Goal: Task Accomplishment & Management: Manage account settings

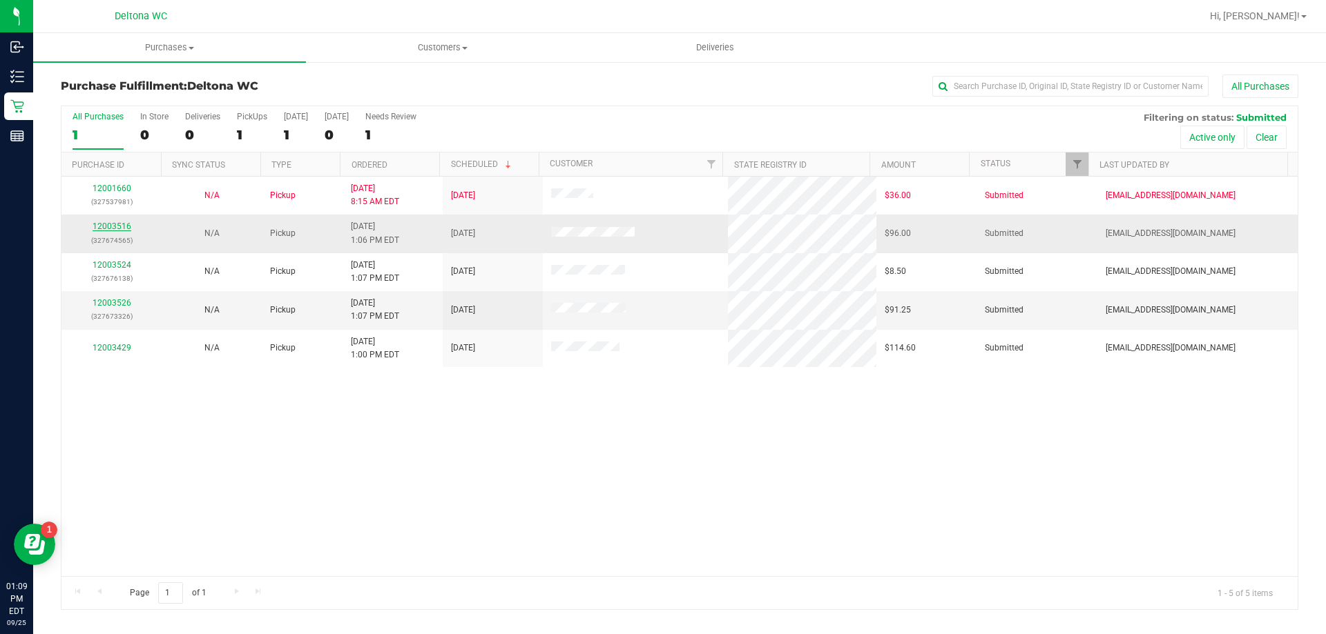
click at [110, 228] on link "12003516" at bounding box center [112, 227] width 39 height 10
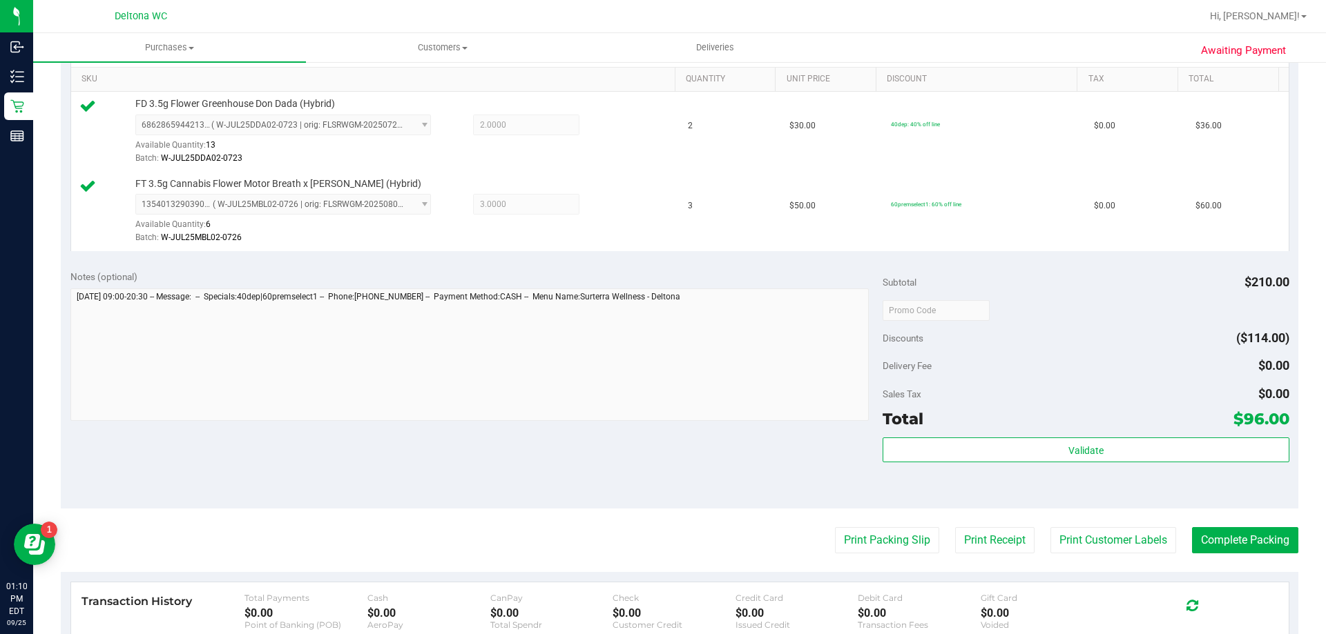
scroll to position [574, 0]
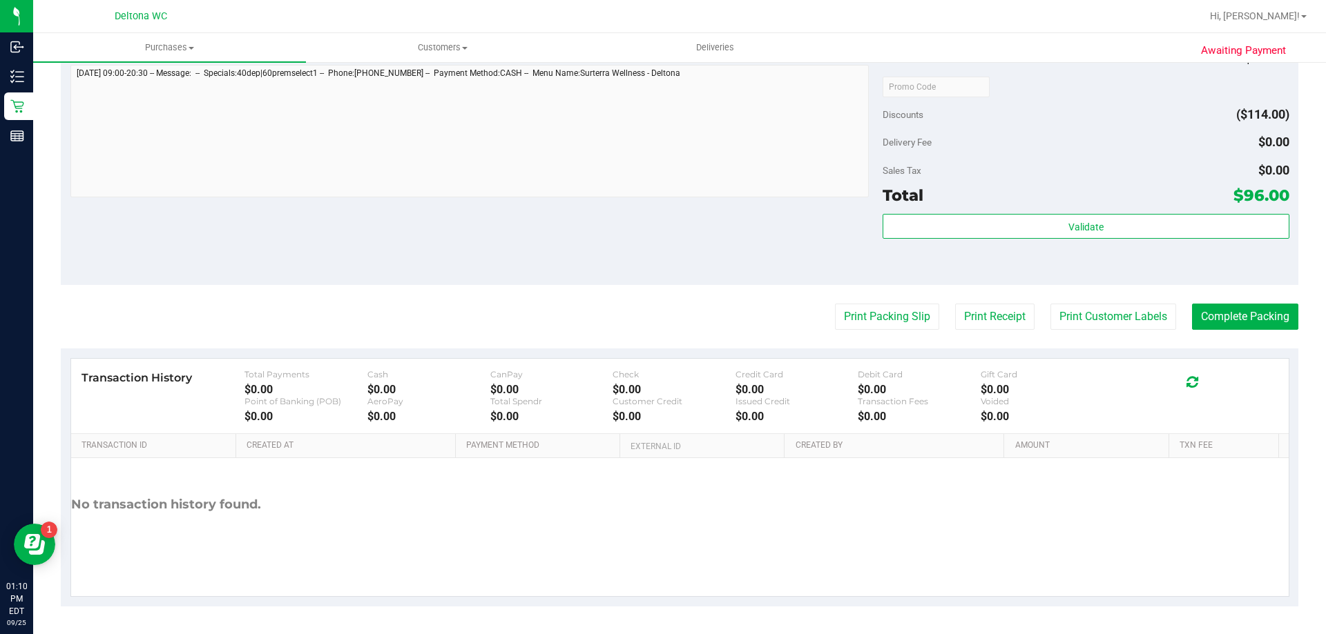
click at [907, 358] on div "Transaction History Total Payments $0.00 Cash $0.00 CanPay $0.00 Check $0.00 Cr…" at bounding box center [679, 478] width 1219 height 240
click at [913, 332] on purchase-details "Back Edit Purchase Cancel Purchase View Profile # 12003516 BioTrack ID: - Submi…" at bounding box center [679, 53] width 1237 height 1107
click at [914, 329] on button "Print Packing Slip" at bounding box center [887, 317] width 104 height 26
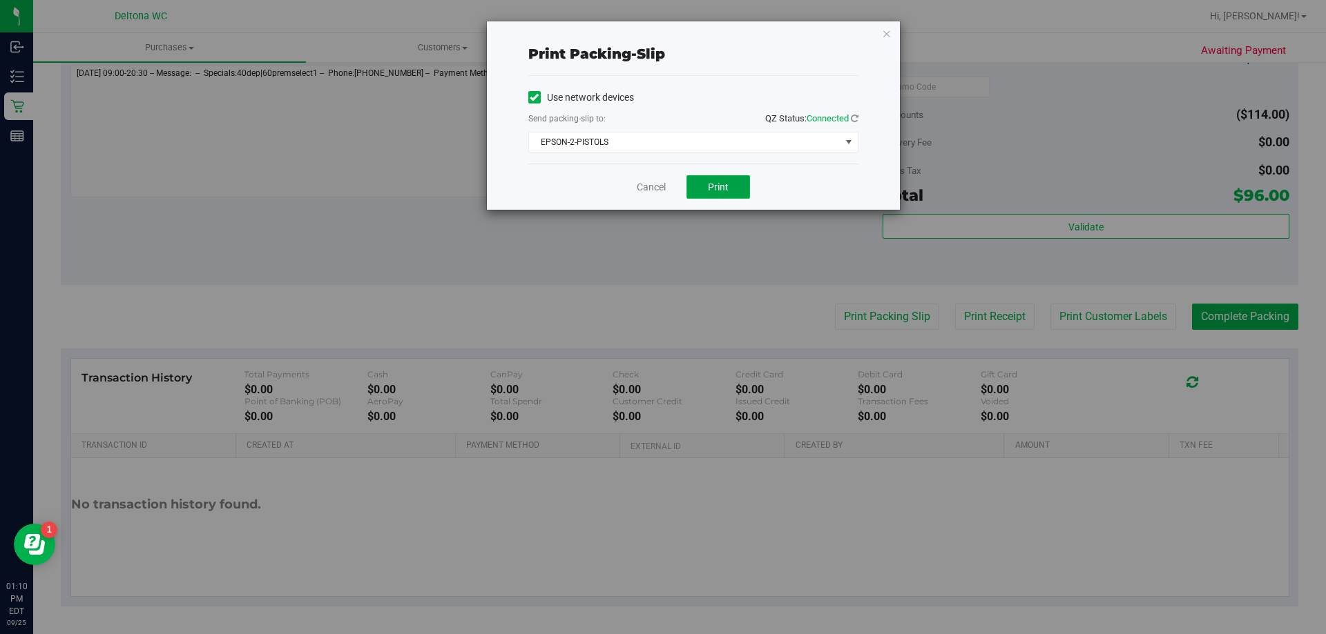
click at [728, 182] on span "Print" at bounding box center [718, 187] width 21 height 11
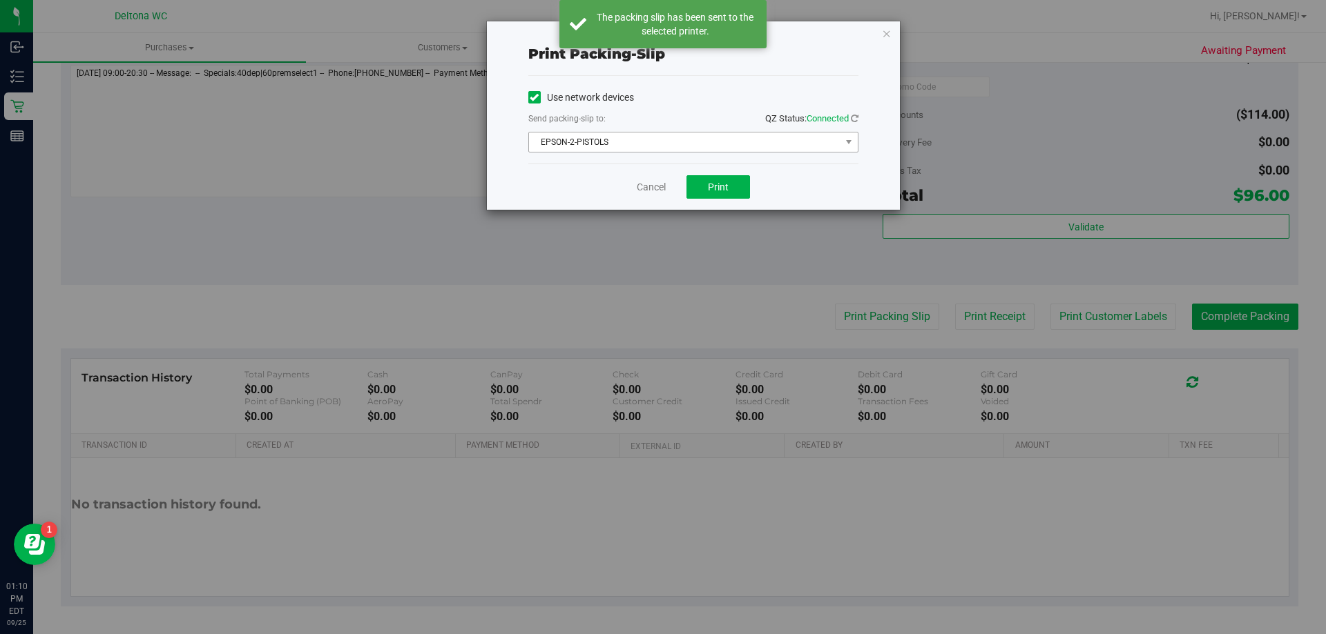
click at [802, 148] on span "EPSON-2-PISTOLS" at bounding box center [684, 142] width 311 height 19
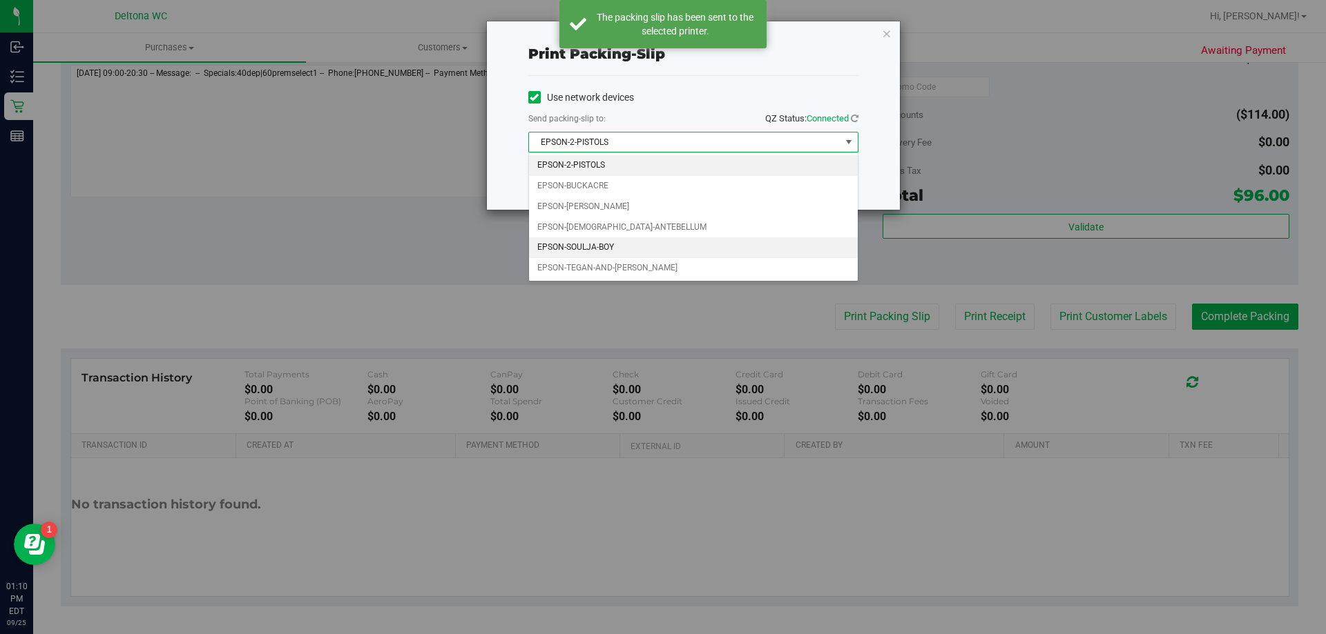
click at [612, 249] on li "EPSON-SOULJA-BOY" at bounding box center [693, 247] width 329 height 21
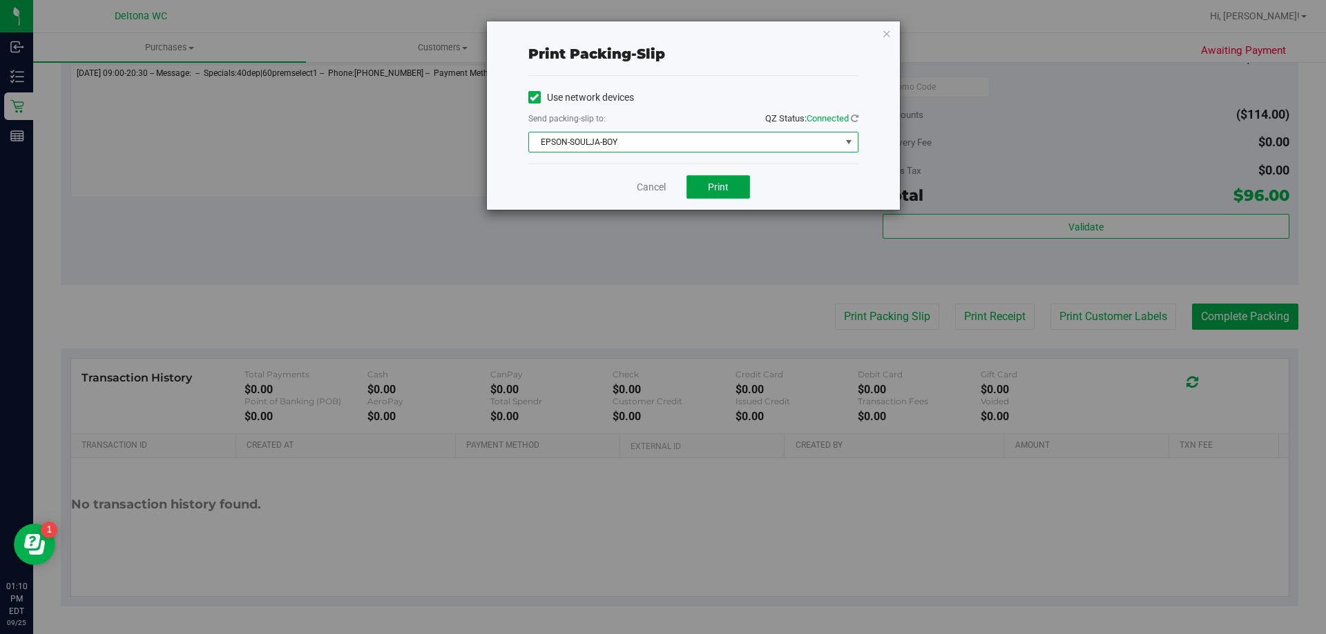
click at [728, 190] on button "Print" at bounding box center [718, 186] width 64 height 23
click at [632, 185] on div "Cancel Print" at bounding box center [693, 187] width 330 height 46
click at [641, 185] on link "Cancel" at bounding box center [651, 187] width 29 height 14
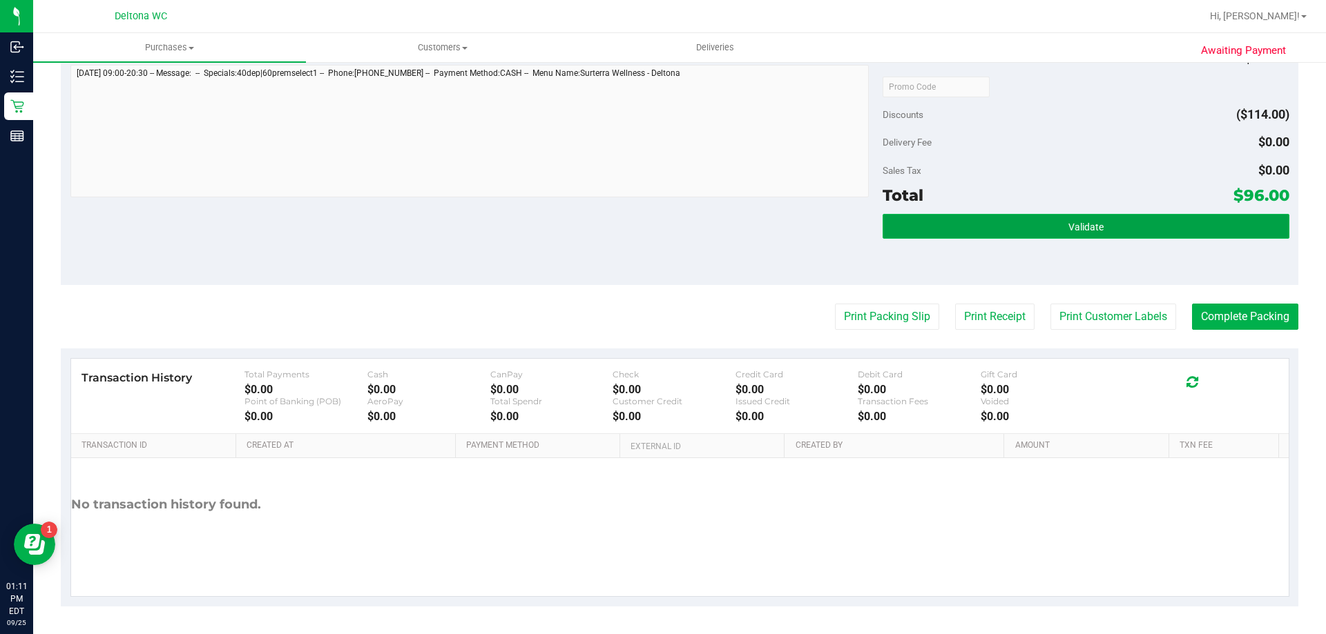
click at [916, 229] on button "Validate" at bounding box center [1085, 226] width 406 height 25
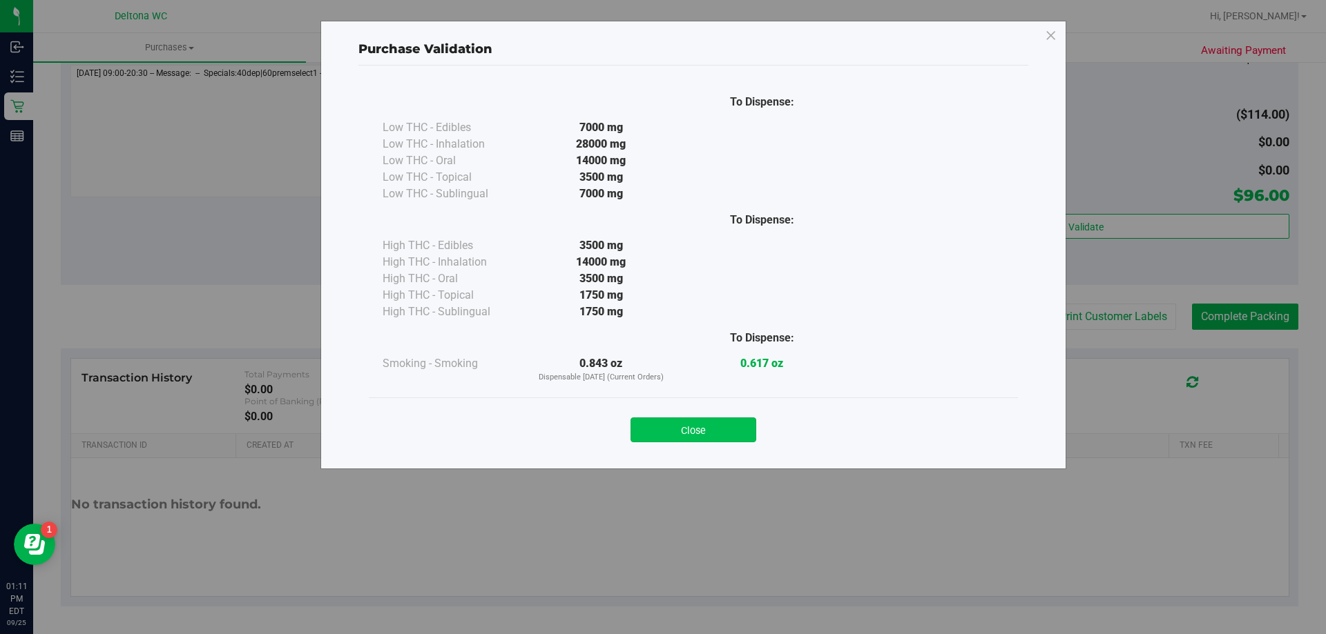
click at [699, 431] on button "Close" at bounding box center [693, 430] width 126 height 25
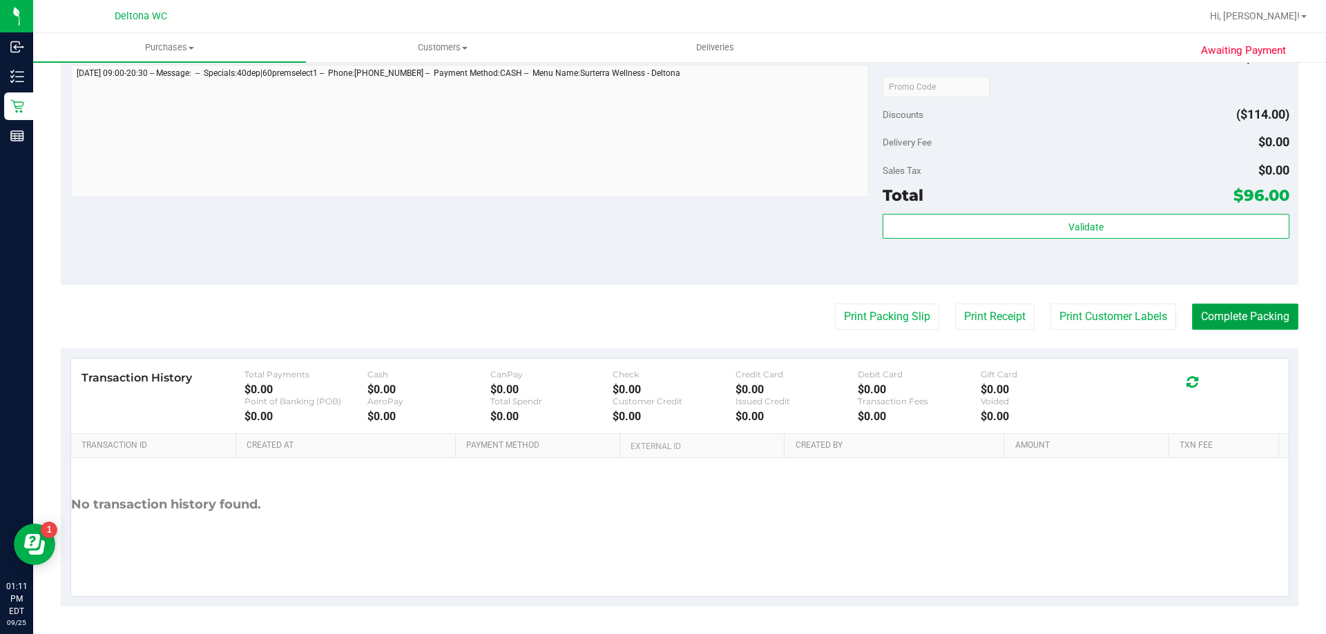
click at [1194, 311] on button "Complete Packing" at bounding box center [1245, 317] width 106 height 26
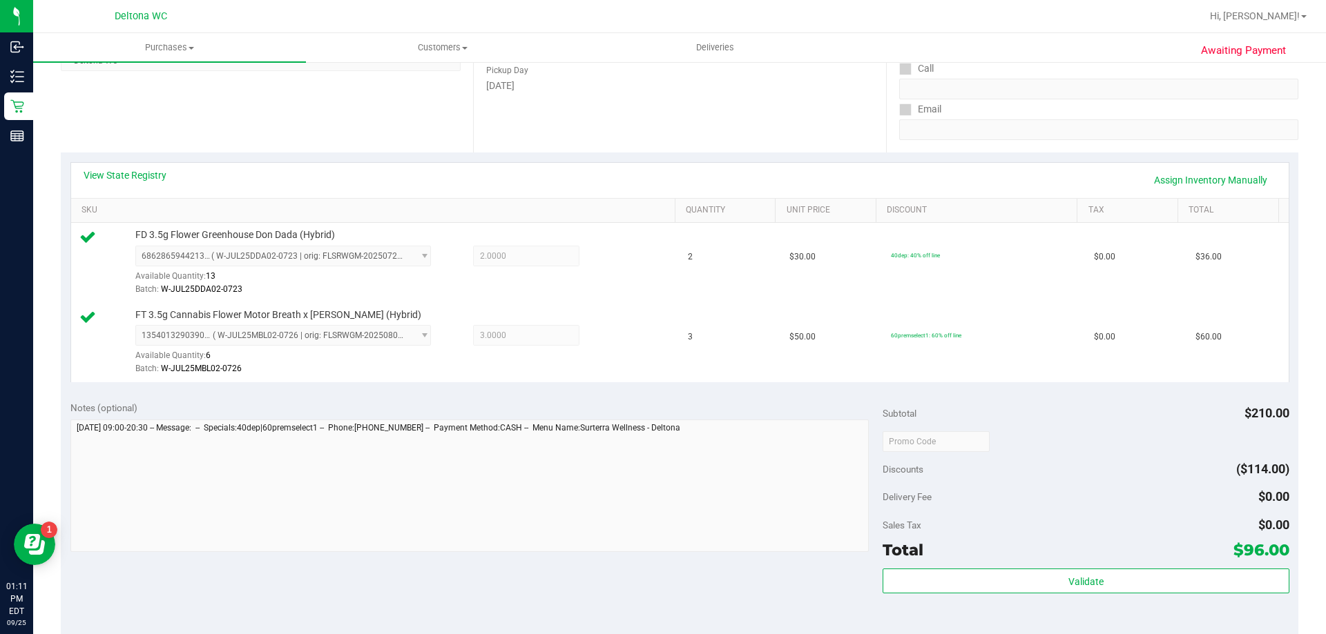
scroll to position [22, 0]
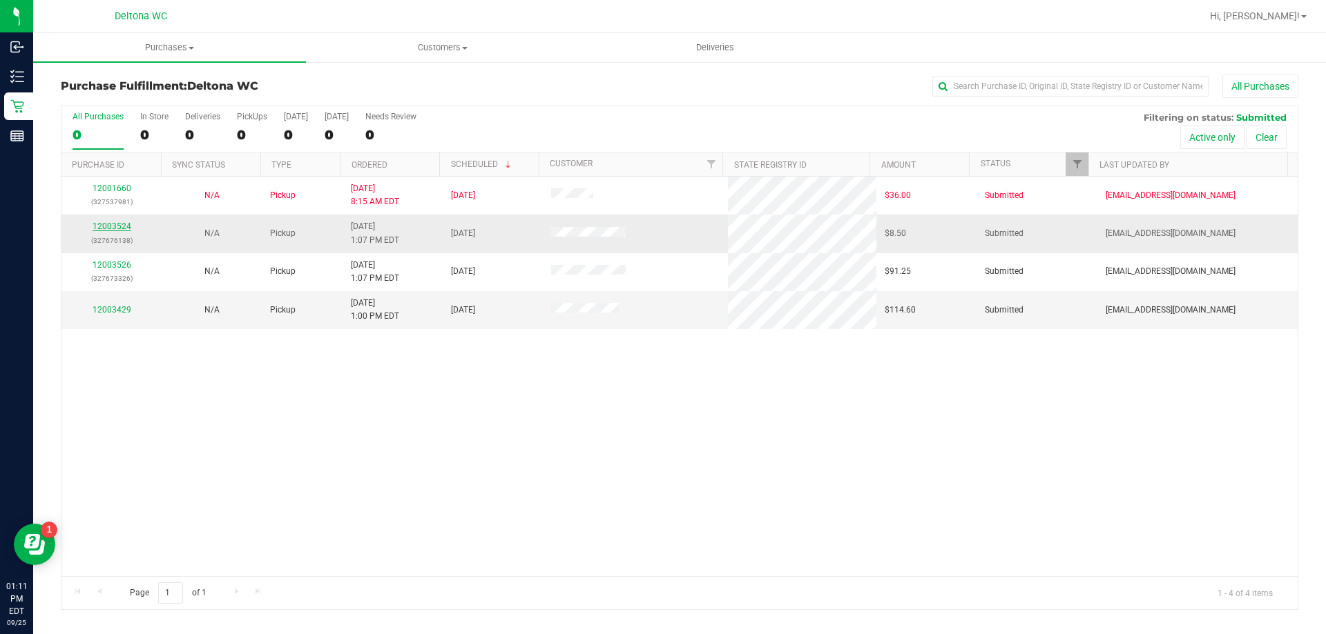
click at [104, 222] on link "12003524" at bounding box center [112, 227] width 39 height 10
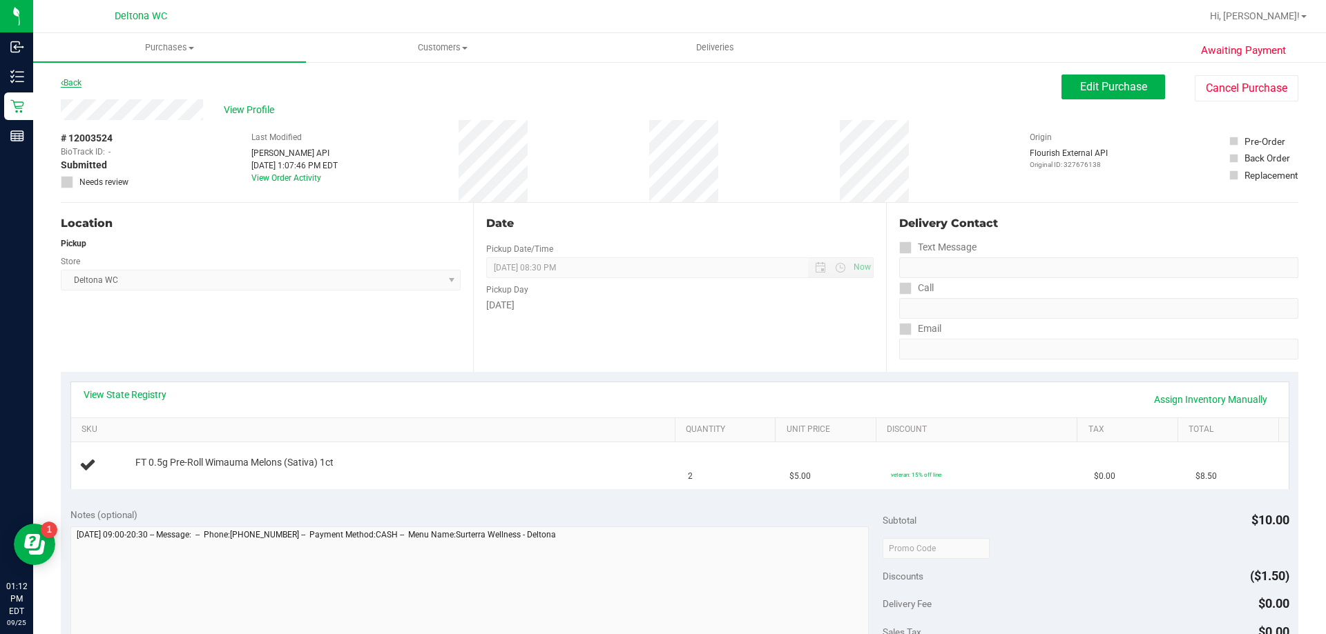
click at [61, 83] on icon at bounding box center [62, 83] width 3 height 8
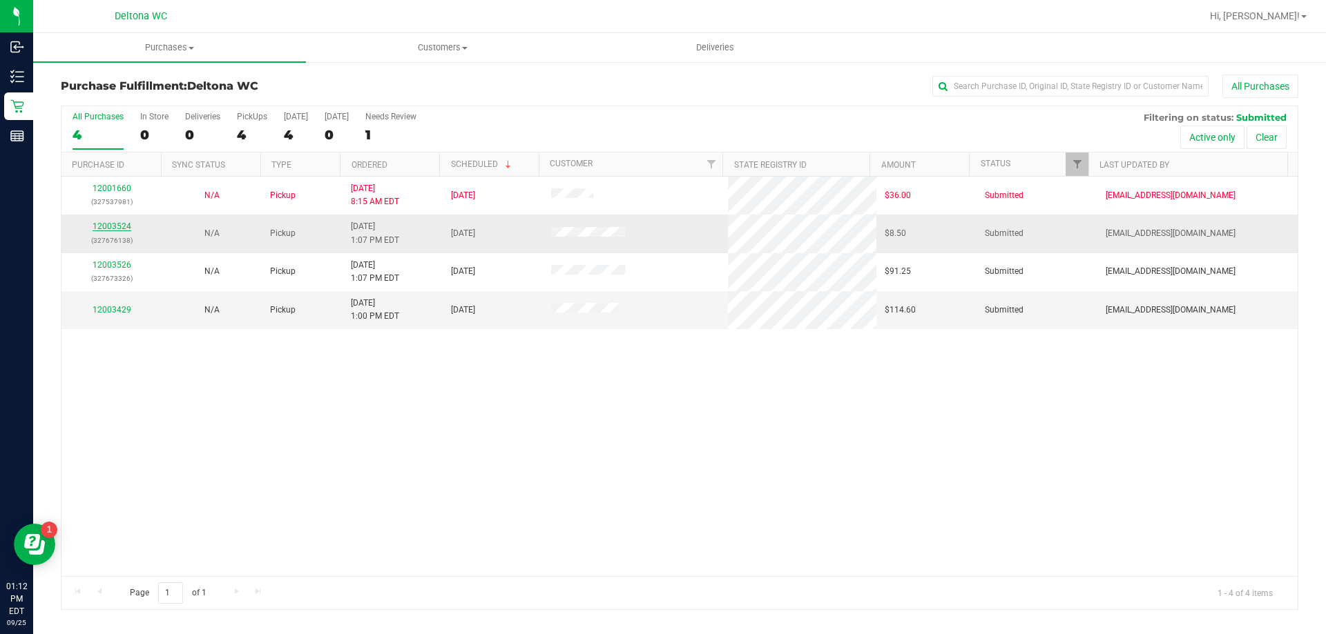
click at [124, 226] on link "12003524" at bounding box center [112, 227] width 39 height 10
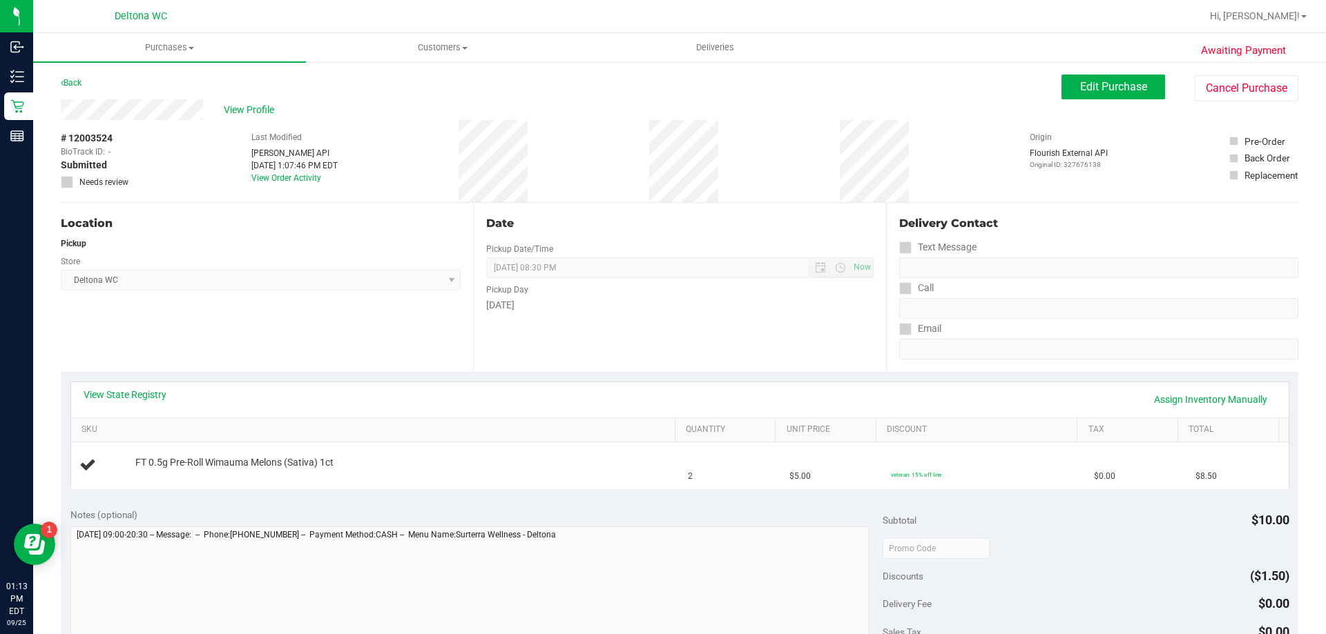
click at [85, 86] on div "Back Edit Purchase Cancel Purchase" at bounding box center [679, 87] width 1237 height 25
click at [81, 84] on link "Back" at bounding box center [71, 83] width 21 height 10
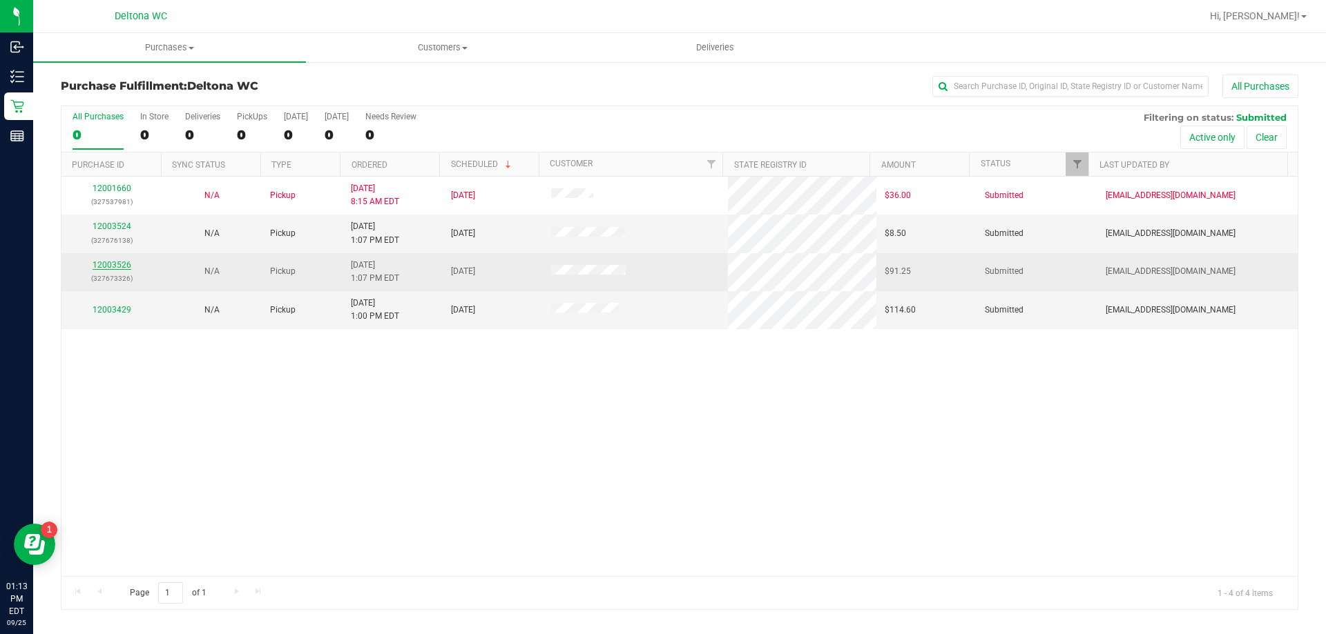
click at [129, 263] on link "12003526" at bounding box center [112, 265] width 39 height 10
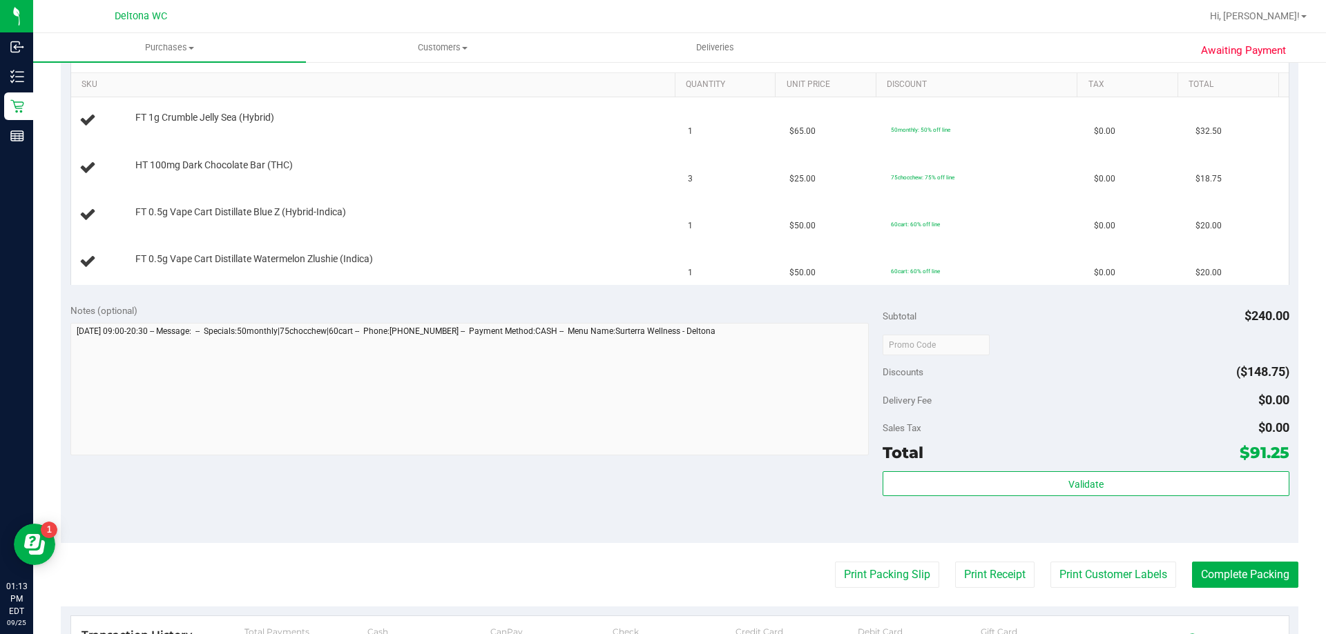
scroll to position [603, 0]
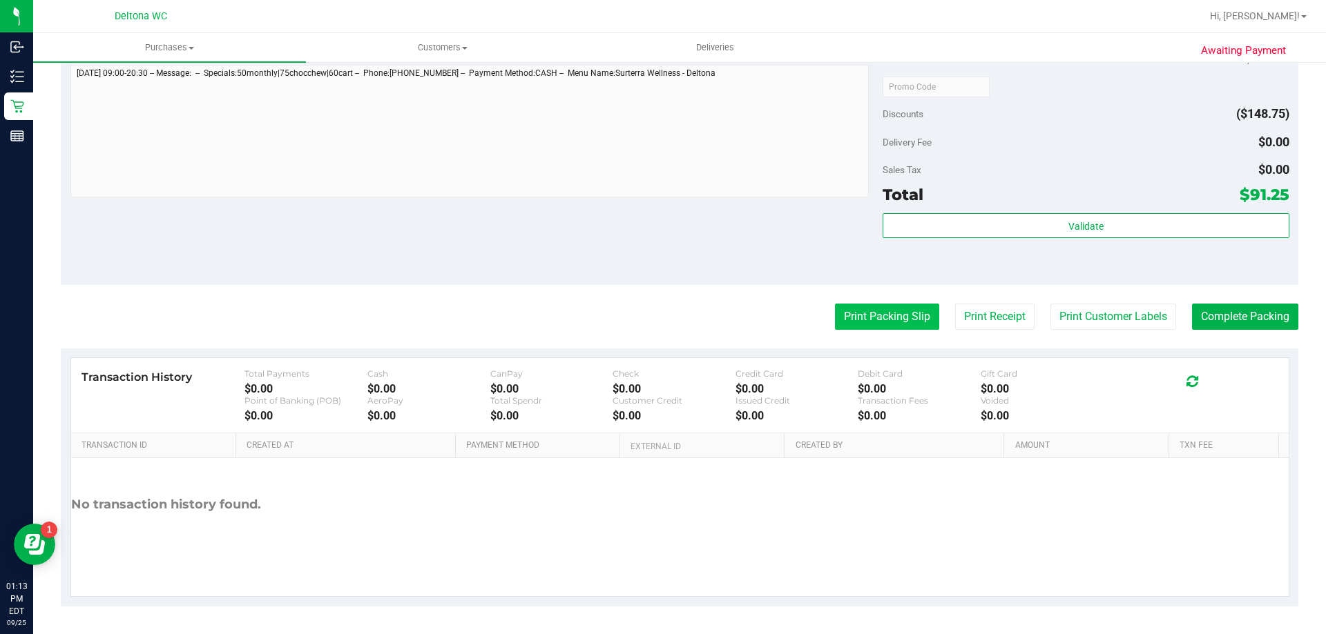
click at [853, 314] on button "Print Packing Slip" at bounding box center [887, 317] width 104 height 26
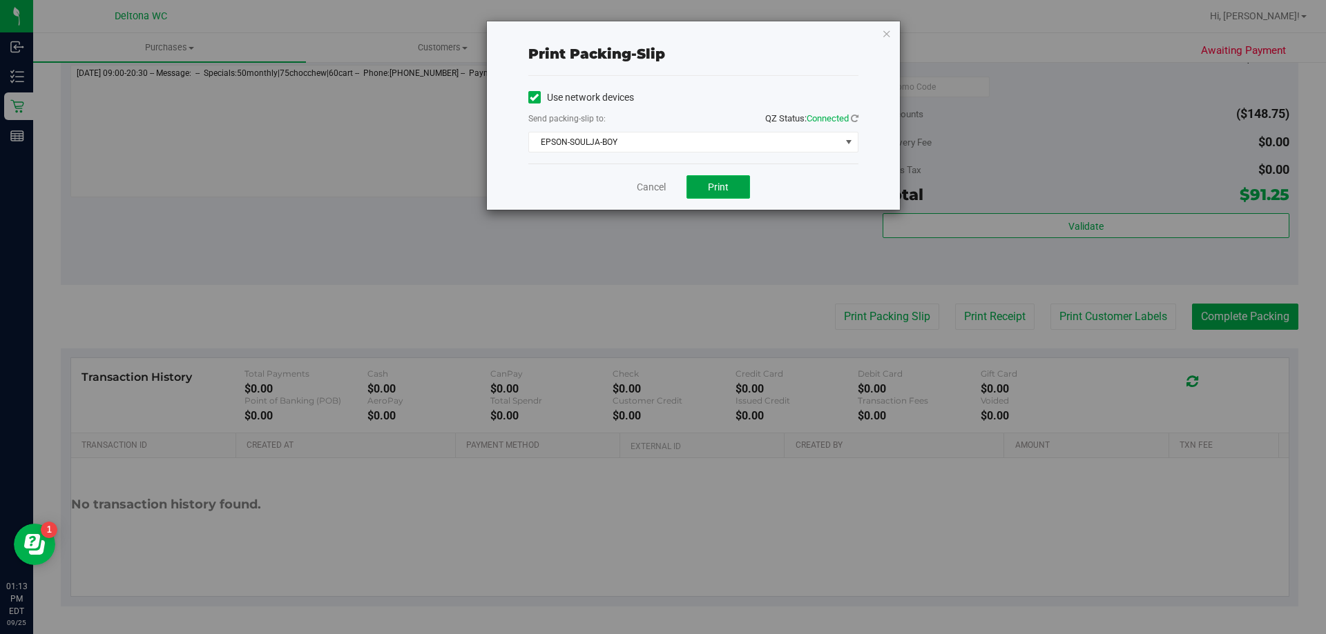
click at [734, 183] on button "Print" at bounding box center [718, 186] width 64 height 23
click at [639, 193] on link "Cancel" at bounding box center [651, 187] width 29 height 14
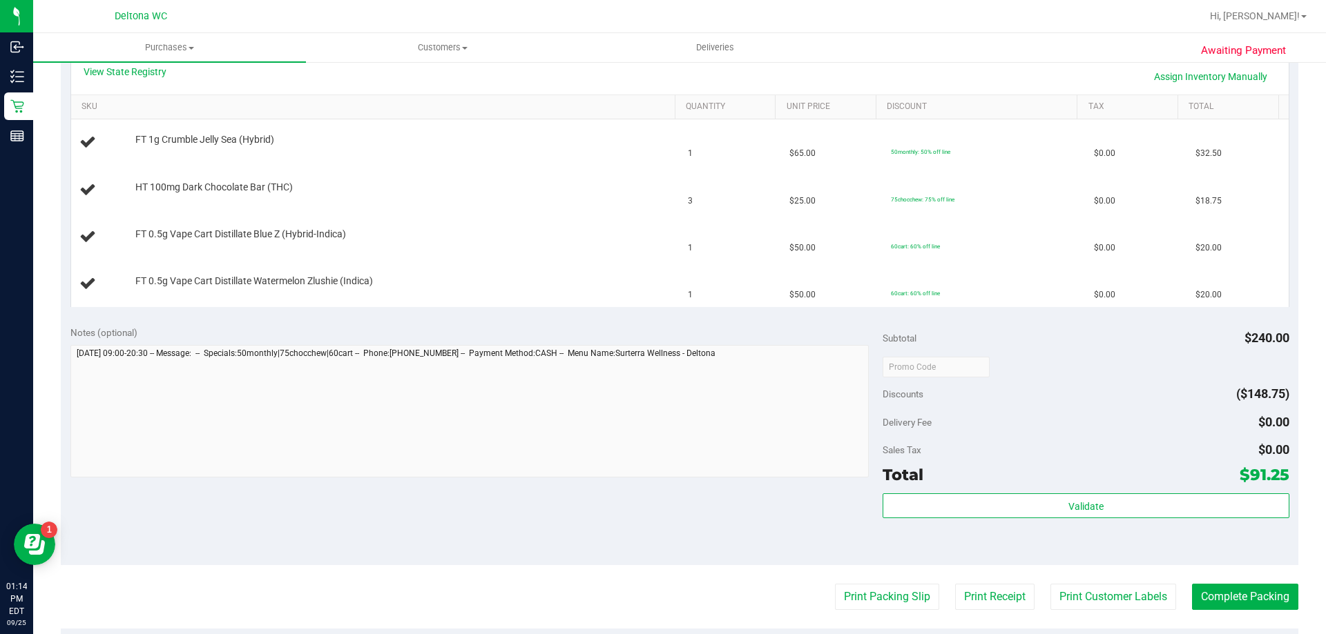
scroll to position [312, 0]
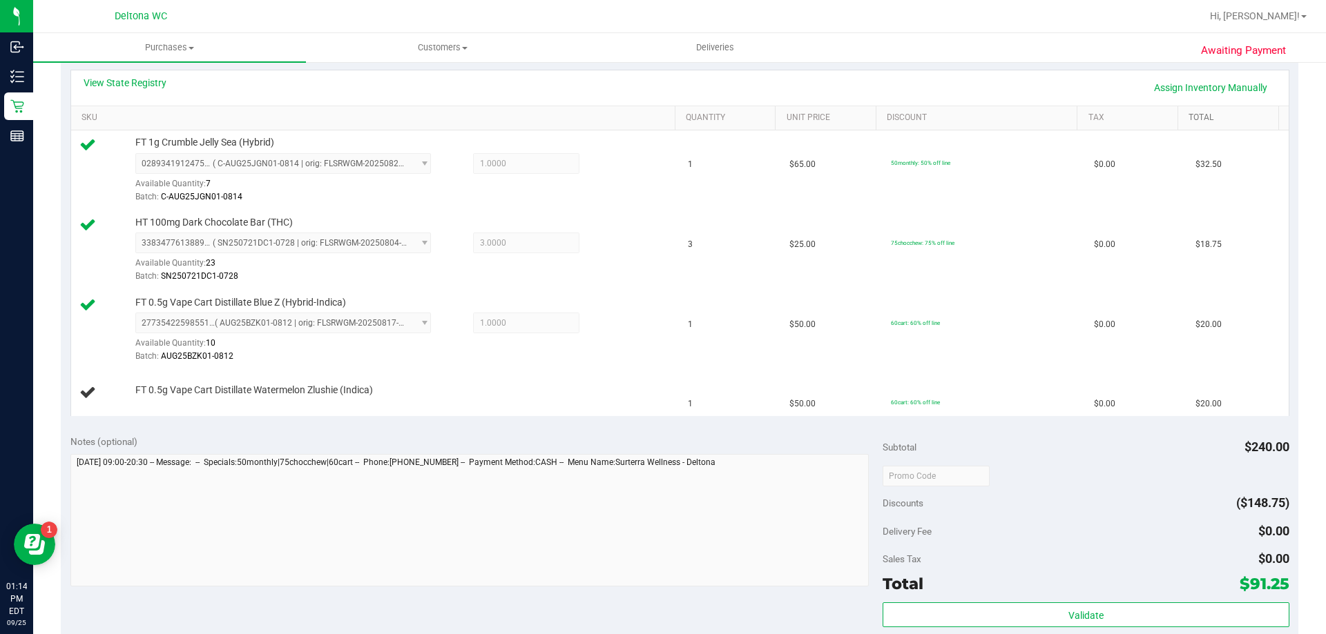
click at [1205, 116] on link "Total" at bounding box center [1230, 118] width 84 height 11
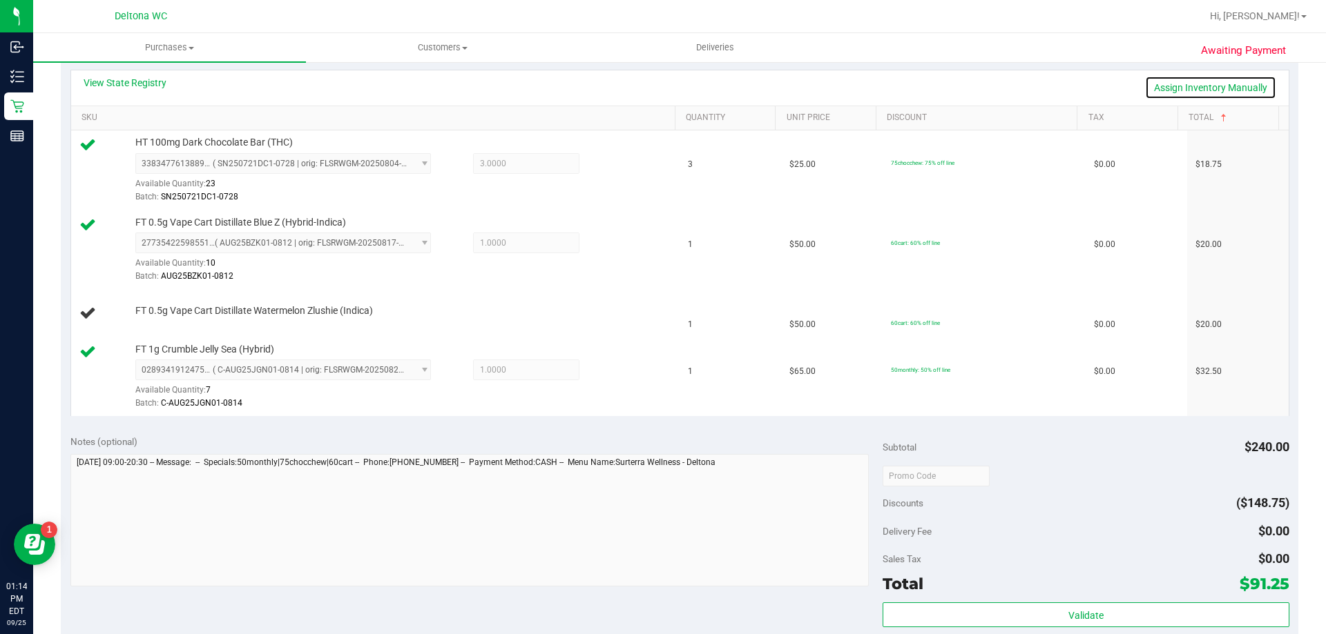
click at [1208, 89] on link "Assign Inventory Manually" at bounding box center [1210, 87] width 131 height 23
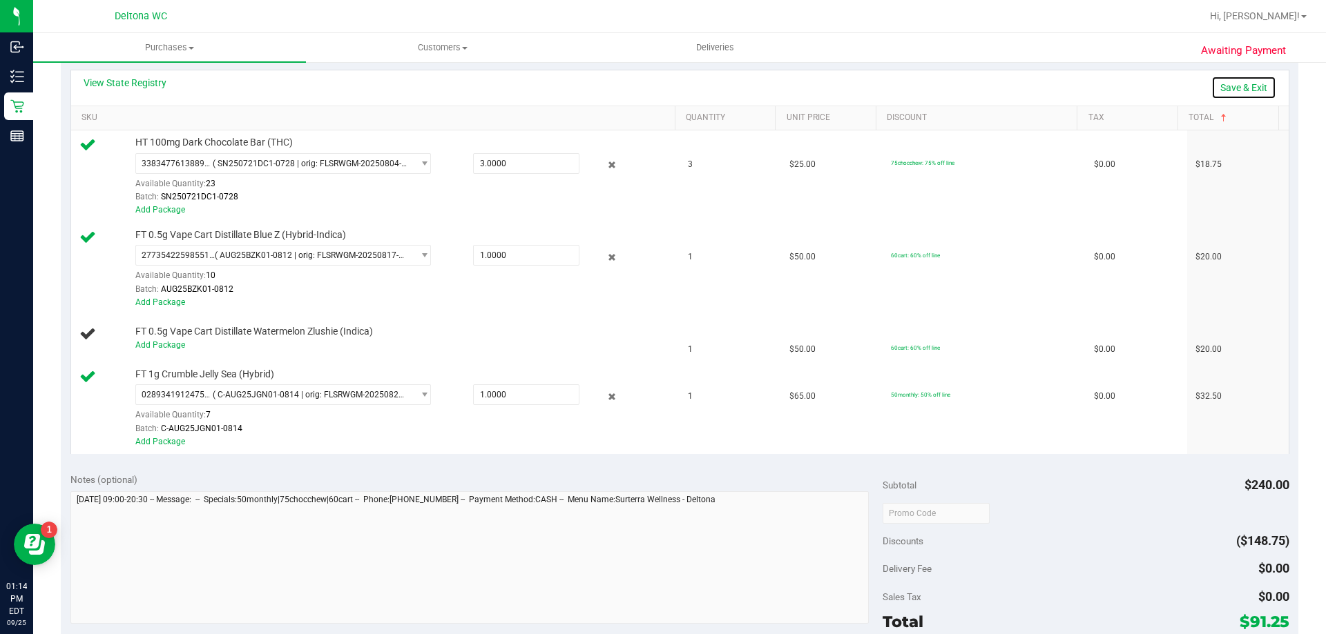
click at [1235, 92] on link "Save & Exit" at bounding box center [1243, 87] width 65 height 23
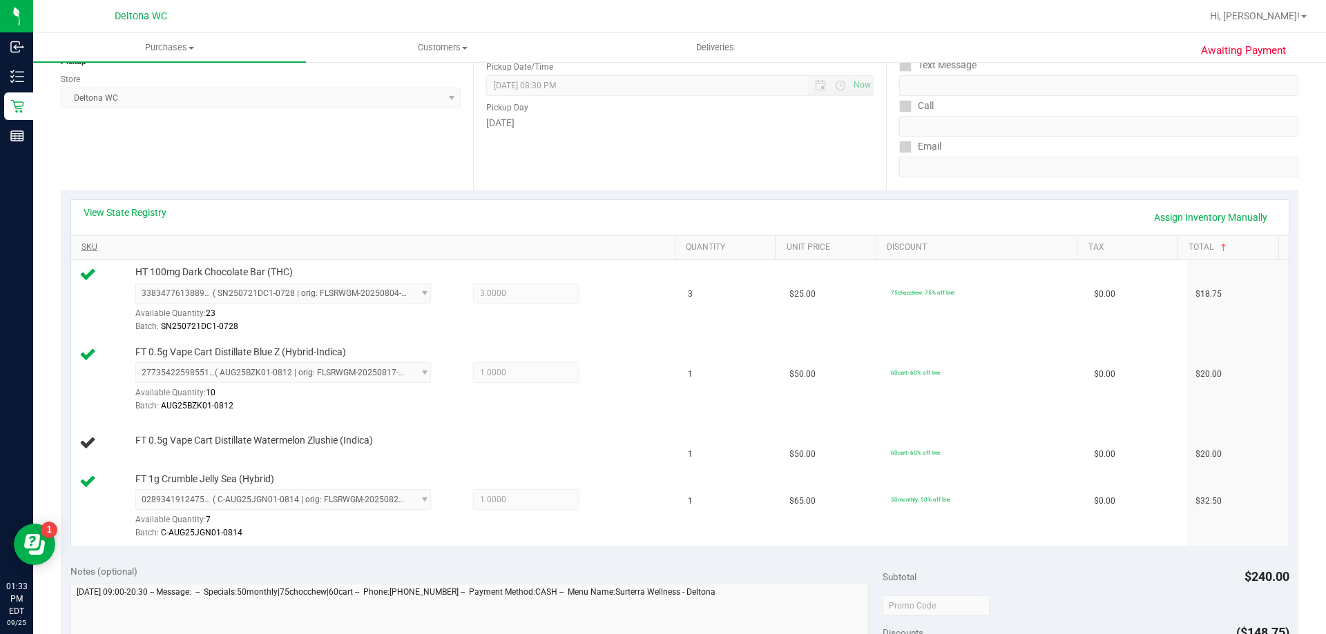
scroll to position [0, 0]
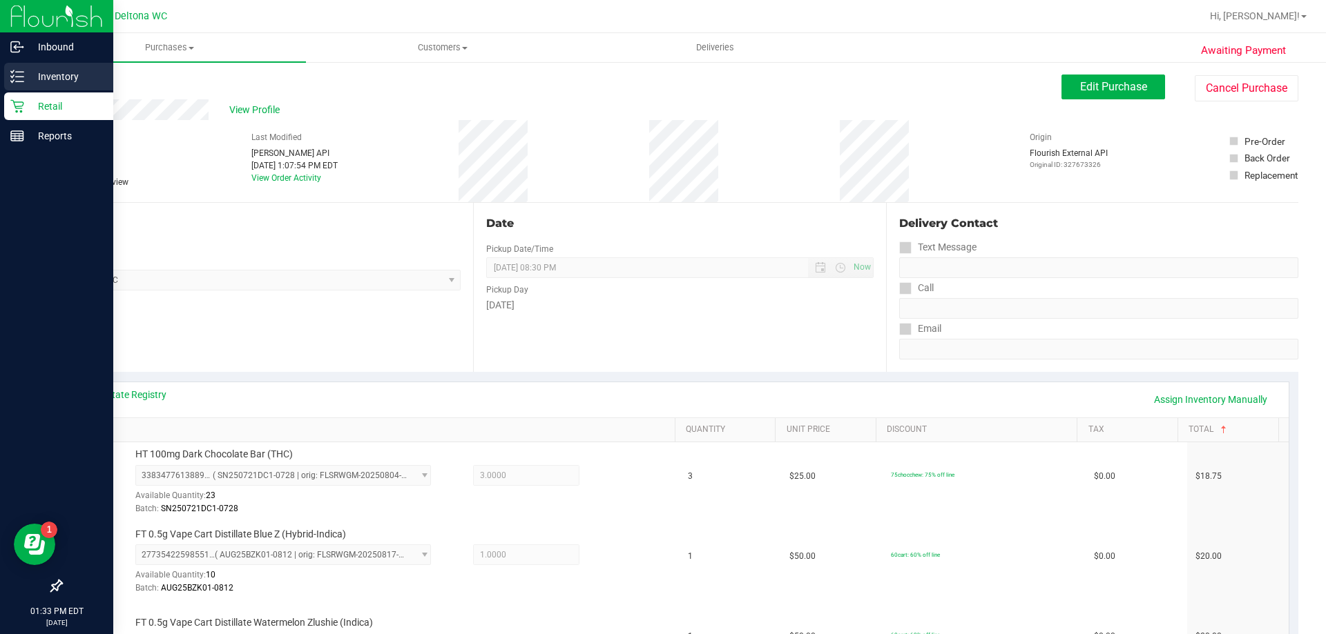
click at [21, 83] on icon at bounding box center [17, 77] width 14 height 14
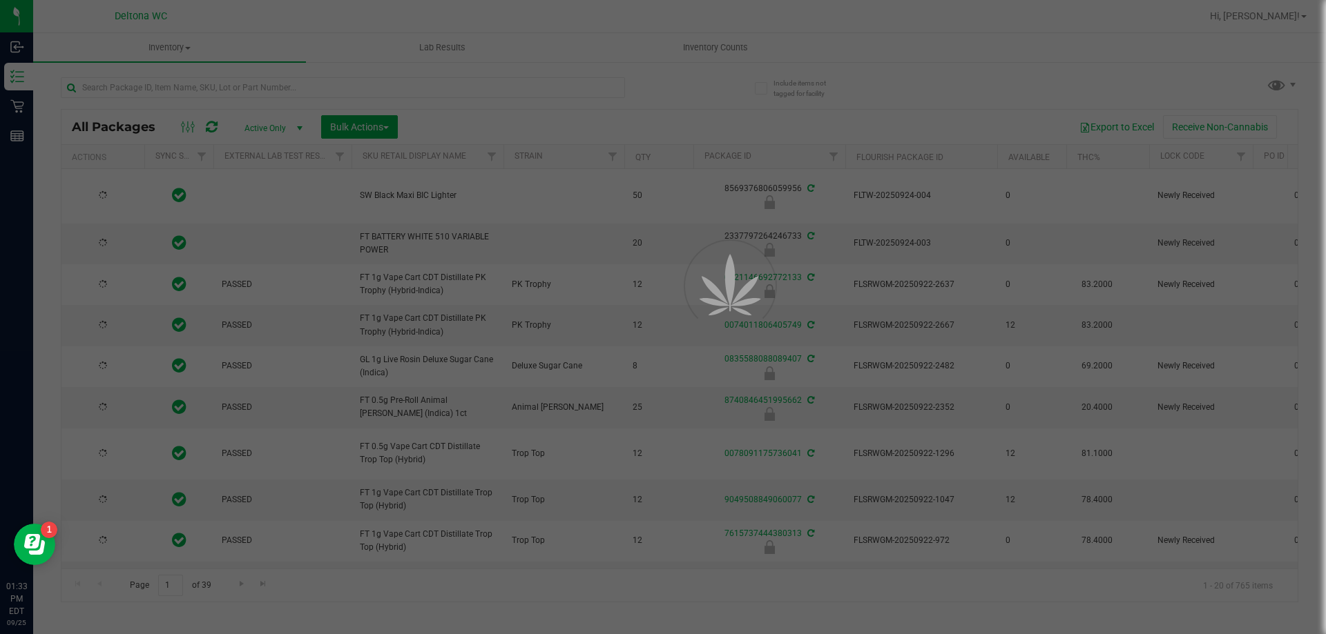
click at [146, 90] on div at bounding box center [663, 317] width 1326 height 634
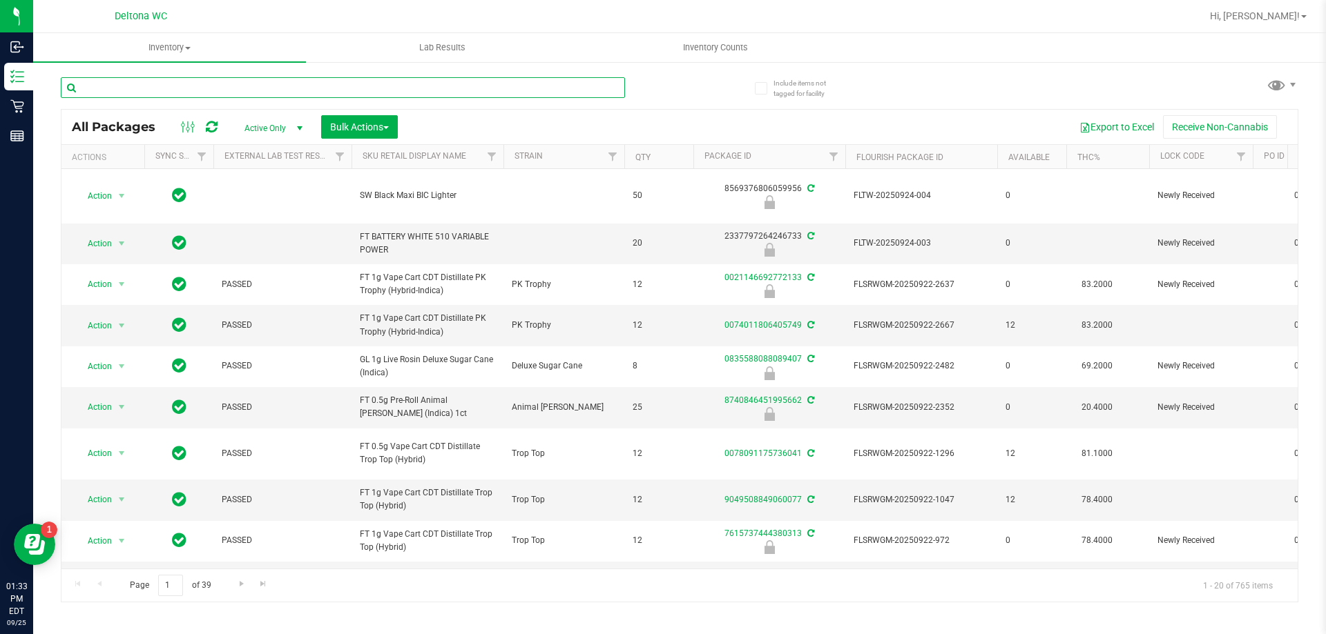
click at [146, 90] on input "text" at bounding box center [343, 87] width 564 height 21
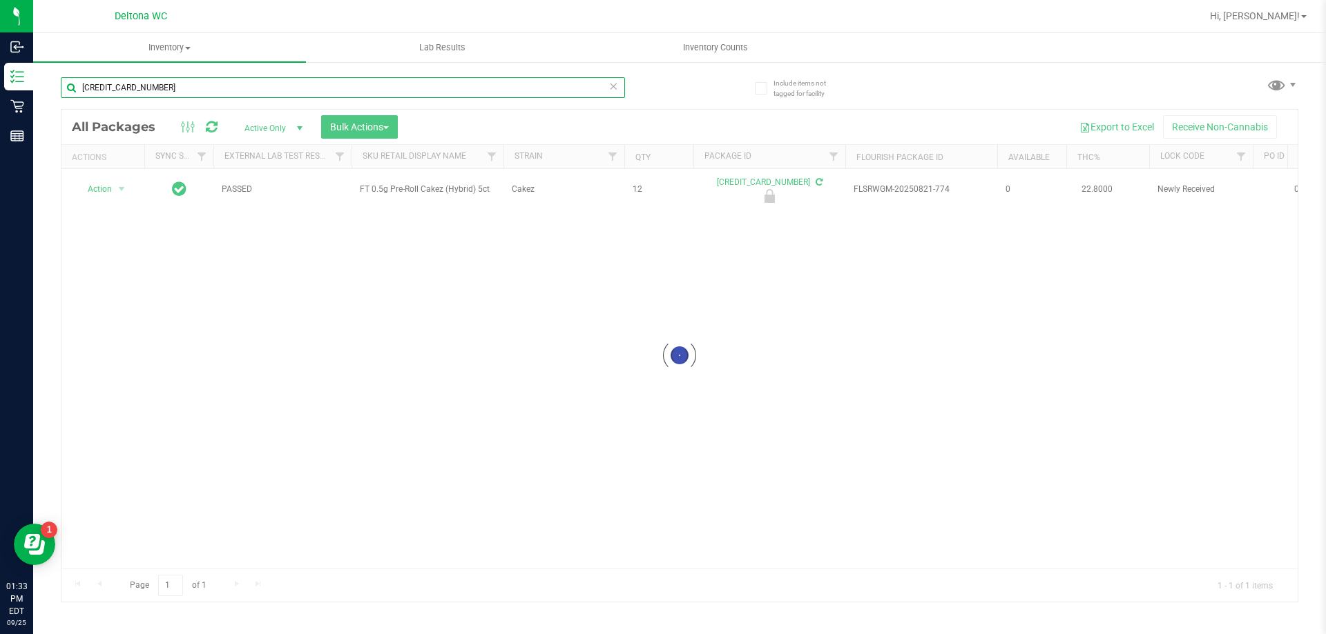
type input "[CREDIT_CARD_NUMBER]"
click at [97, 188] on div at bounding box center [679, 356] width 1236 height 492
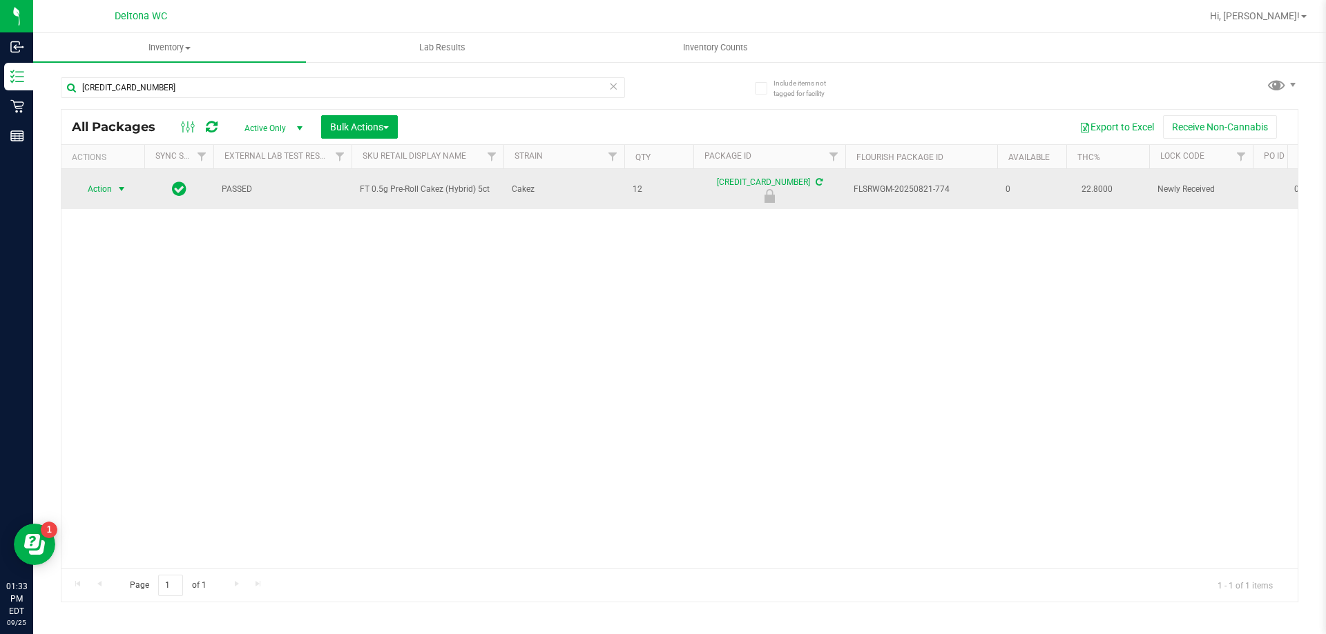
click at [115, 194] on span "select" at bounding box center [121, 188] width 17 height 19
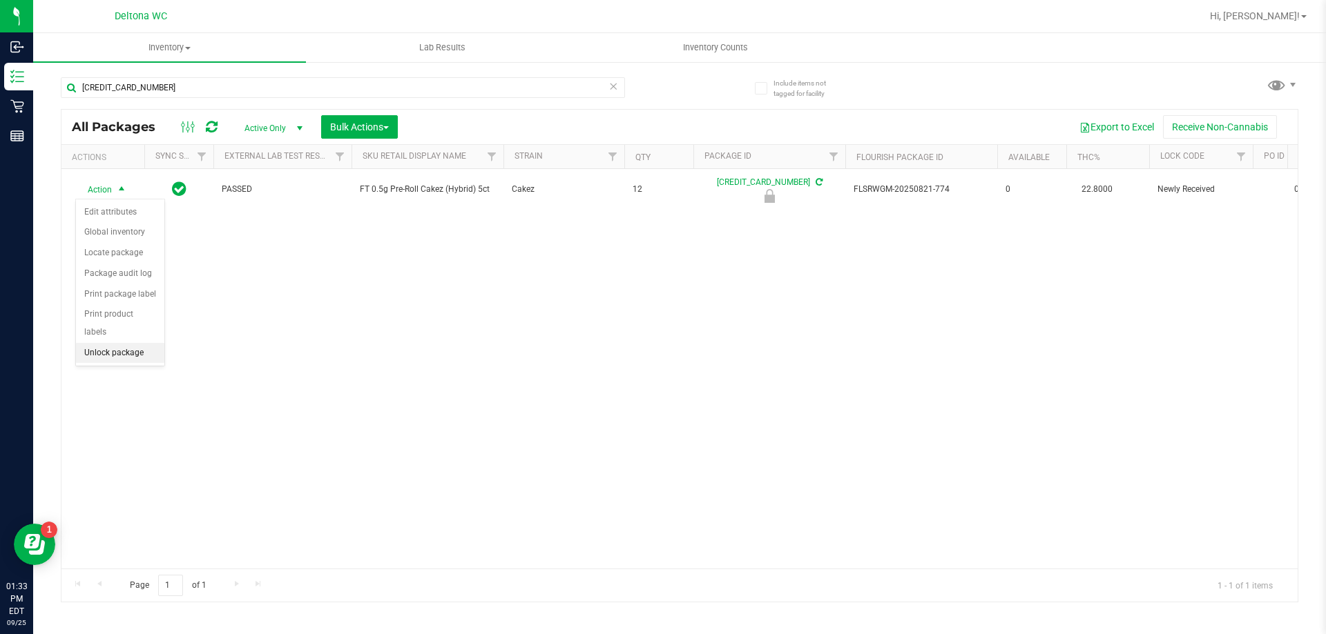
click at [111, 343] on li "Unlock package" at bounding box center [120, 353] width 88 height 21
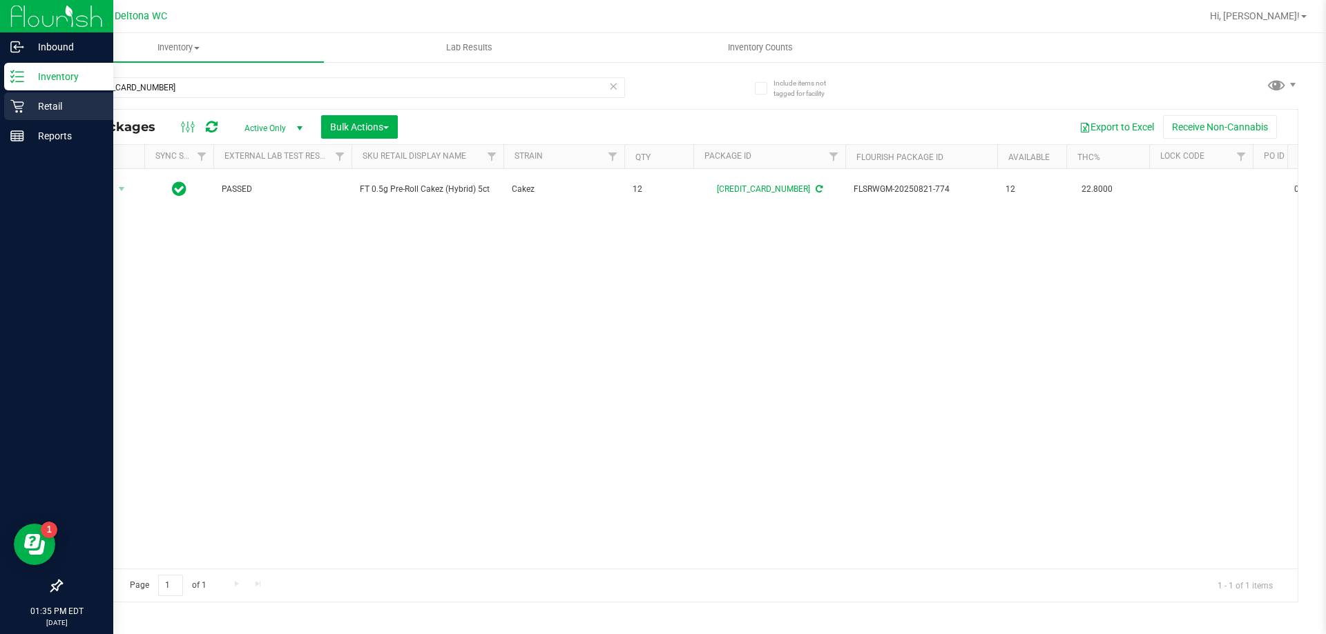
click at [10, 99] on icon at bounding box center [17, 106] width 14 height 14
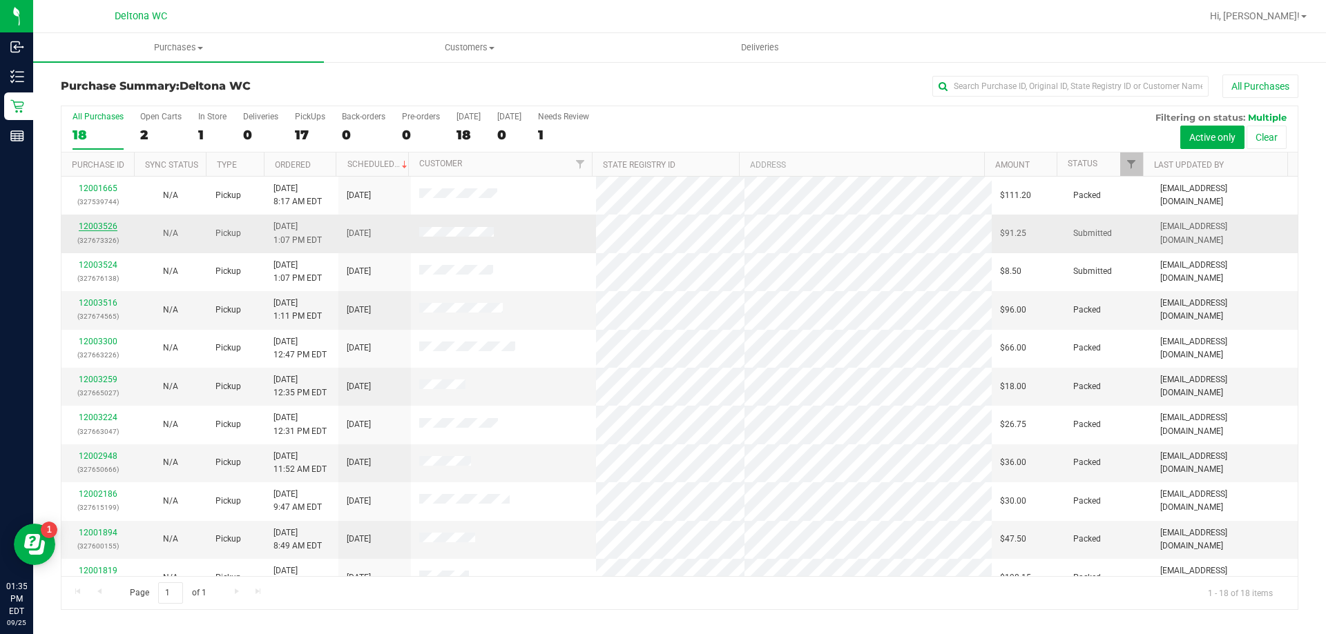
click at [113, 222] on link "12003526" at bounding box center [98, 227] width 39 height 10
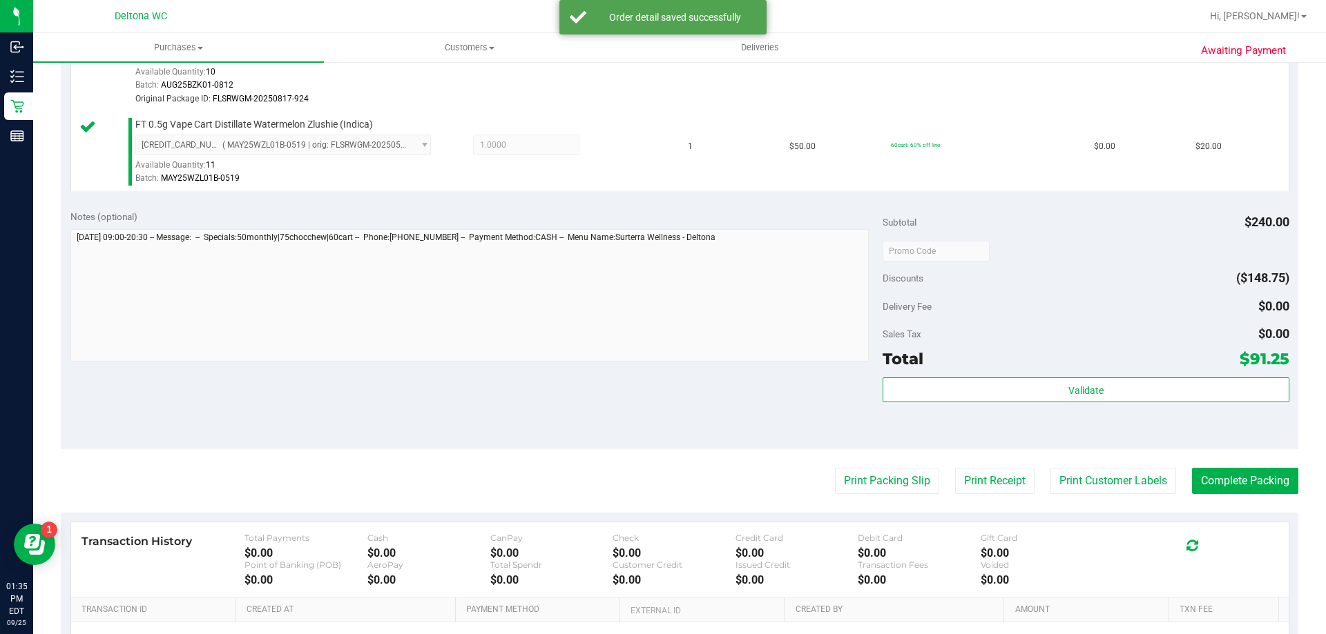
scroll to position [759, 0]
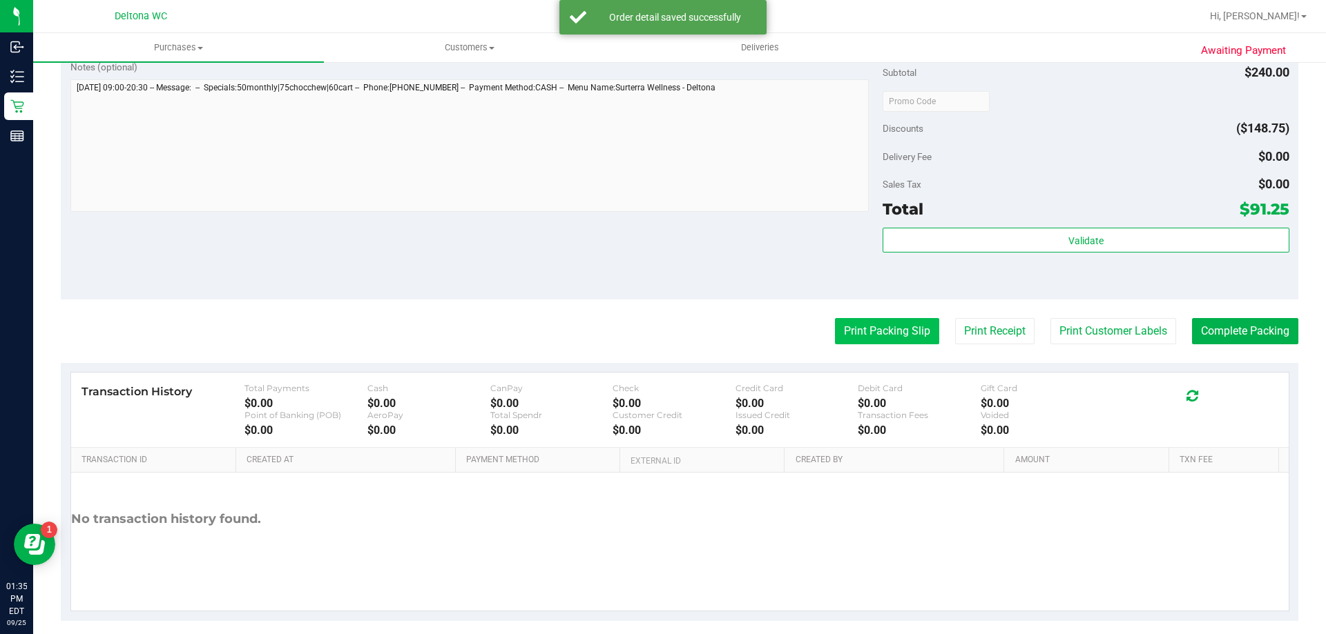
click at [835, 329] on button "Print Packing Slip" at bounding box center [887, 331] width 104 height 26
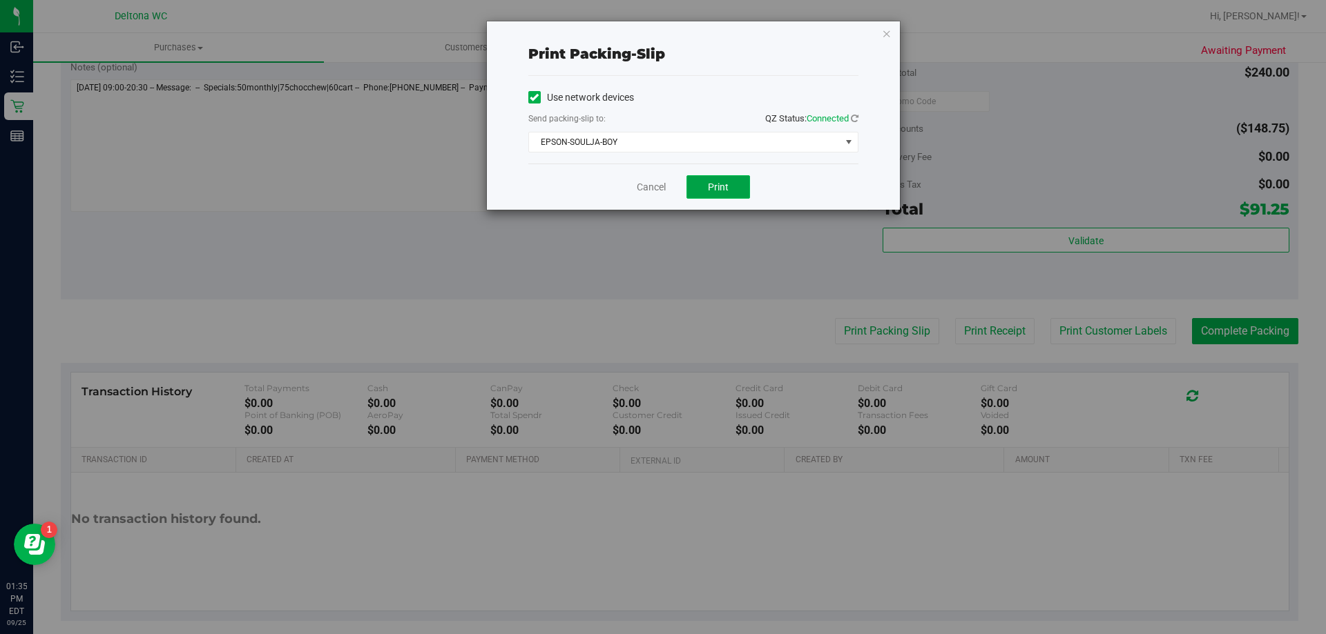
click at [692, 192] on button "Print" at bounding box center [718, 186] width 64 height 23
click at [652, 188] on link "Cancel" at bounding box center [651, 187] width 29 height 14
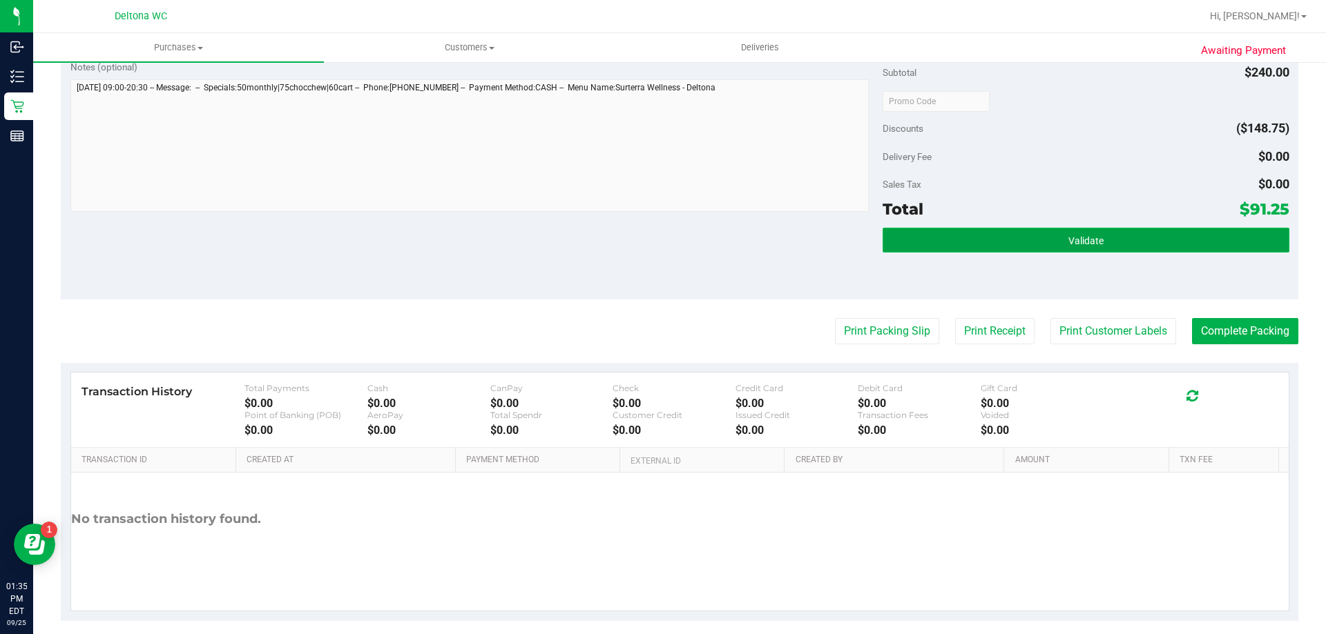
click at [1032, 232] on button "Validate" at bounding box center [1085, 240] width 406 height 25
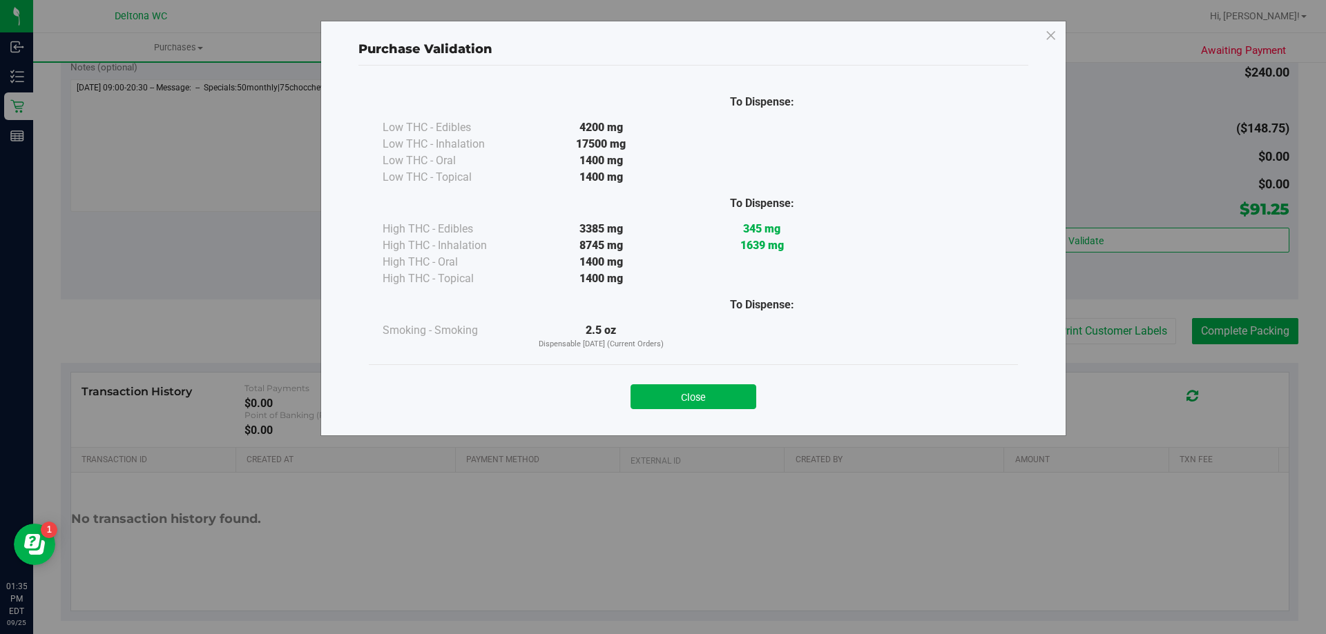
click at [695, 421] on div "To Dispense: Low THC - Edibles 4200 mg" at bounding box center [693, 245] width 670 height 358
click at [716, 406] on button "Close" at bounding box center [693, 397] width 126 height 25
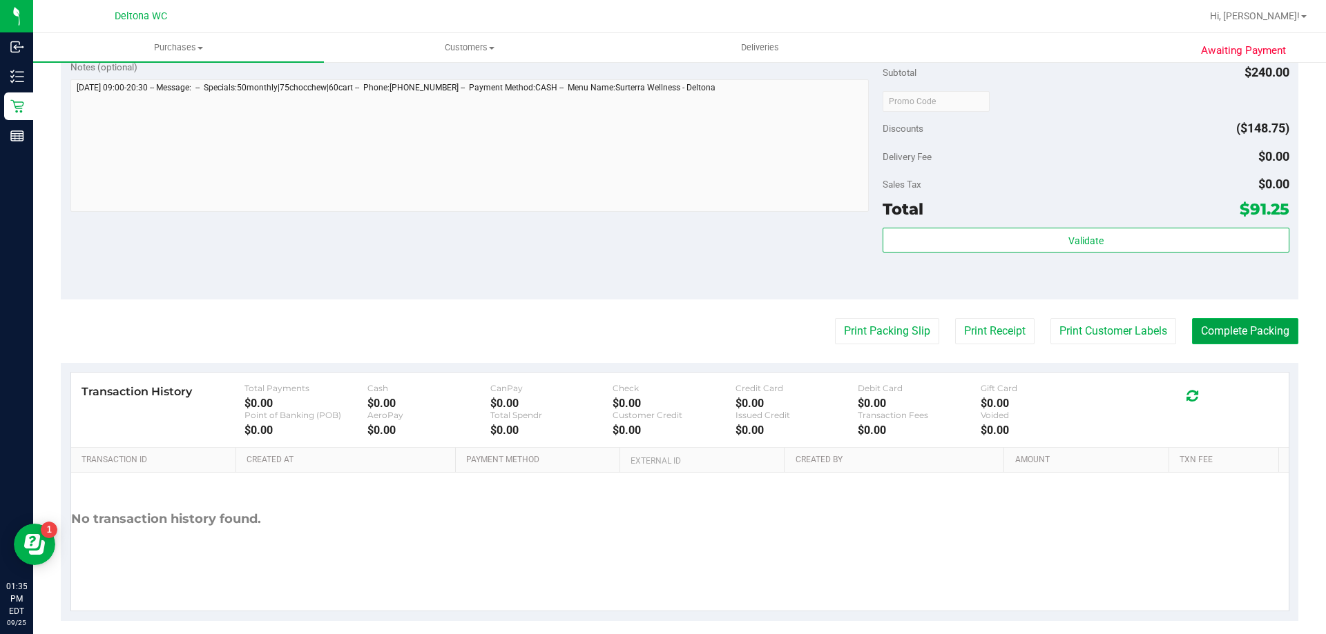
click at [1207, 327] on button "Complete Packing" at bounding box center [1245, 331] width 106 height 26
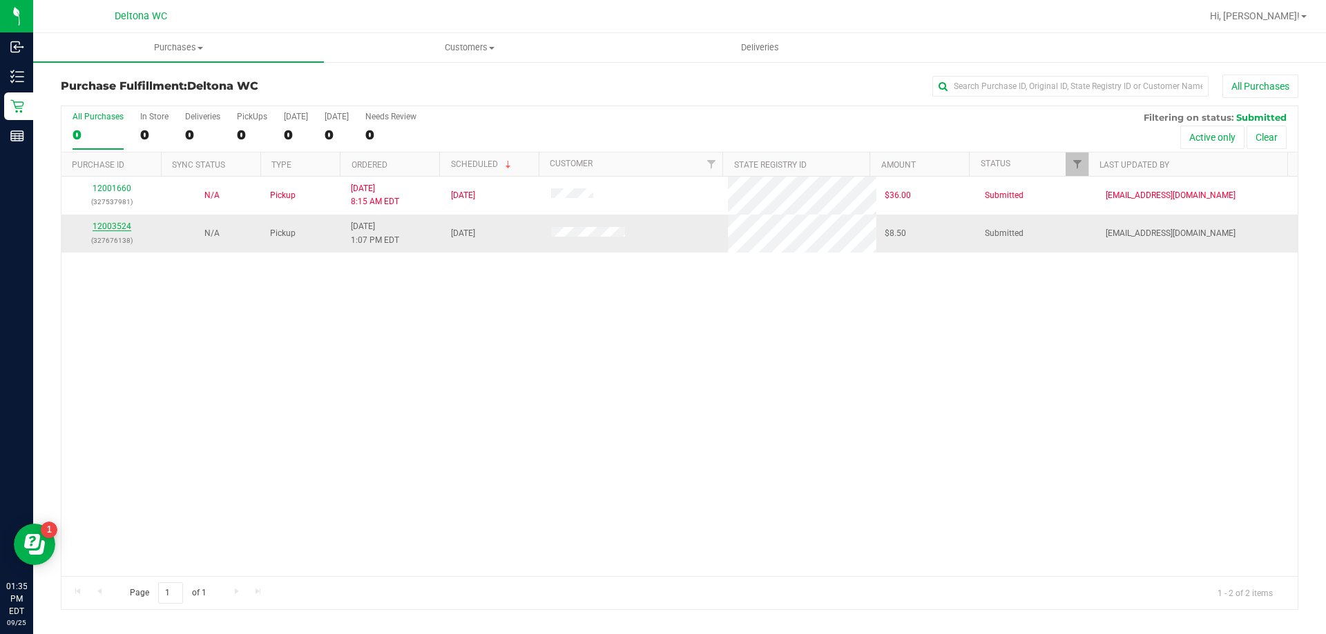
click at [121, 229] on link "12003524" at bounding box center [112, 227] width 39 height 10
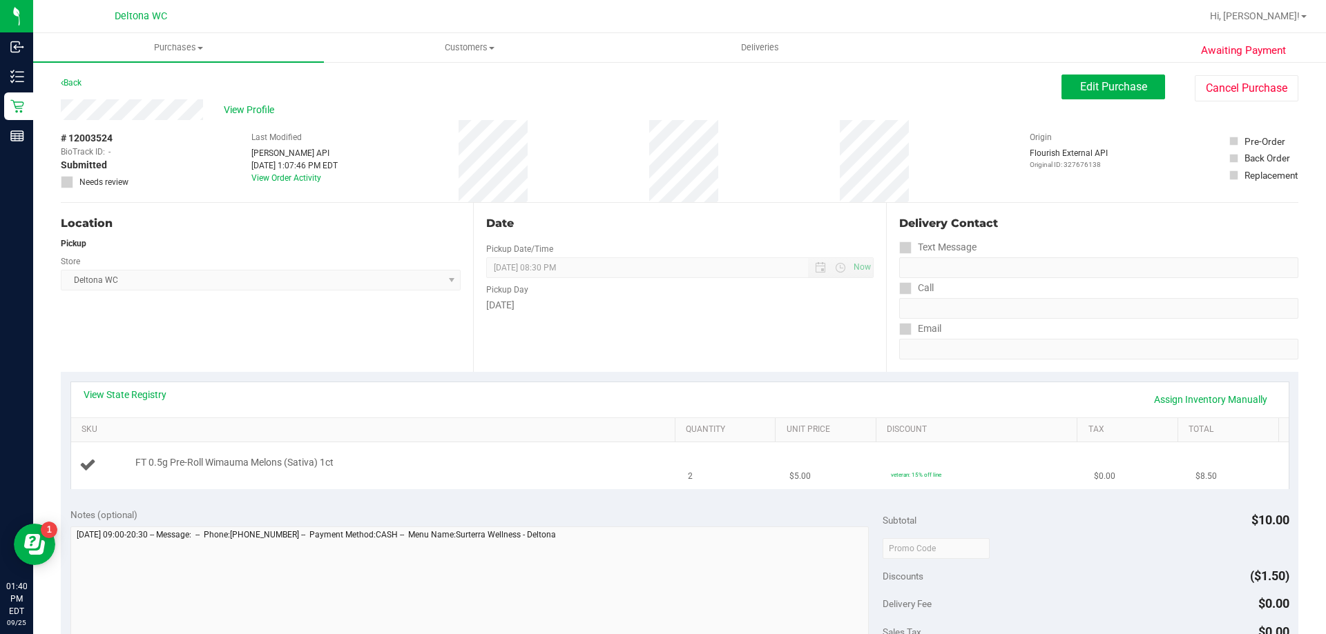
click at [285, 463] on span "FT 0.5g Pre-Roll Wimauma Melons (Sativa) 1ct" at bounding box center [234, 462] width 198 height 13
copy div "FT 0.5g Pre-Roll Wimauma Melons (Sativa) 1ct"
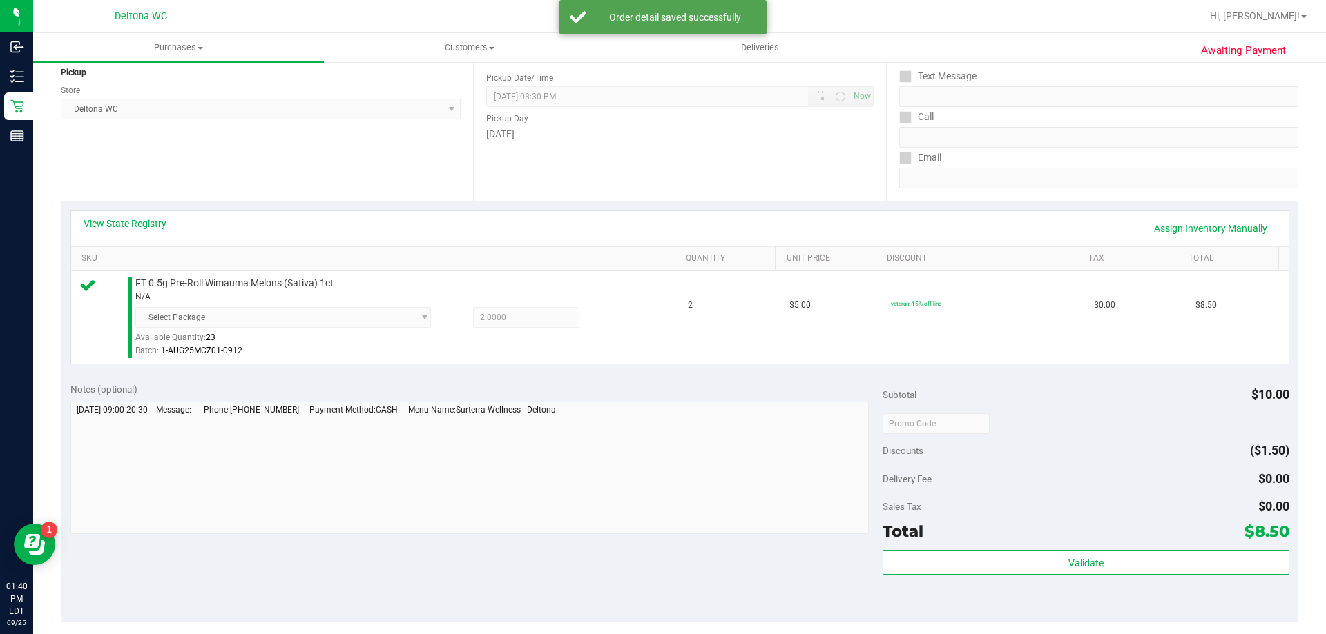
scroll to position [276, 0]
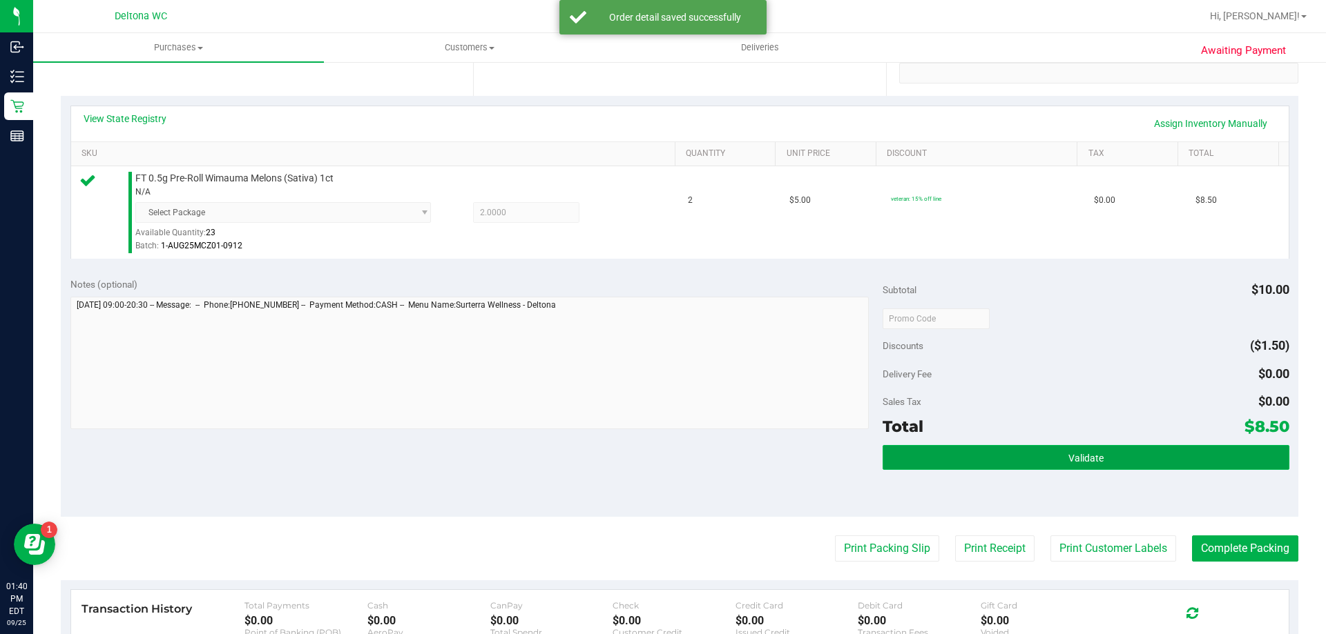
click at [1055, 454] on button "Validate" at bounding box center [1085, 457] width 406 height 25
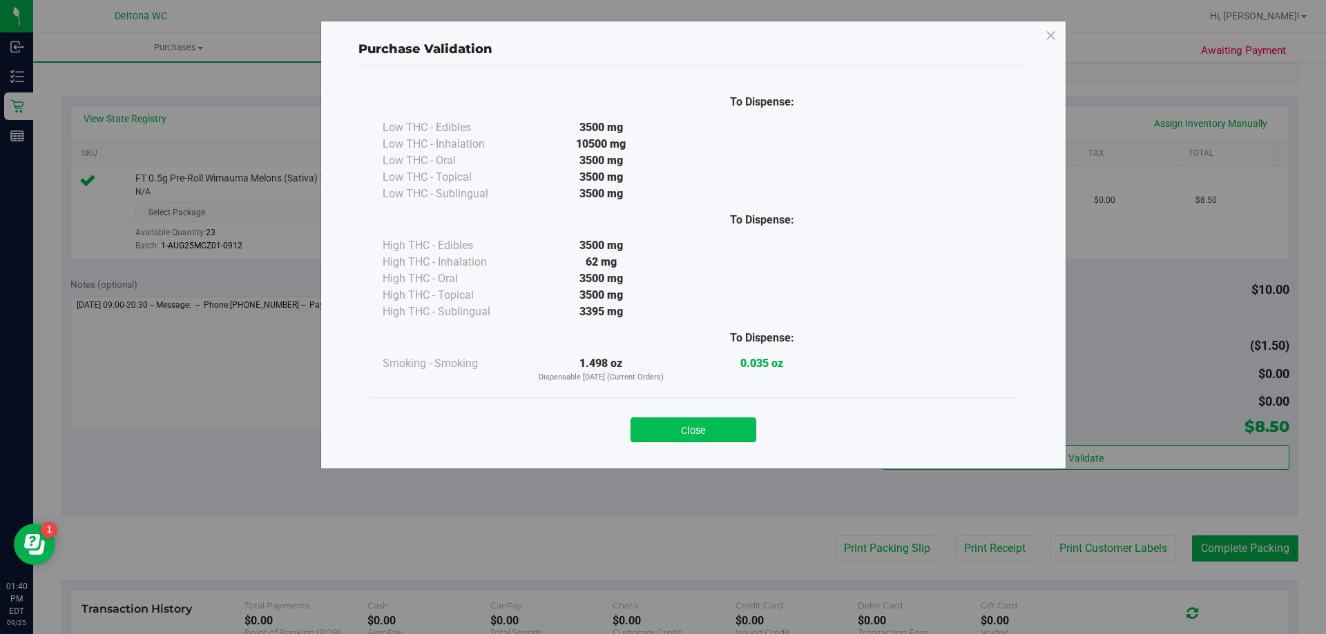
click at [754, 426] on button "Close" at bounding box center [693, 430] width 126 height 25
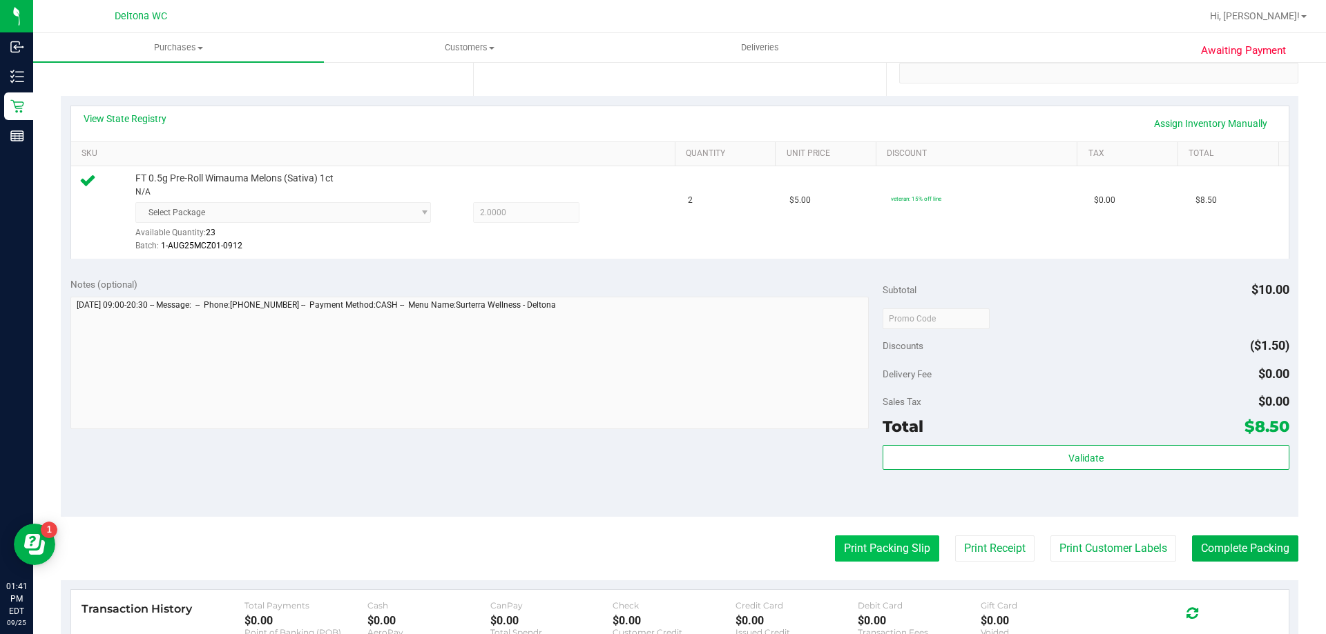
click at [872, 546] on button "Print Packing Slip" at bounding box center [887, 549] width 104 height 26
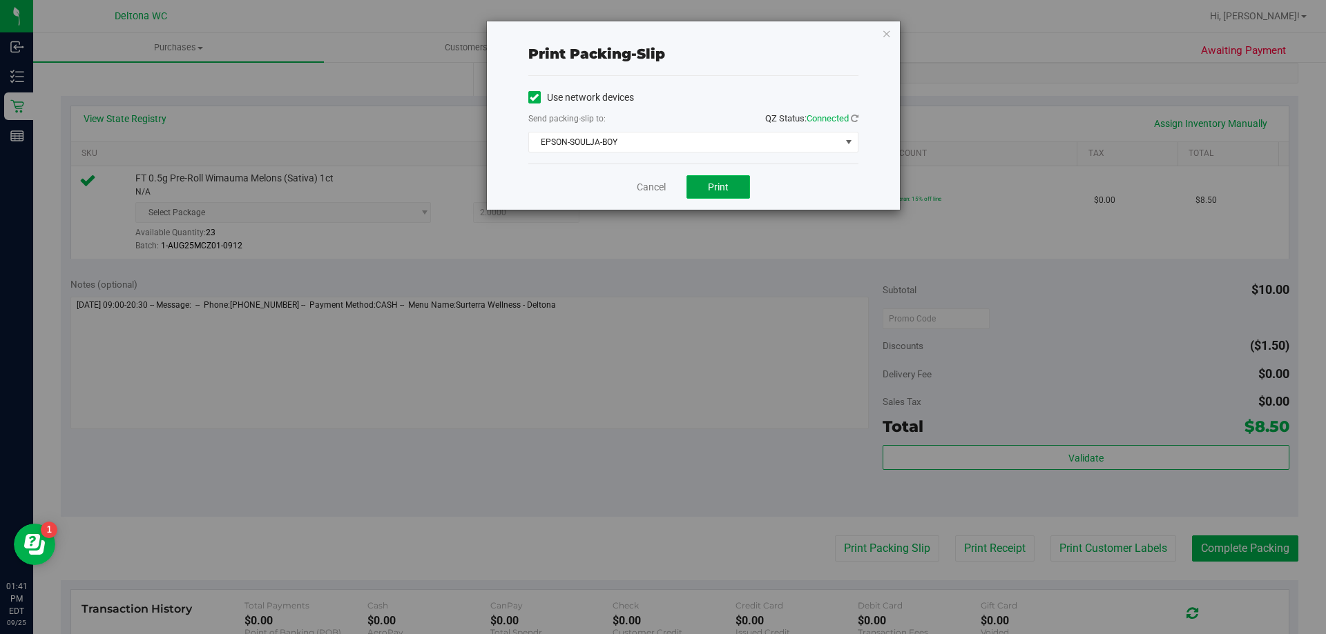
click at [715, 187] on span "Print" at bounding box center [718, 187] width 21 height 11
click at [658, 184] on link "Cancel" at bounding box center [651, 187] width 29 height 14
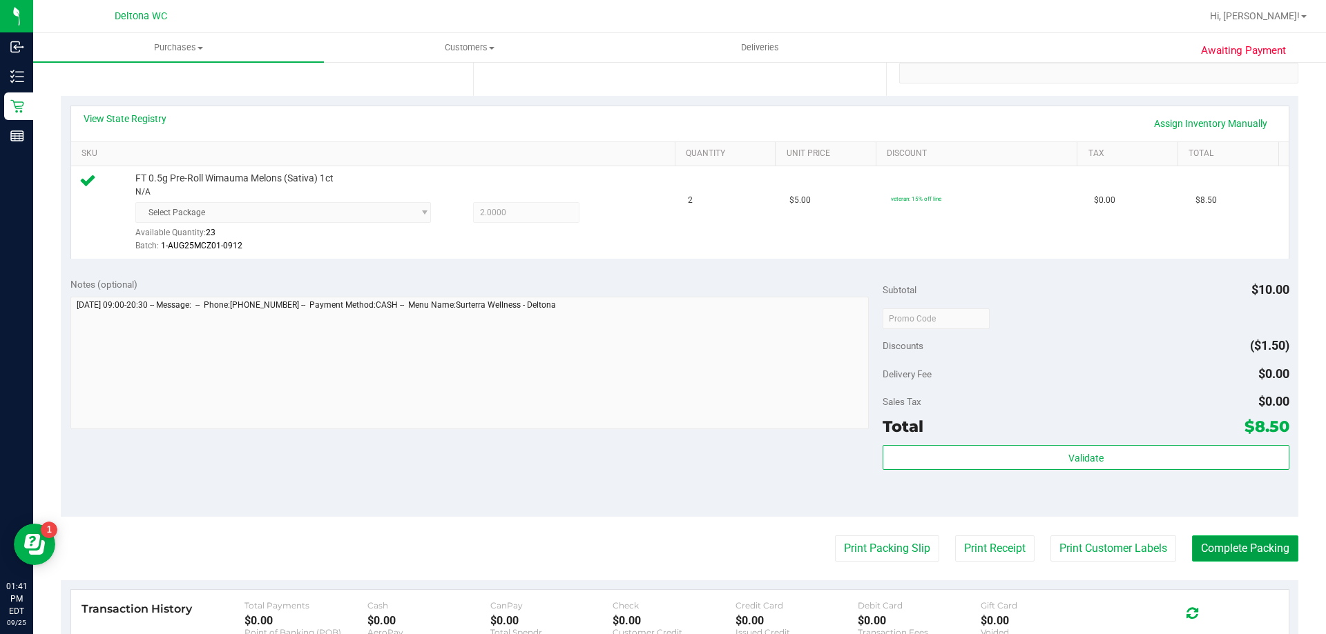
click at [1262, 542] on button "Complete Packing" at bounding box center [1245, 549] width 106 height 26
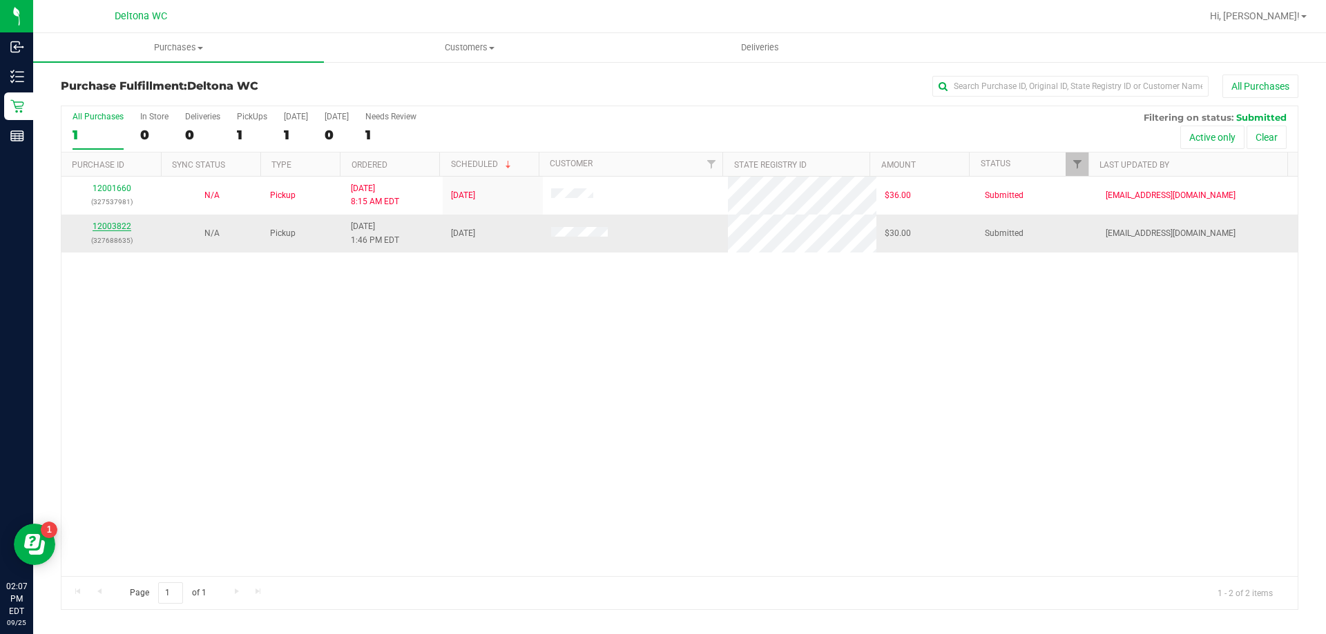
click at [99, 222] on link "12003822" at bounding box center [112, 227] width 39 height 10
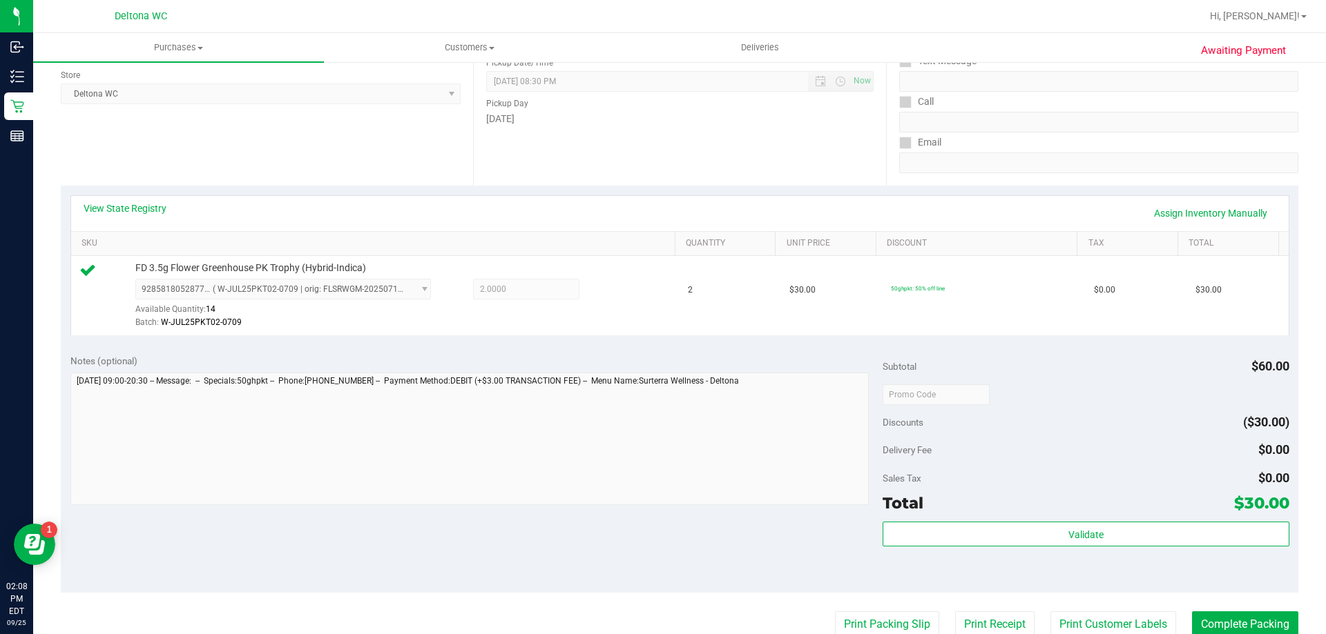
scroll to position [414, 0]
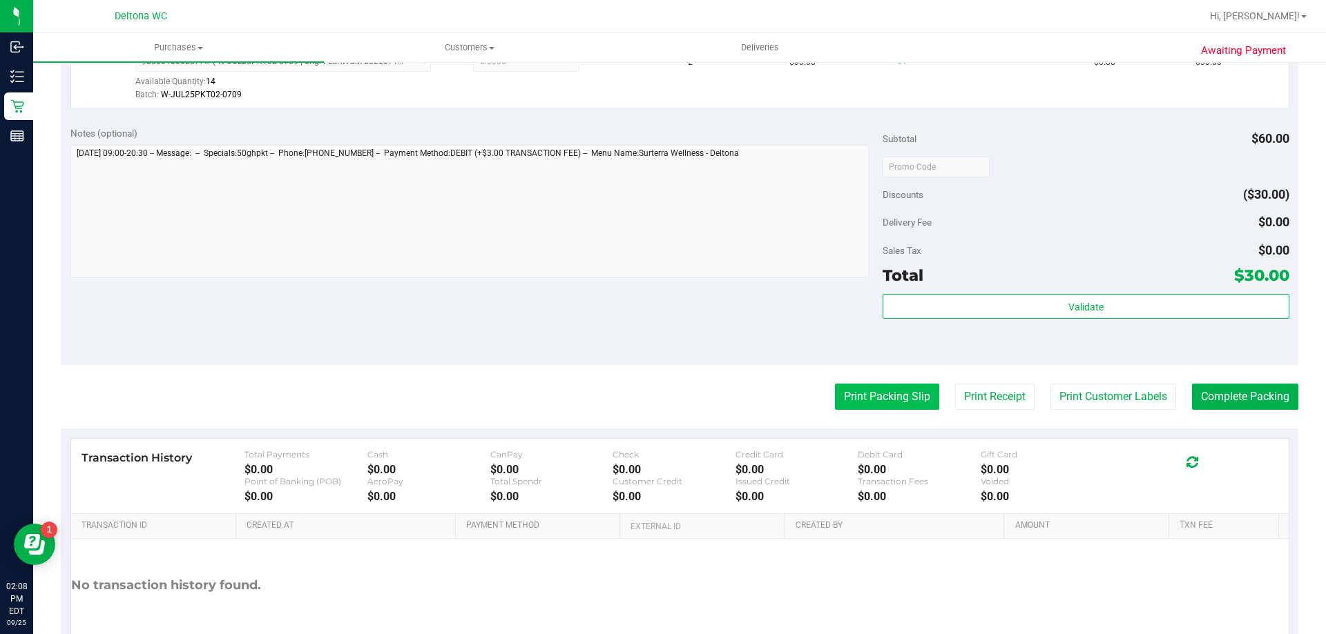
click at [911, 397] on button "Print Packing Slip" at bounding box center [887, 397] width 104 height 26
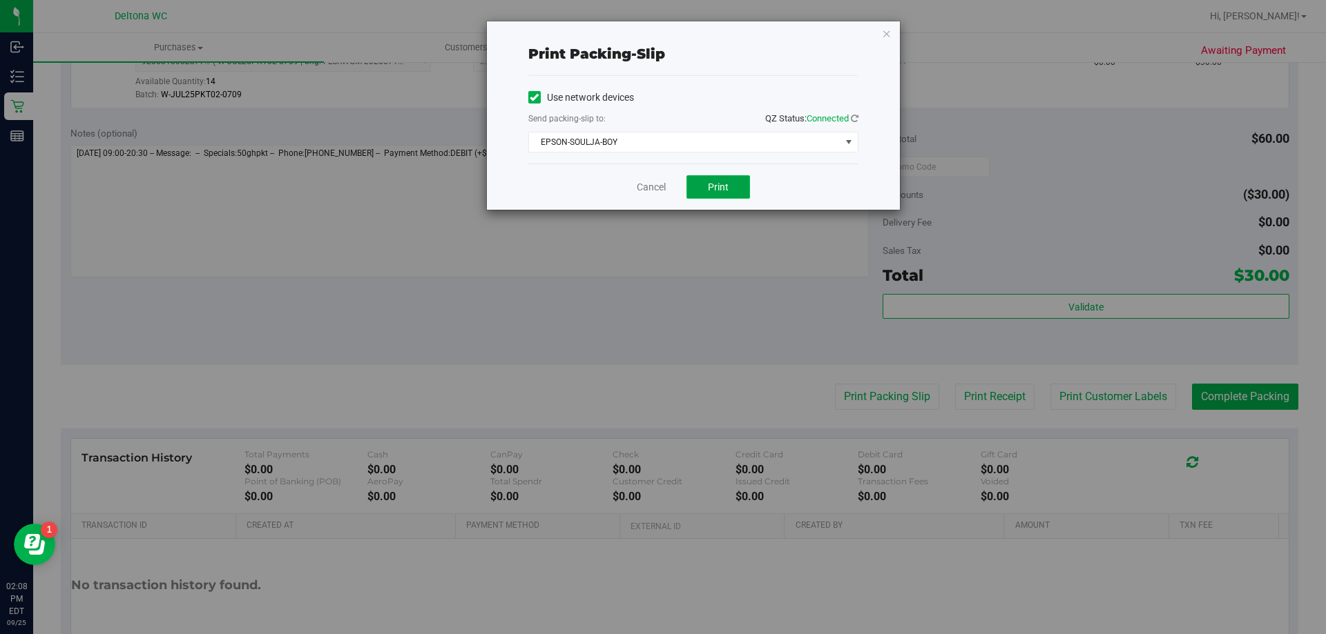
click at [697, 192] on button "Print" at bounding box center [718, 186] width 64 height 23
click at [652, 185] on link "Cancel" at bounding box center [651, 187] width 29 height 14
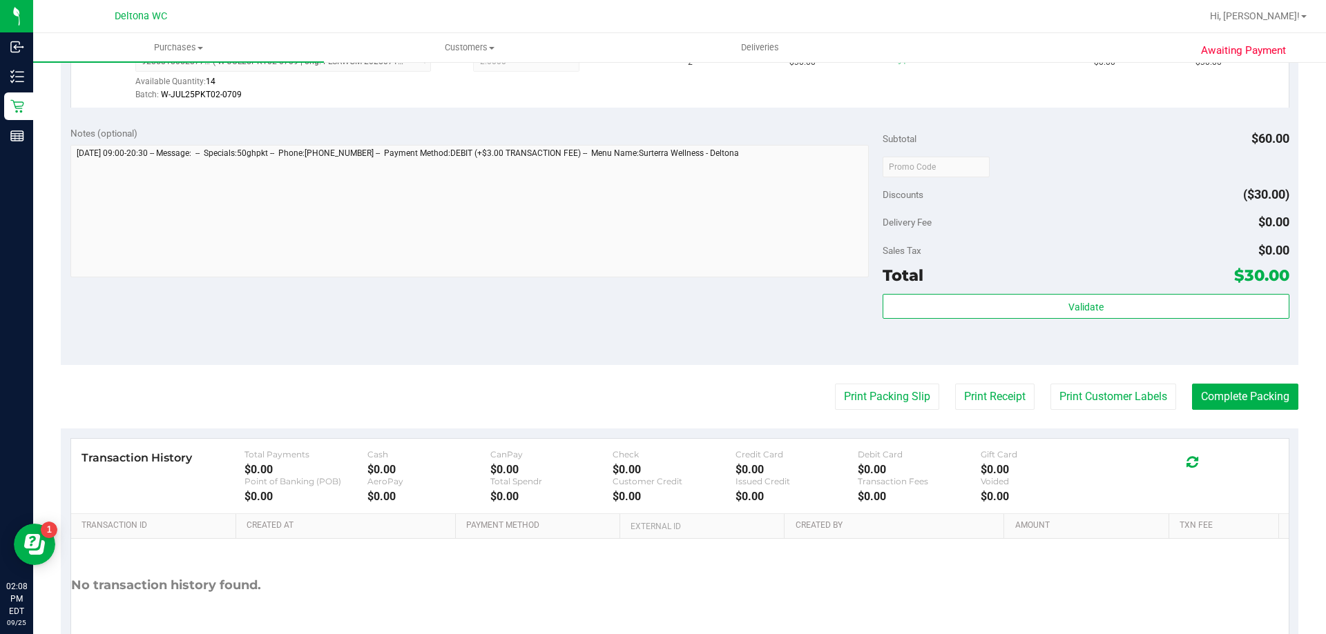
click at [1094, 331] on div "Validate" at bounding box center [1085, 325] width 406 height 62
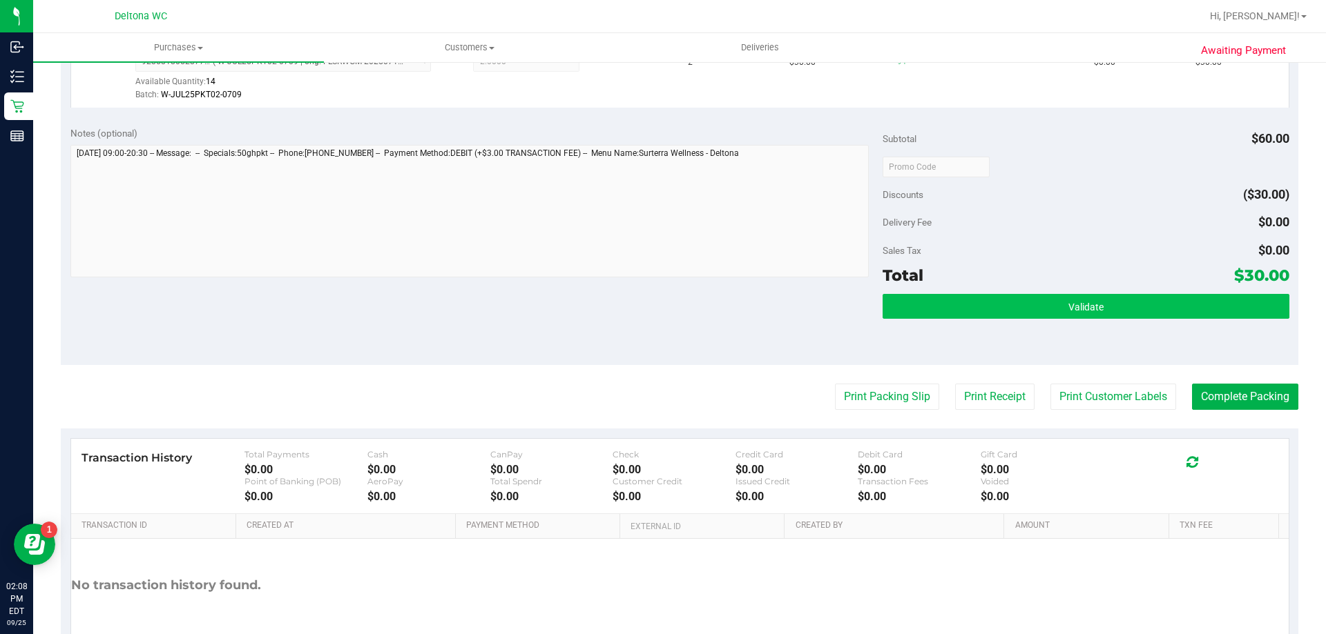
click at [1116, 314] on button "Validate" at bounding box center [1085, 306] width 406 height 25
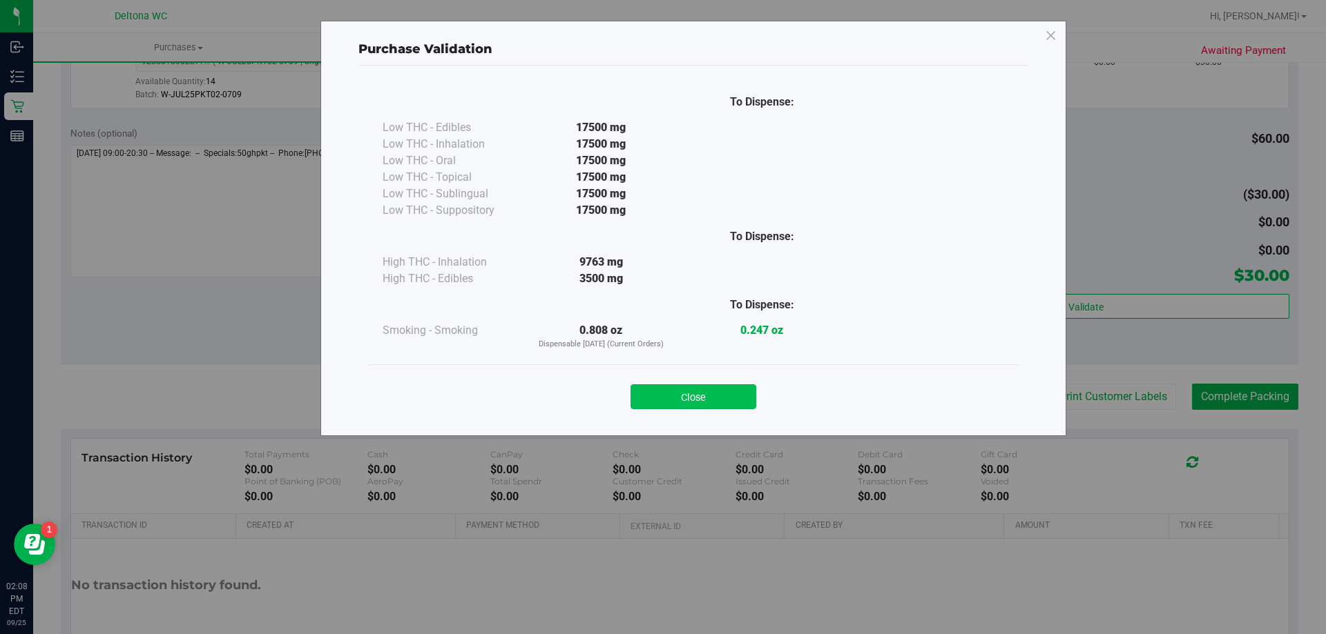
click at [723, 396] on button "Close" at bounding box center [693, 397] width 126 height 25
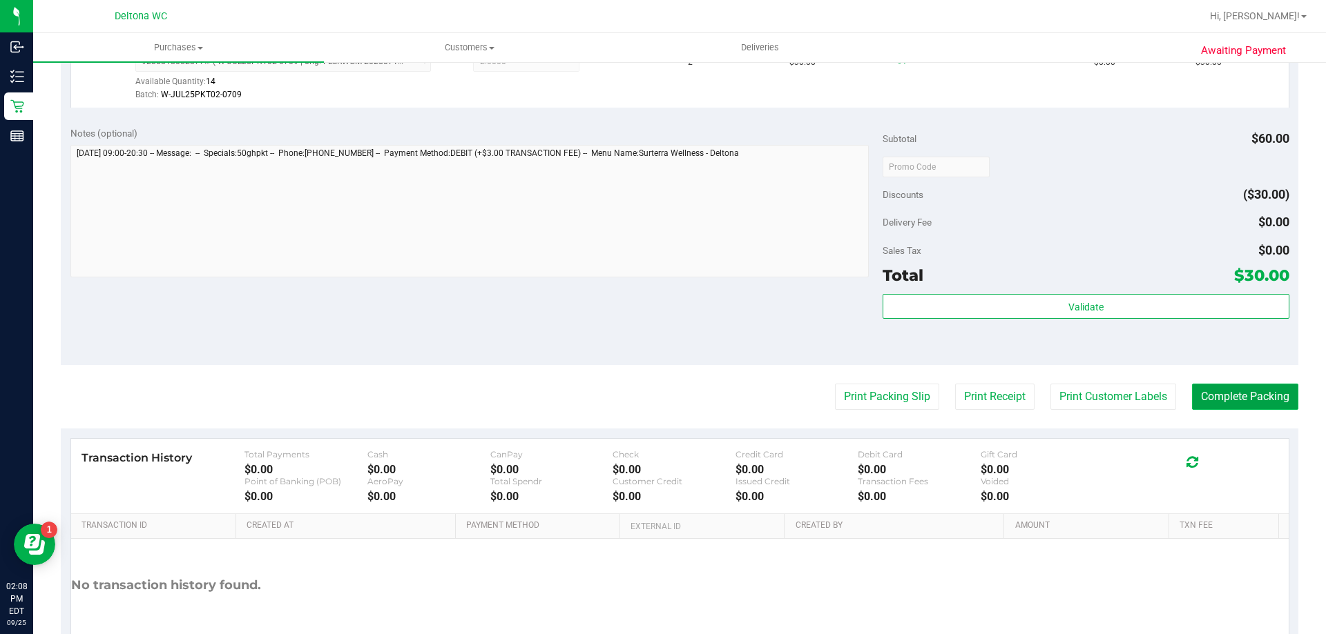
click at [1236, 404] on button "Complete Packing" at bounding box center [1245, 397] width 106 height 26
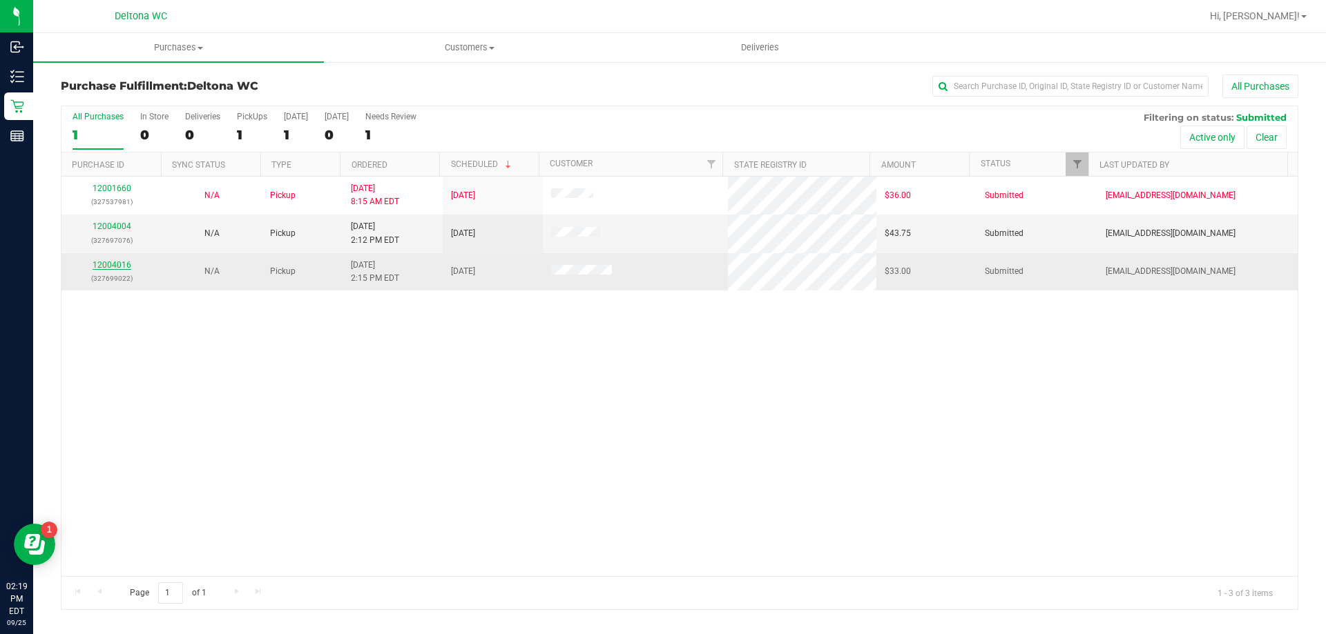
click at [116, 267] on link "12004016" at bounding box center [112, 265] width 39 height 10
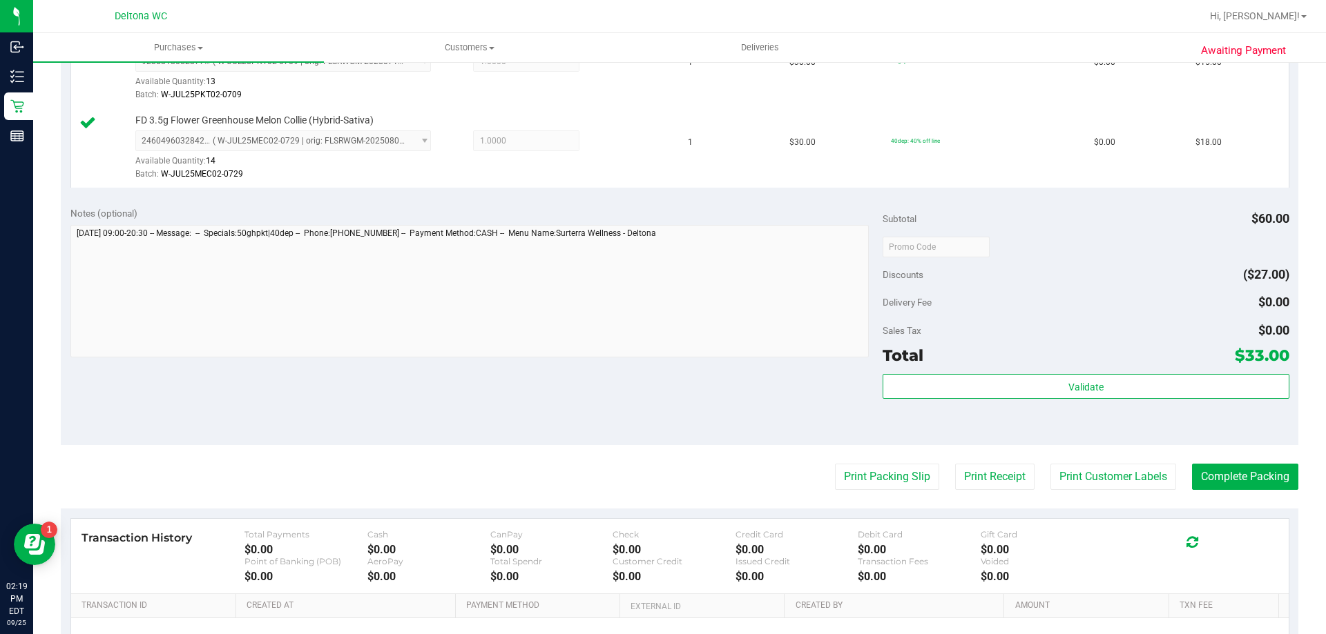
scroll to position [462, 0]
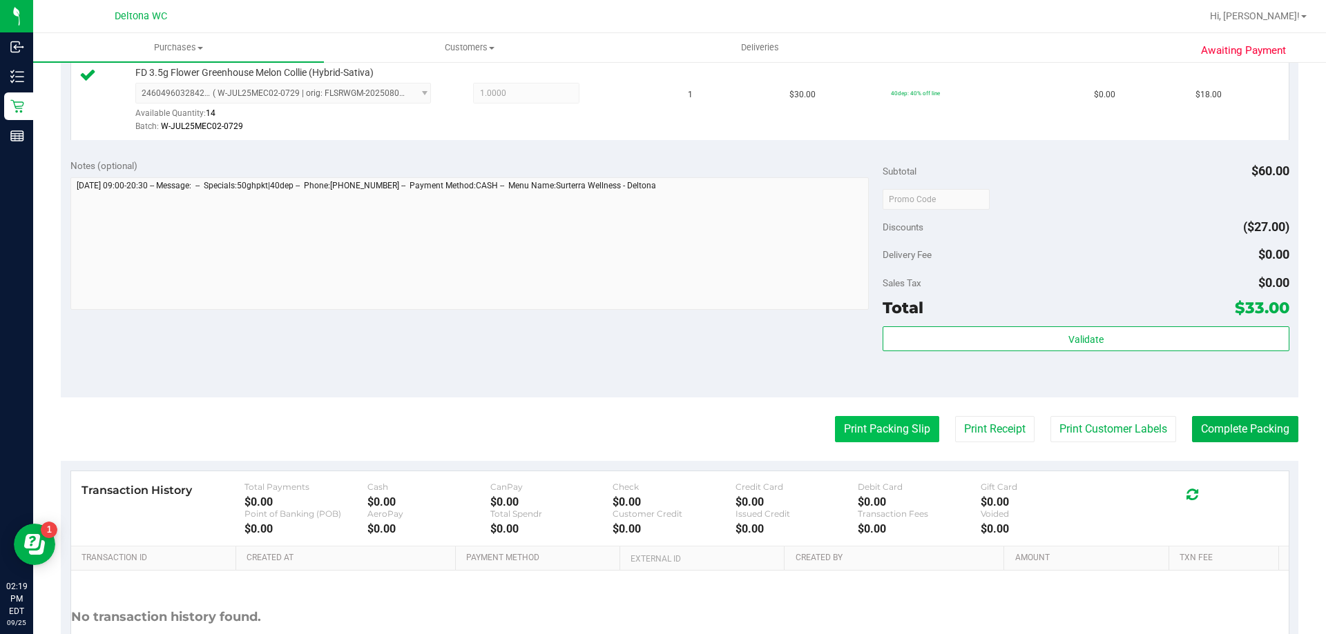
click at [871, 420] on button "Print Packing Slip" at bounding box center [887, 429] width 104 height 26
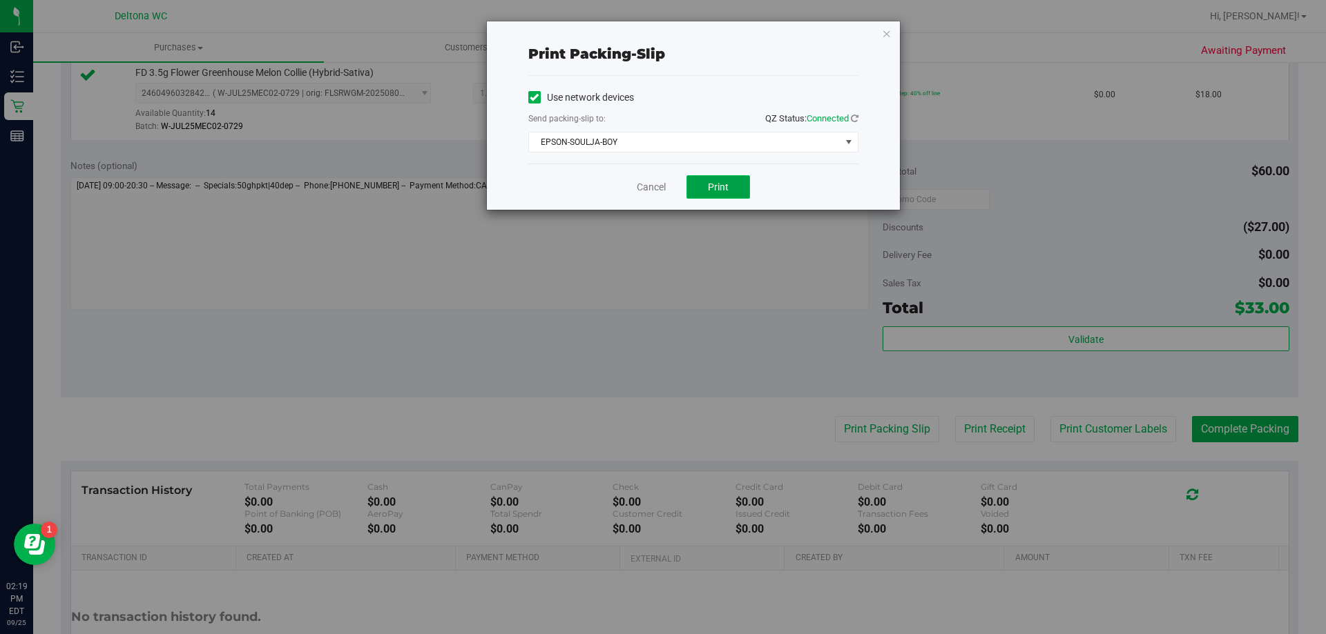
click at [703, 184] on button "Print" at bounding box center [718, 186] width 64 height 23
click at [639, 187] on link "Cancel" at bounding box center [651, 187] width 29 height 14
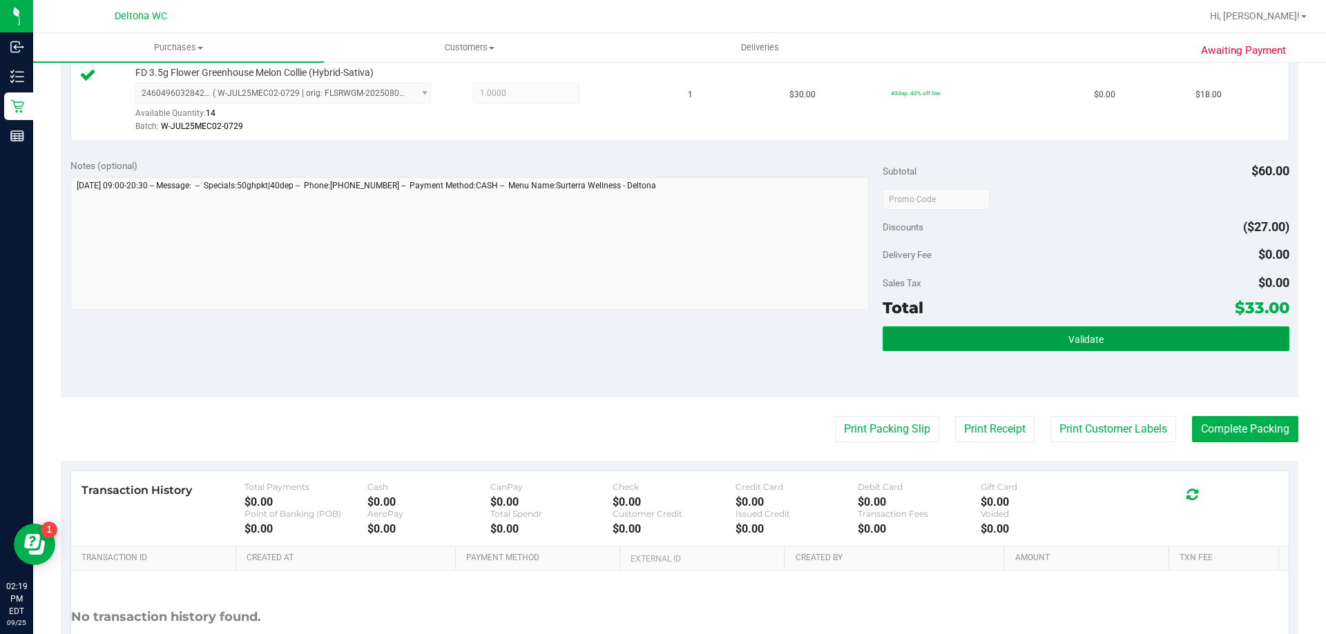
click at [962, 347] on button "Validate" at bounding box center [1085, 339] width 406 height 25
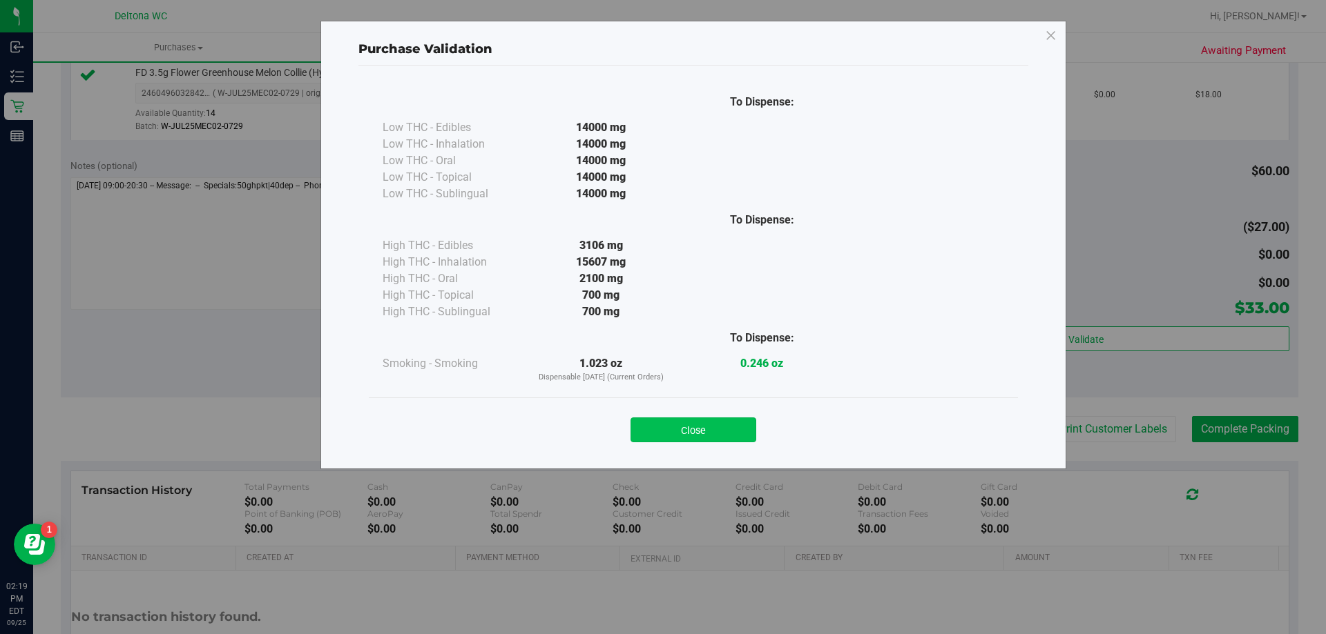
click at [713, 429] on button "Close" at bounding box center [693, 430] width 126 height 25
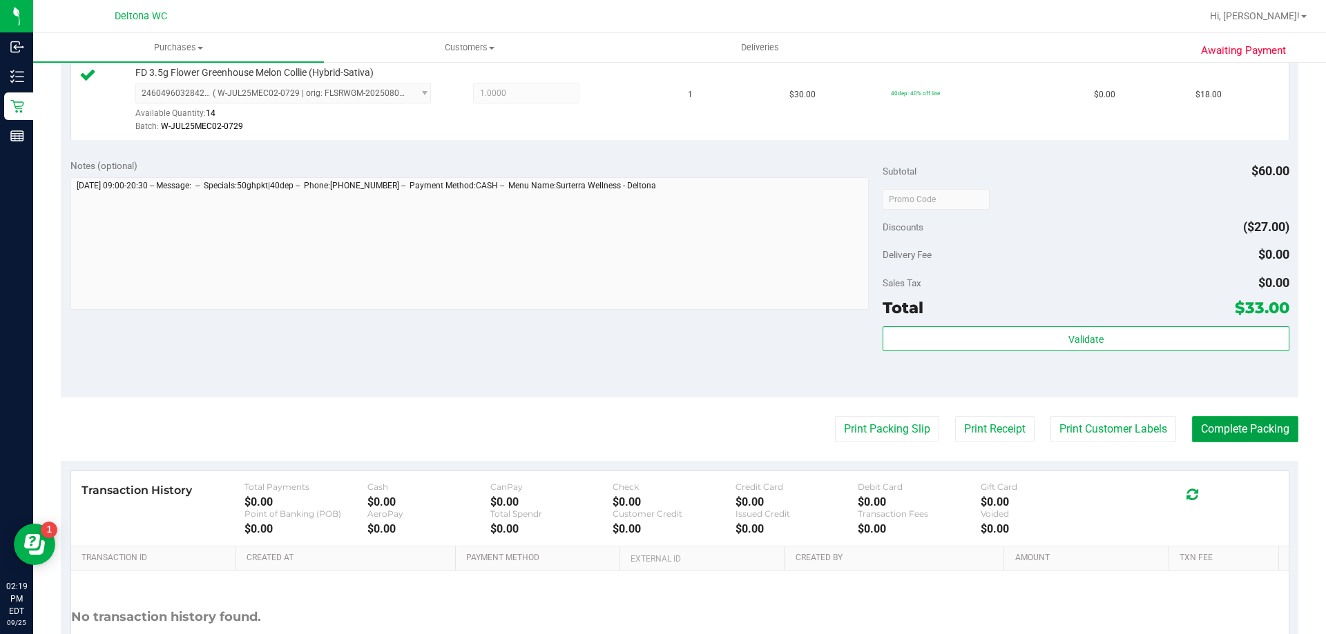
click at [1237, 440] on button "Complete Packing" at bounding box center [1245, 429] width 106 height 26
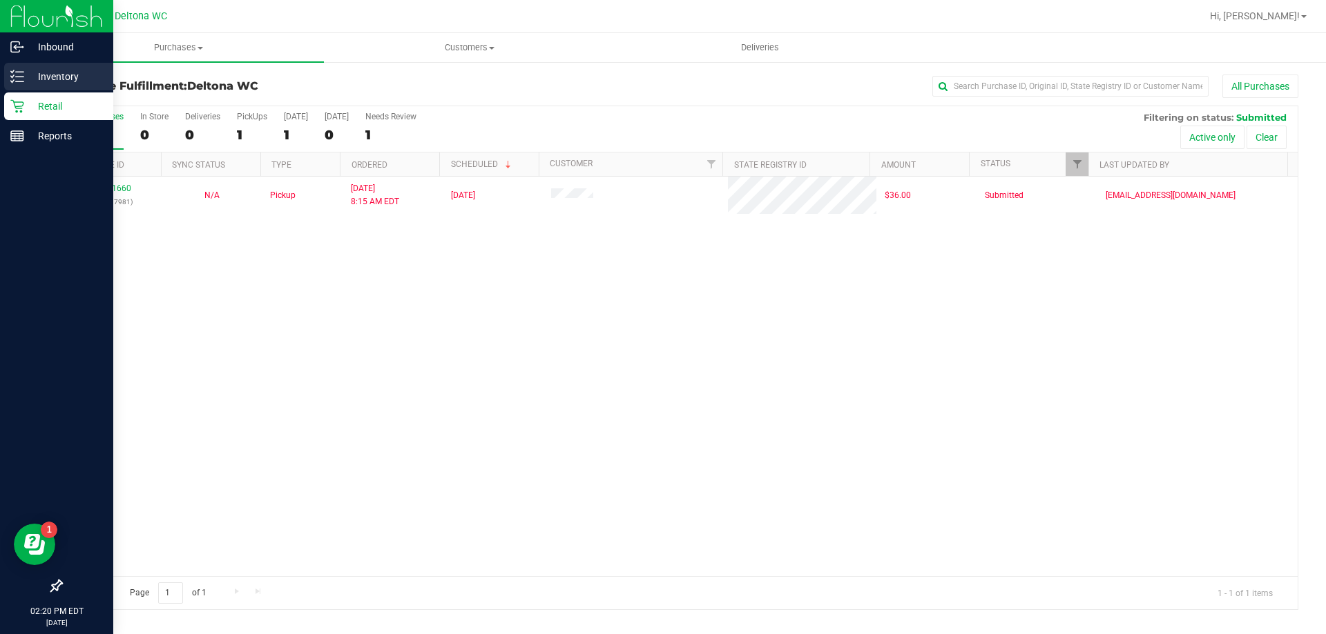
click at [7, 80] on div "Inventory" at bounding box center [58, 77] width 109 height 28
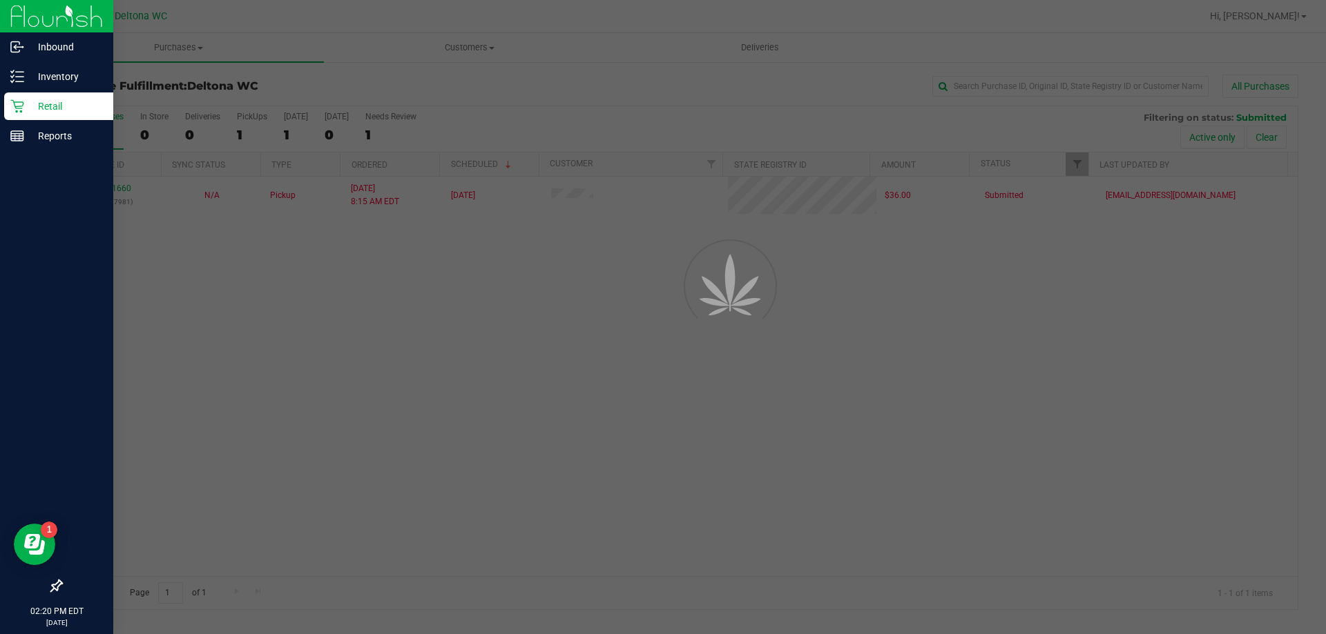
click at [5, 115] on div "Retail" at bounding box center [58, 107] width 109 height 28
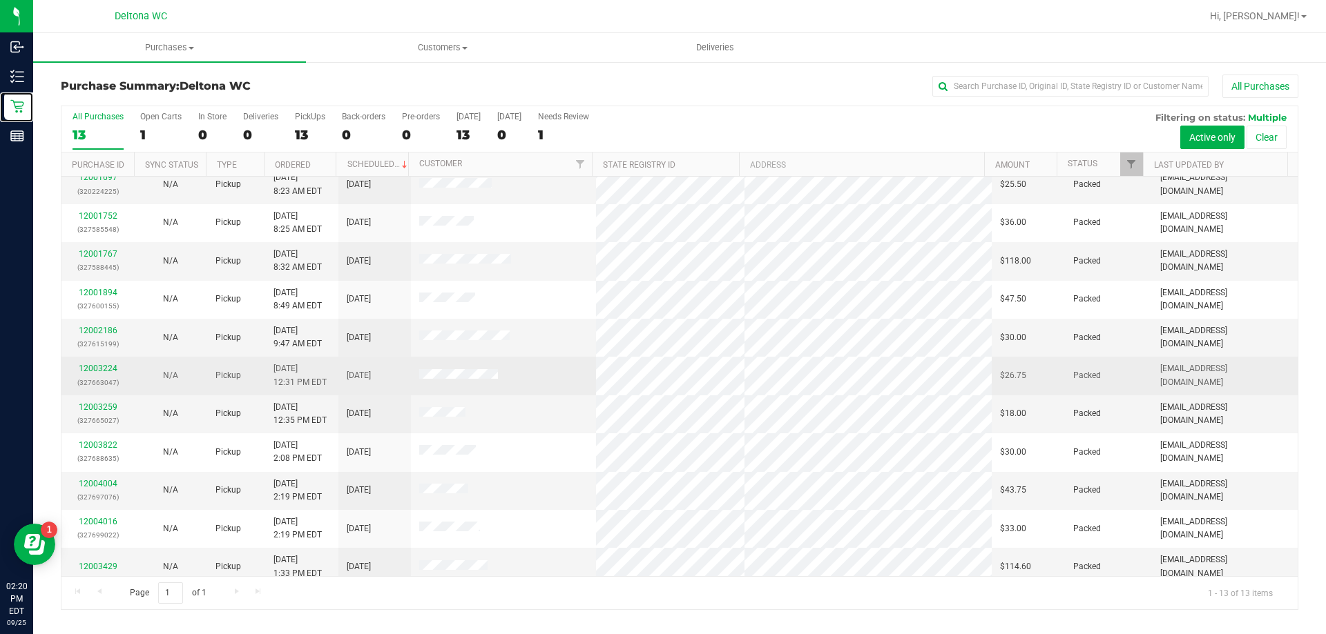
scroll to position [97, 0]
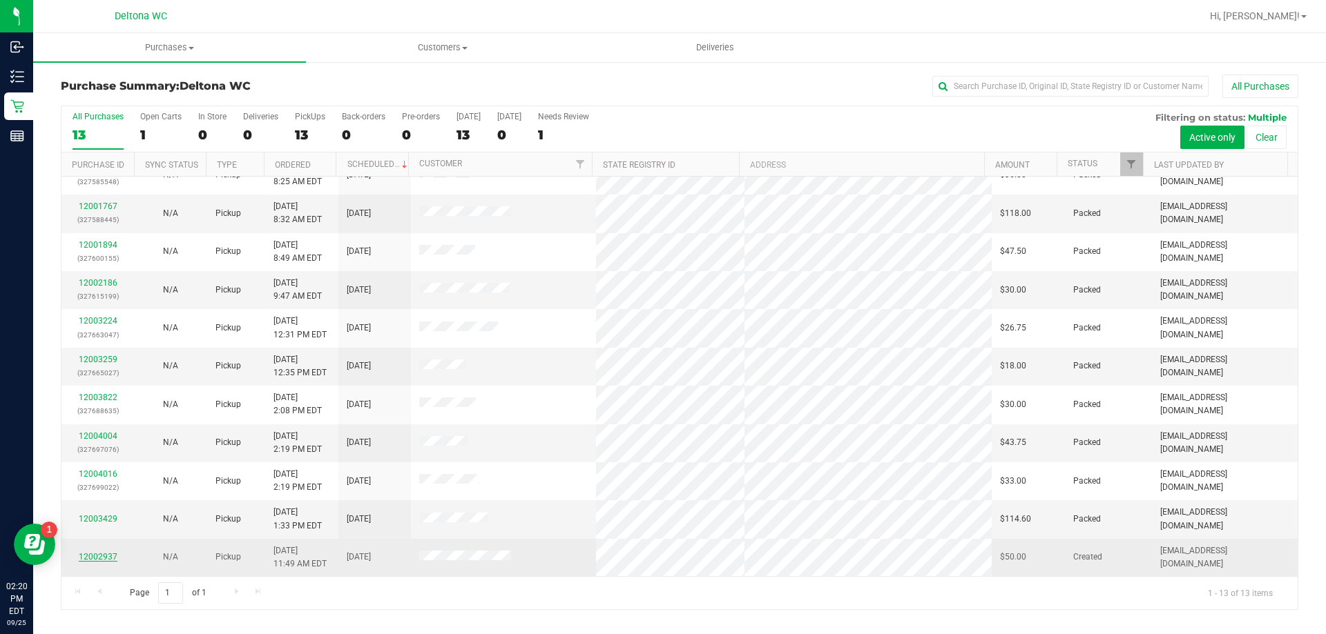
click at [84, 556] on link "12002937" at bounding box center [98, 557] width 39 height 10
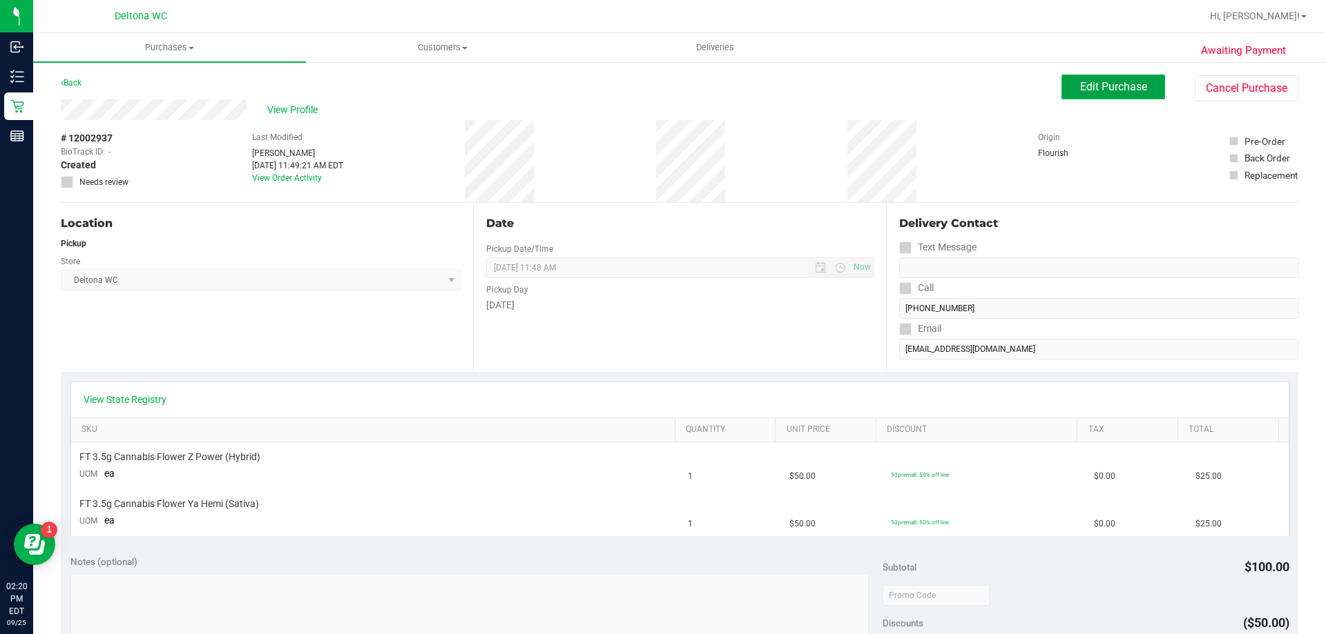
click at [1087, 90] on span "Edit Purchase" at bounding box center [1113, 86] width 67 height 13
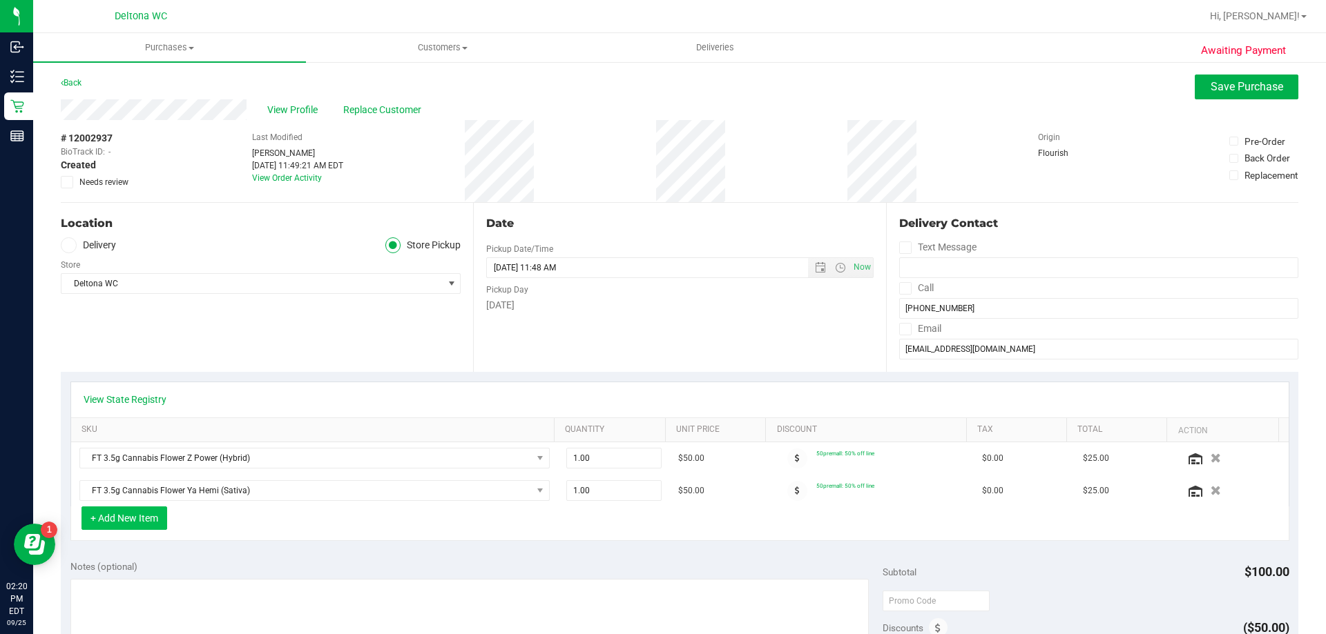
click at [102, 519] on button "+ Add New Item" at bounding box center [124, 518] width 86 height 23
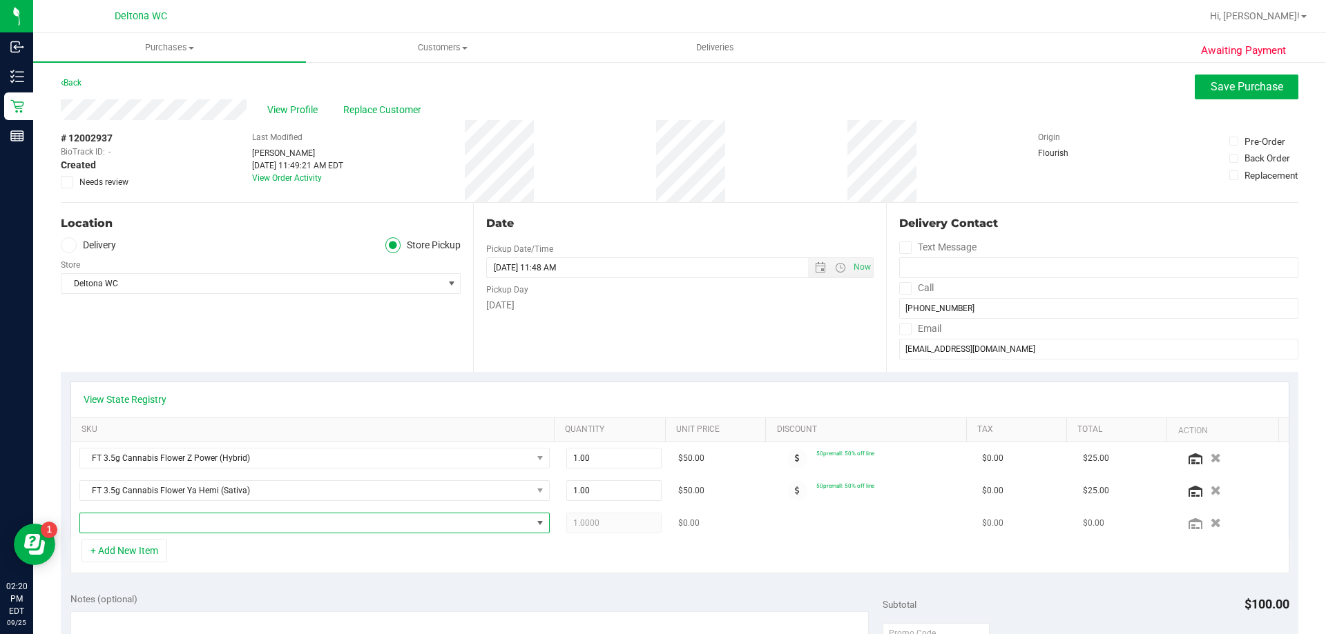
click at [165, 530] on span "NO DATA FOUND" at bounding box center [306, 523] width 452 height 19
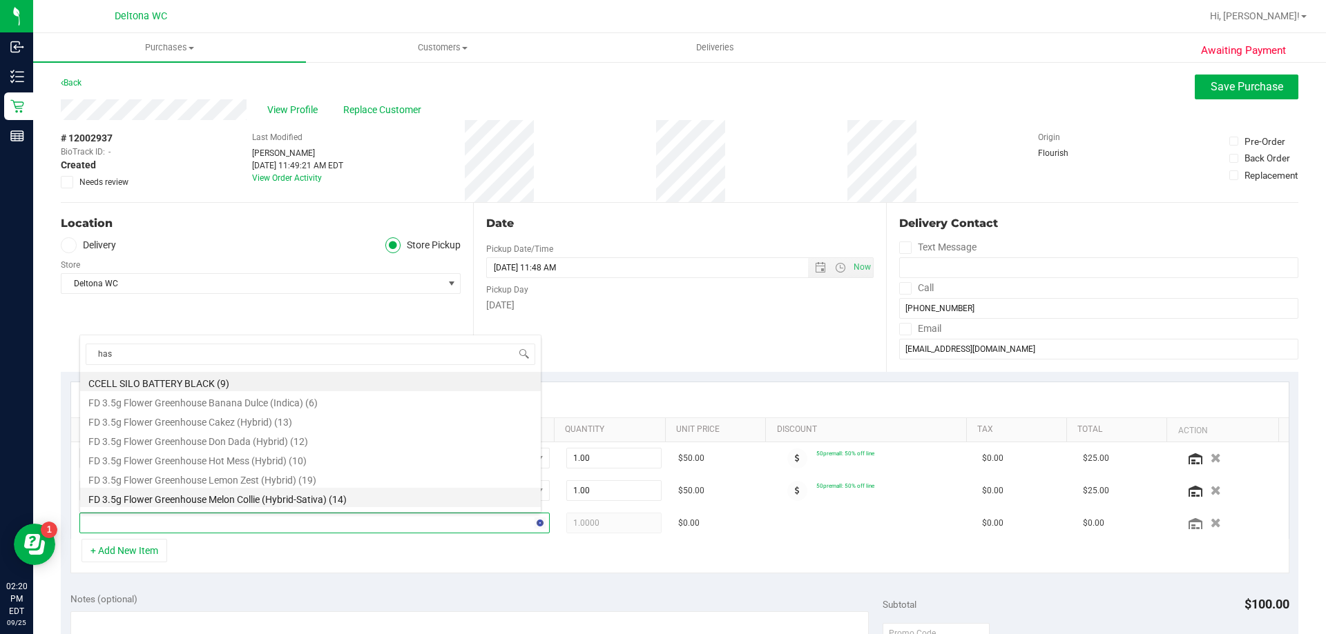
type input "hash"
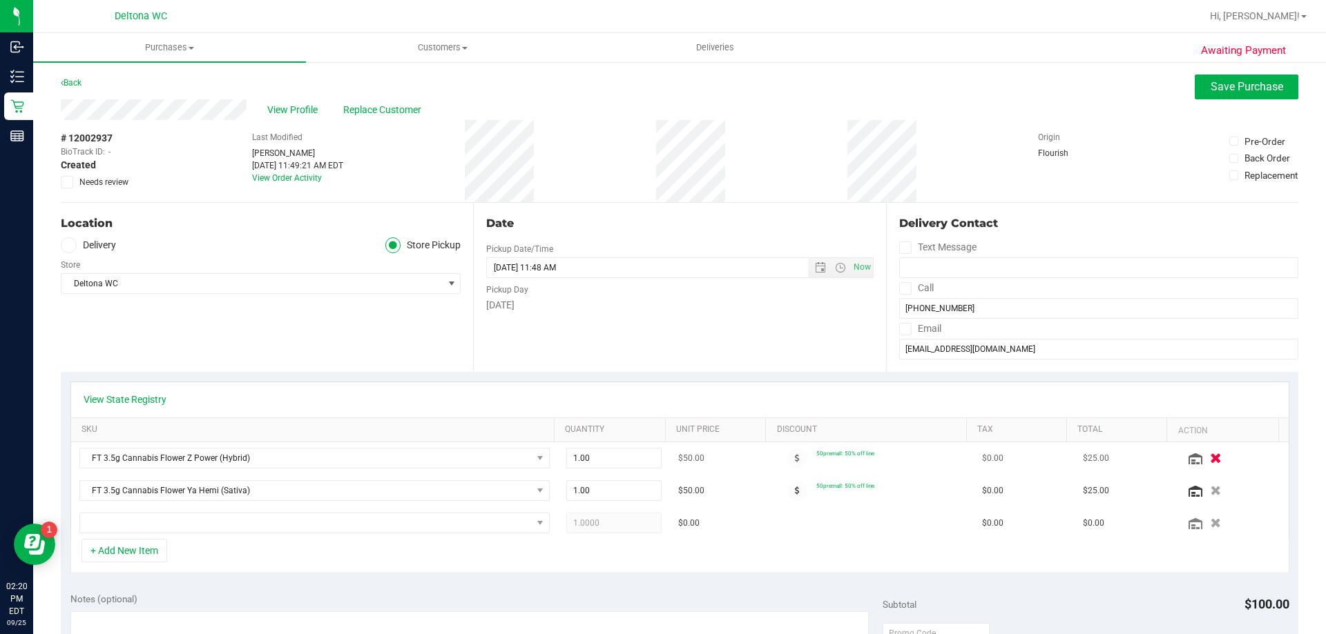
click at [1210, 459] on icon "button" at bounding box center [1216, 459] width 12 height 10
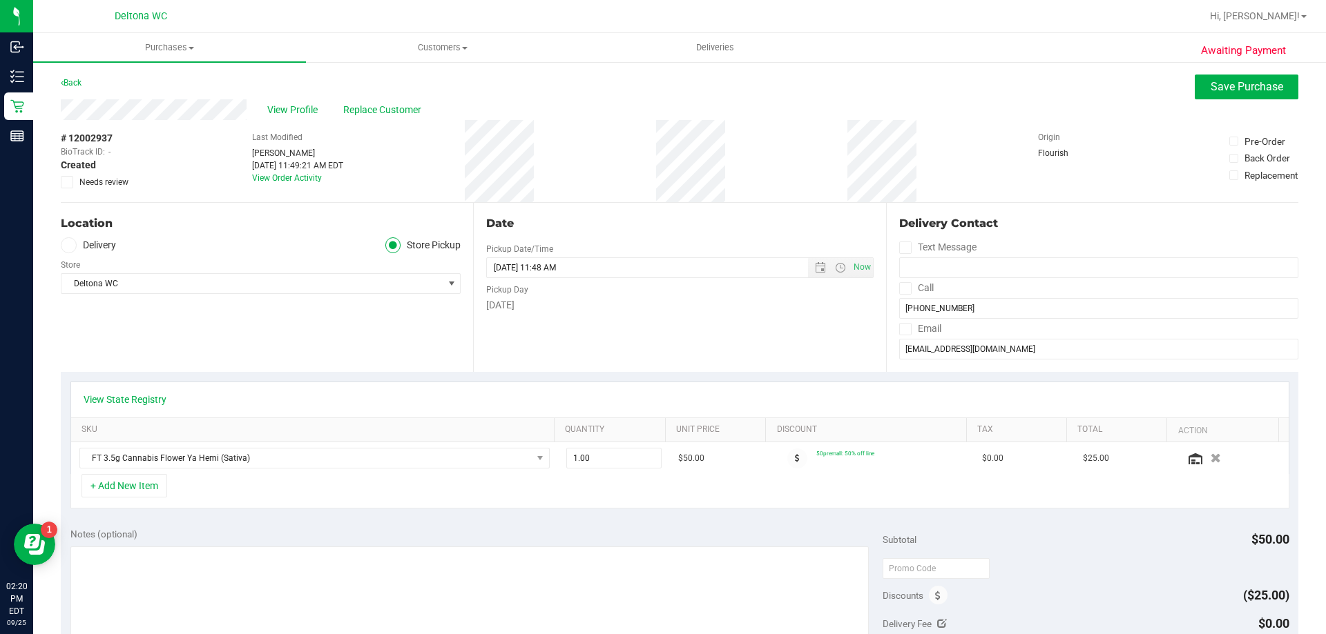
click at [1210, 459] on icon "button" at bounding box center [1215, 459] width 10 height 10
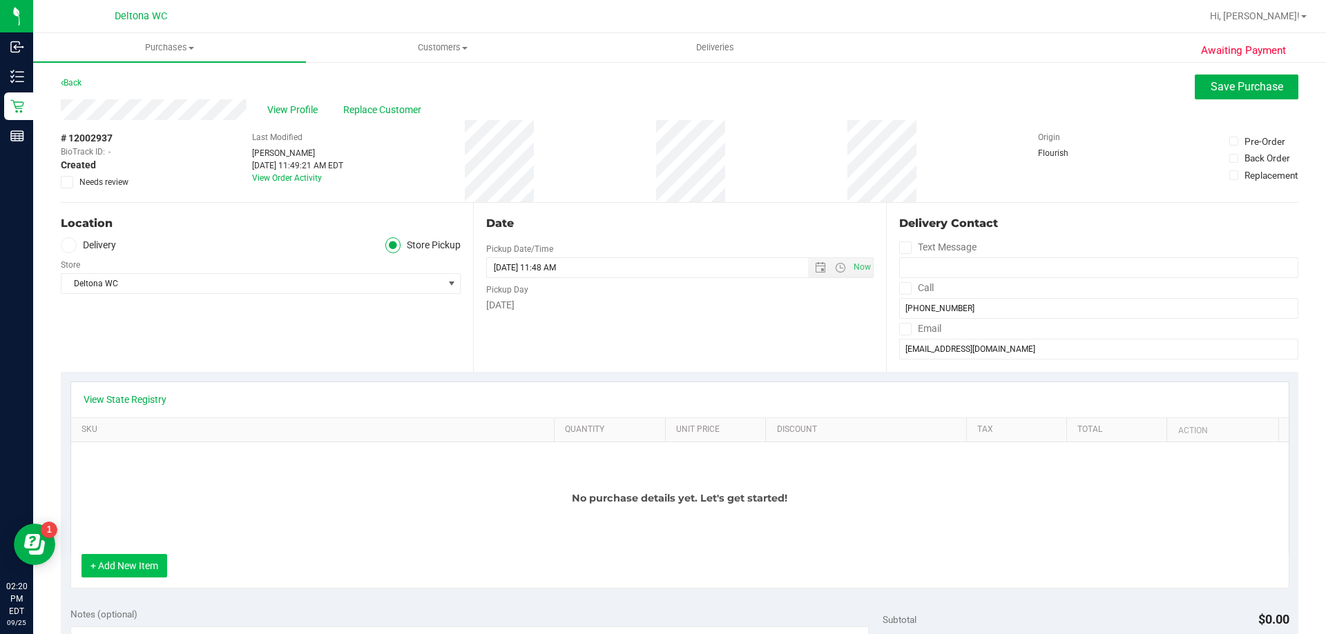
click at [144, 564] on button "+ Add New Item" at bounding box center [124, 565] width 86 height 23
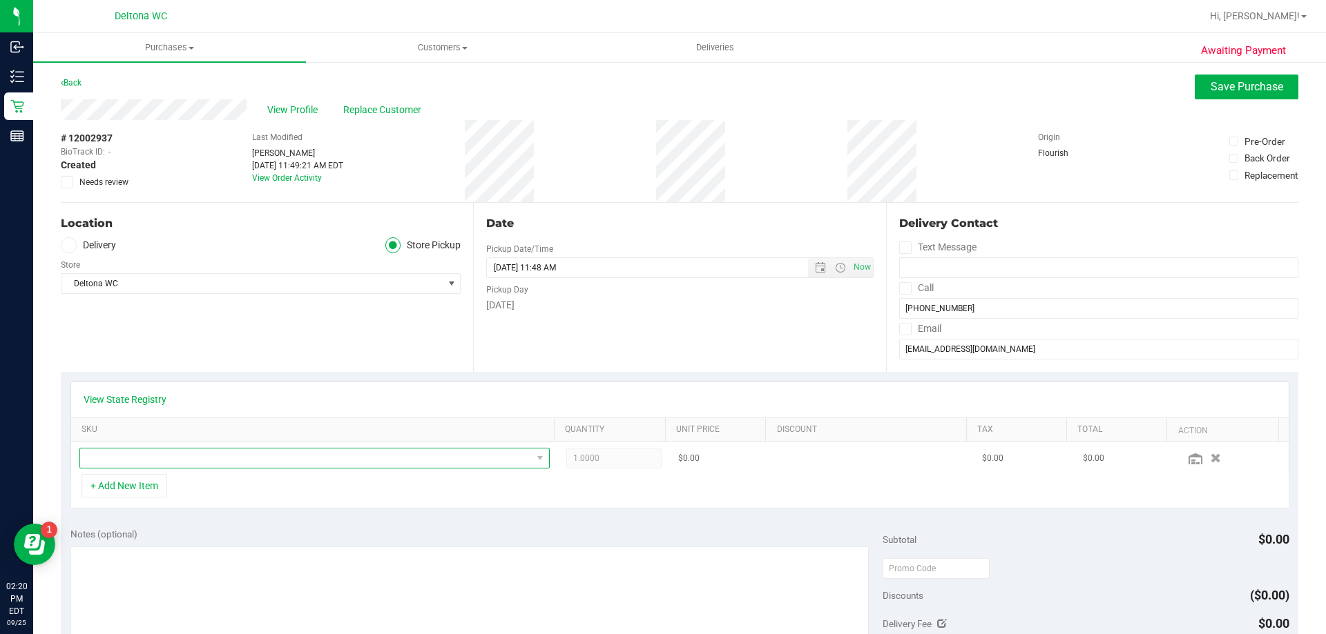
click at [169, 465] on span "NO DATA FOUND" at bounding box center [306, 458] width 452 height 19
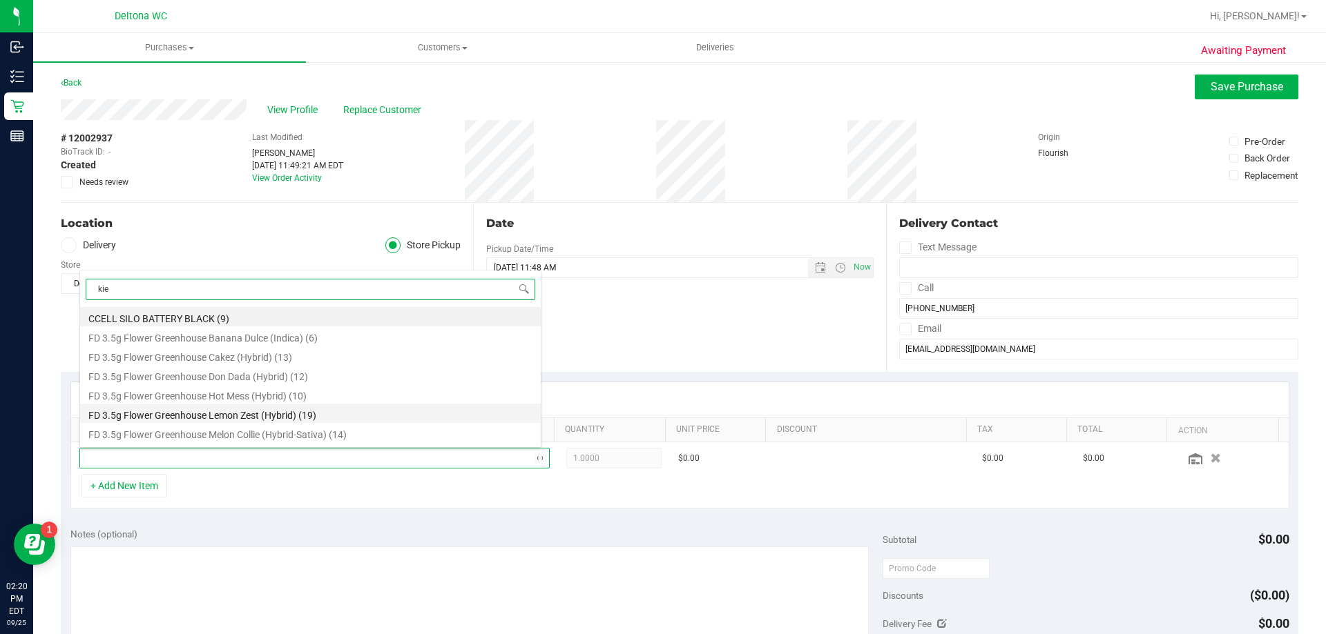
type input "kief"
click at [188, 414] on li "FT 1g Kief Mule Fuel (Sativa) (8)" at bounding box center [310, 413] width 460 height 19
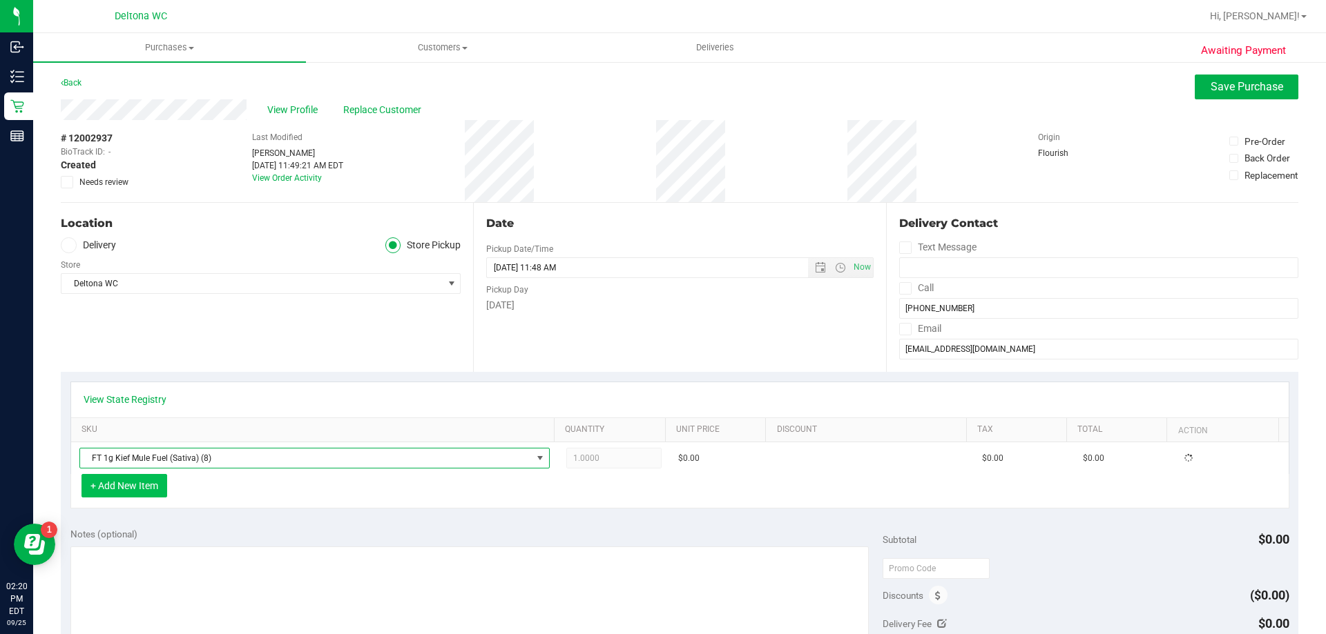
click at [129, 489] on button "+ Add New Item" at bounding box center [124, 485] width 86 height 23
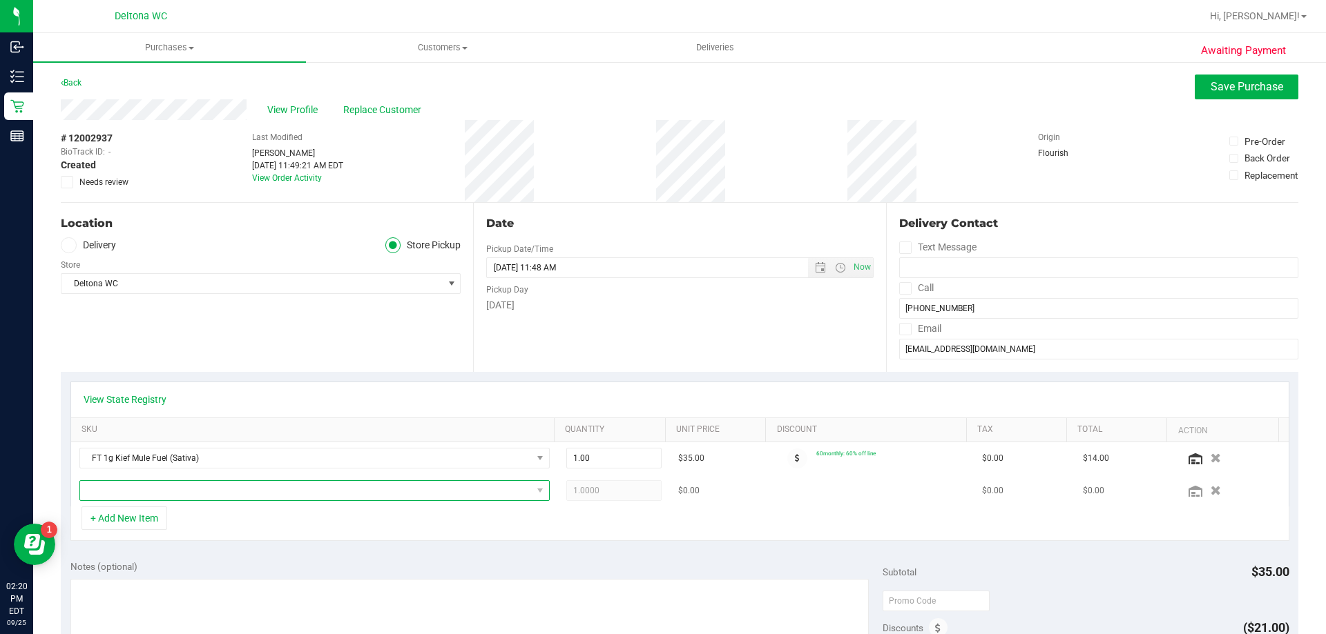
click at [132, 481] on span "NO DATA FOUND" at bounding box center [306, 490] width 452 height 19
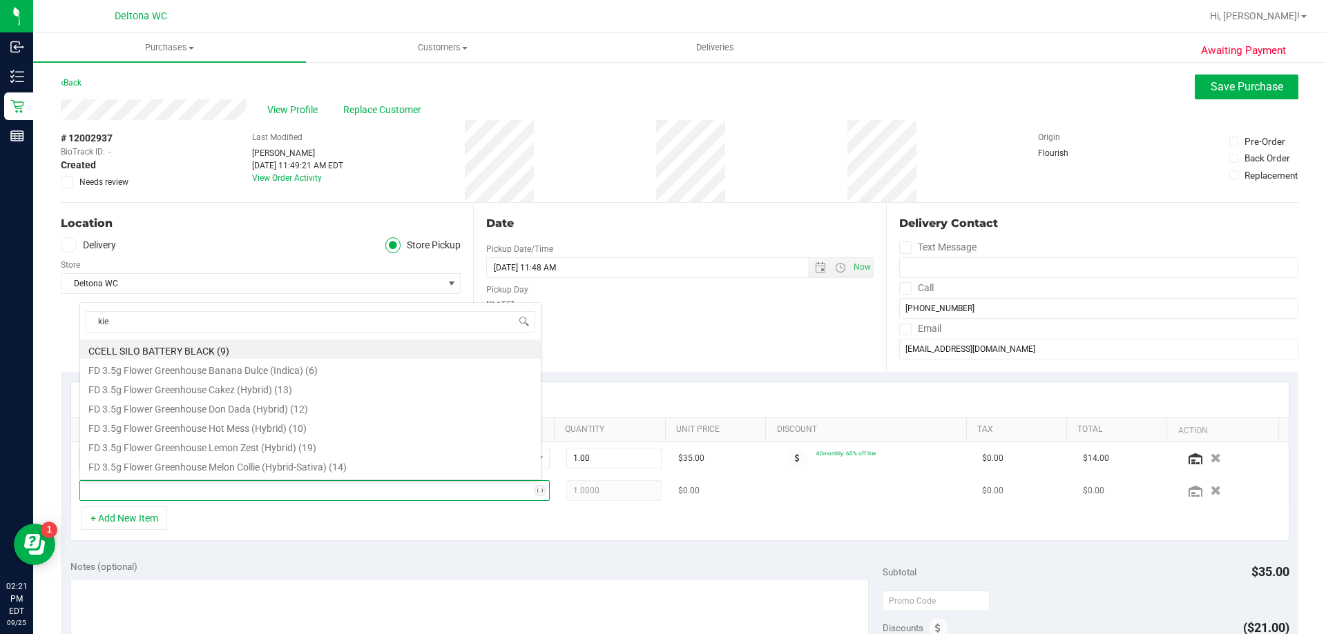
type input "kief"
click at [179, 412] on li "FT 1g Kief GMO x Riverbank Grape (Hybrid) (8)" at bounding box center [310, 407] width 460 height 19
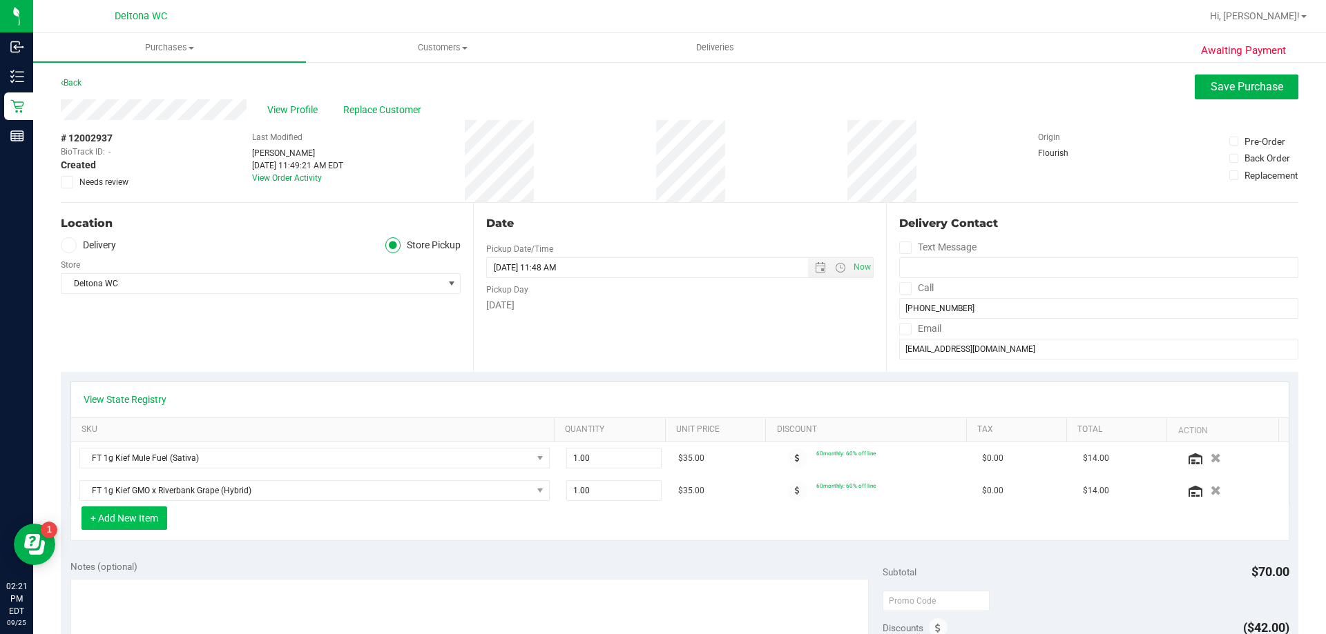
click at [151, 529] on button "+ Add New Item" at bounding box center [124, 518] width 86 height 23
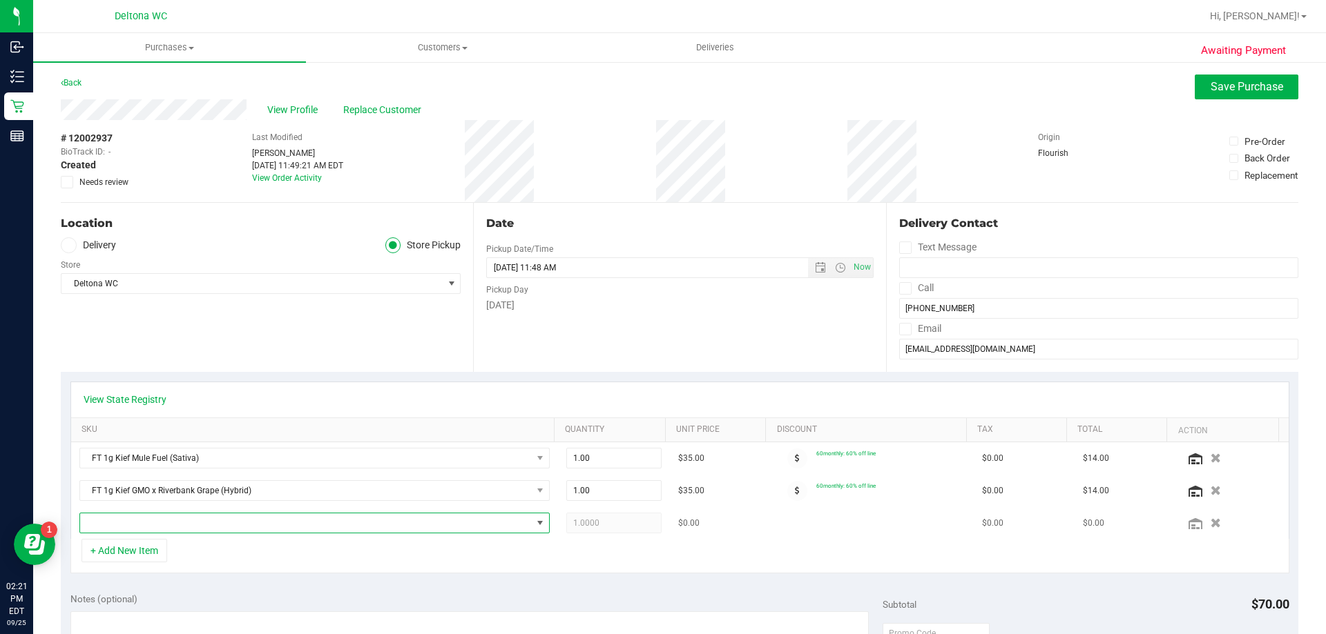
click at [151, 528] on span "NO DATA FOUND" at bounding box center [306, 523] width 452 height 19
click at [593, 371] on div "Date Pickup Date/Time [DATE] Now [DATE] 11:48 AM Now Pickup Day [DATE]" at bounding box center [679, 287] width 412 height 169
click at [540, 522] on span "NO DATA FOUND" at bounding box center [540, 523] width 17 height 19
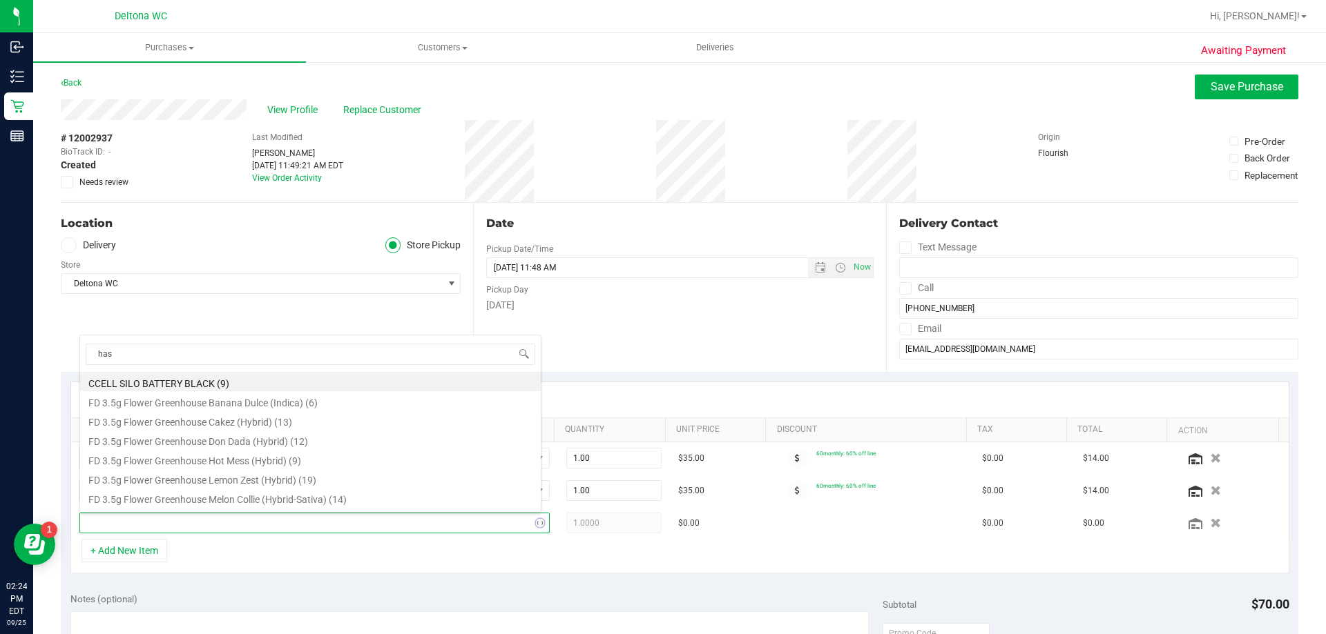
type input "hash"
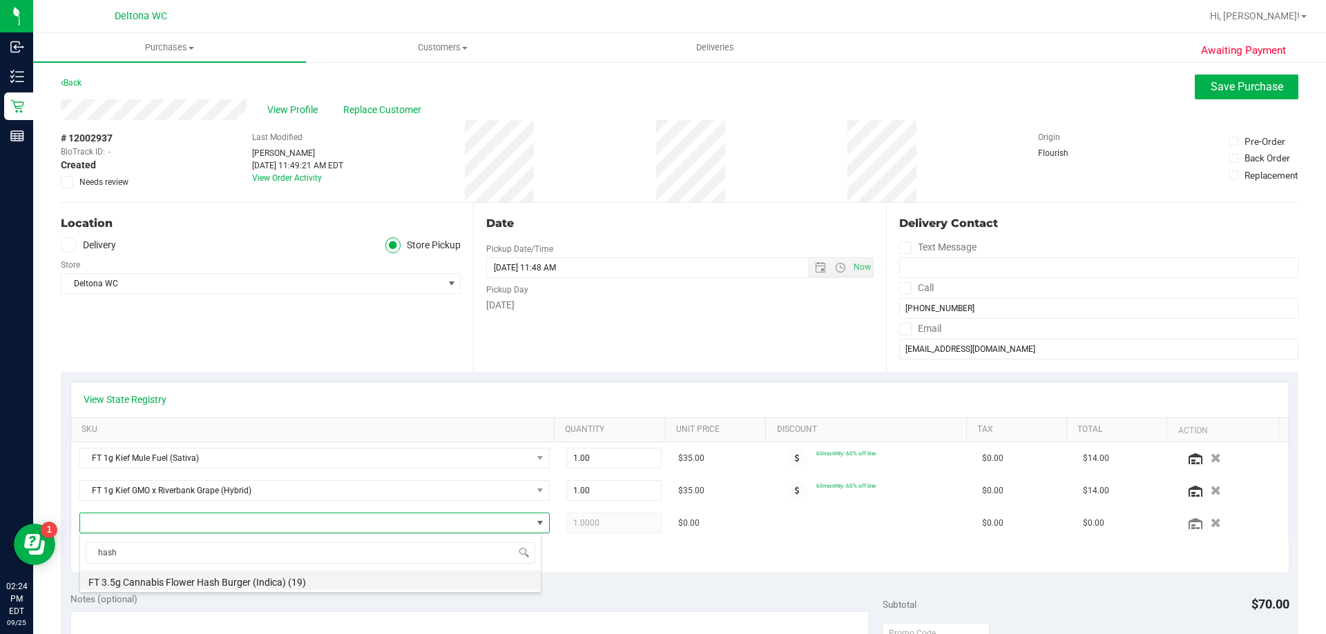
click at [237, 582] on li "FT 3.5g Cannabis Flower Hash Burger (Indica) (19)" at bounding box center [310, 580] width 460 height 19
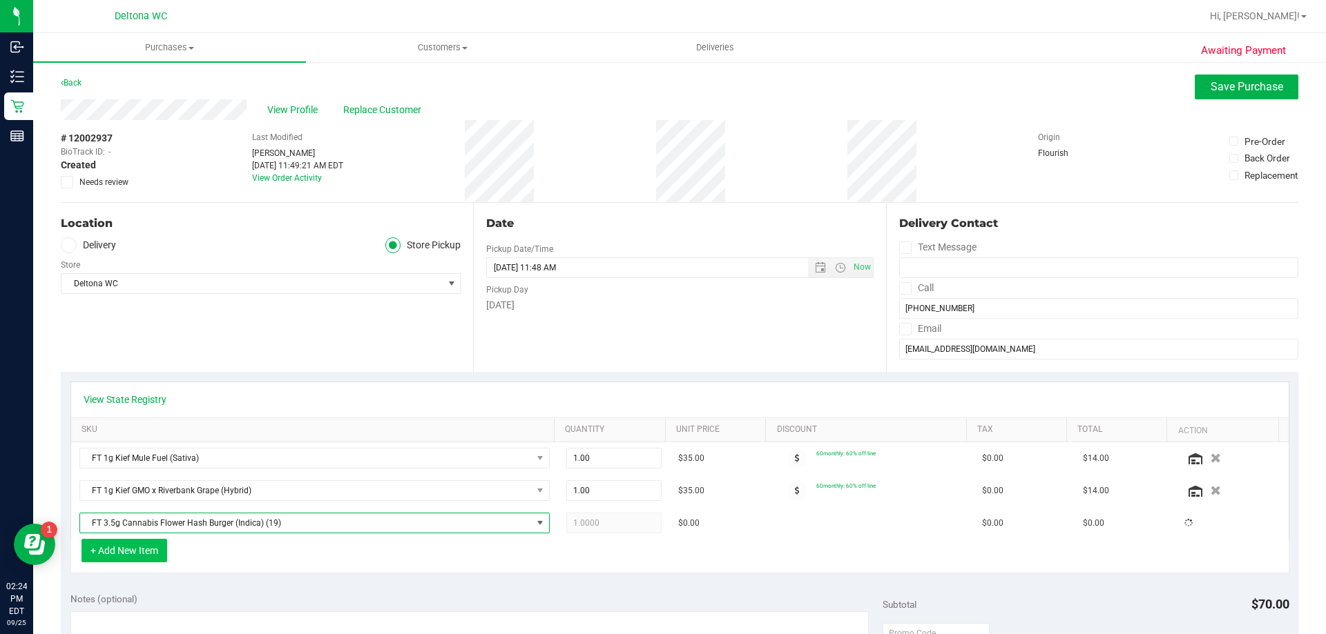
click at [133, 553] on button "+ Add New Item" at bounding box center [124, 550] width 86 height 23
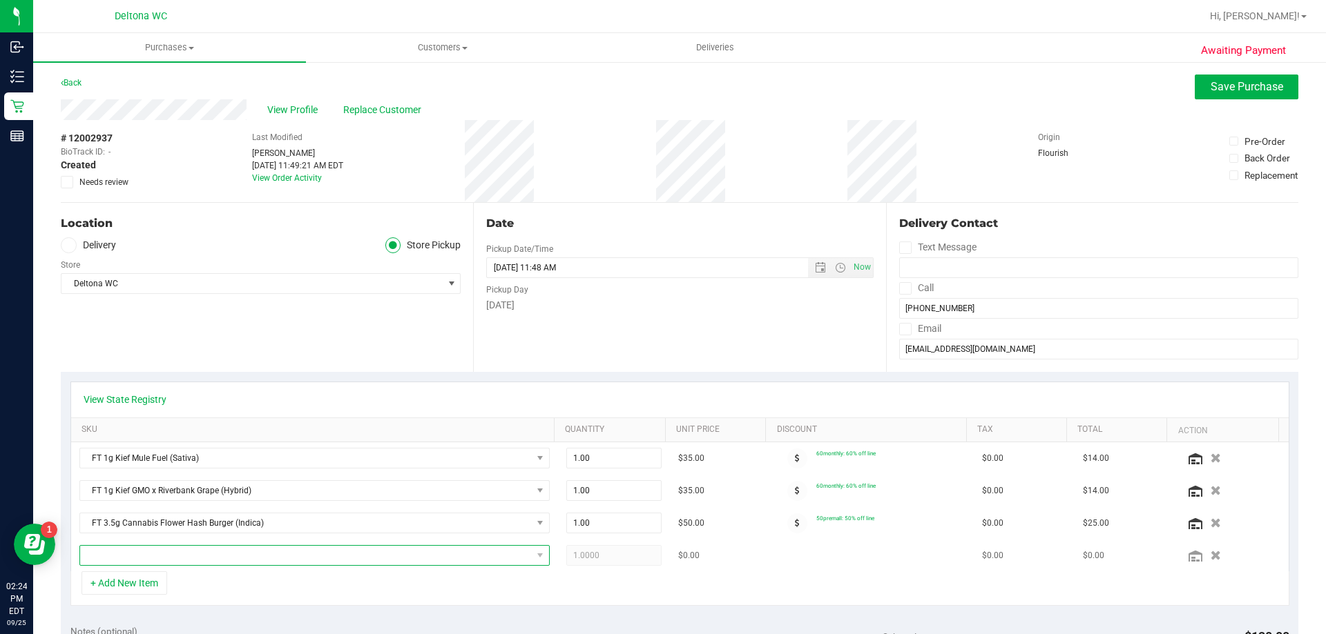
click at [134, 553] on span "NO DATA FOUND" at bounding box center [306, 555] width 452 height 19
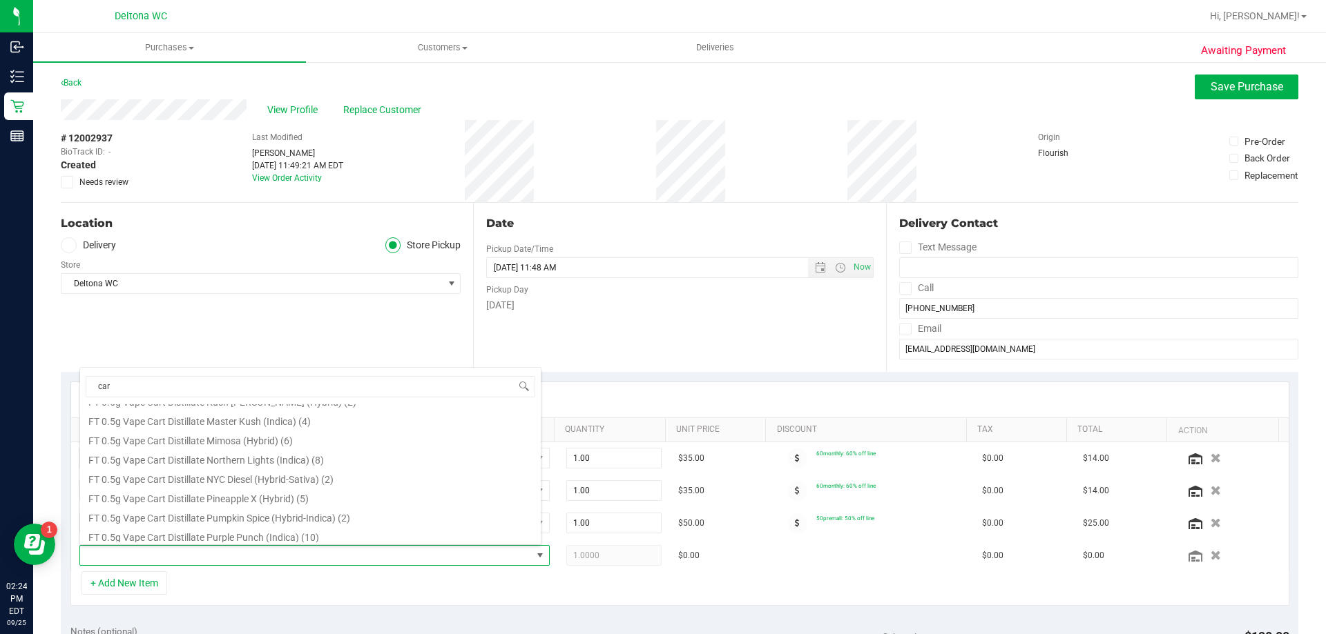
scroll to position [483, 0]
type input "[PERSON_NAME]"
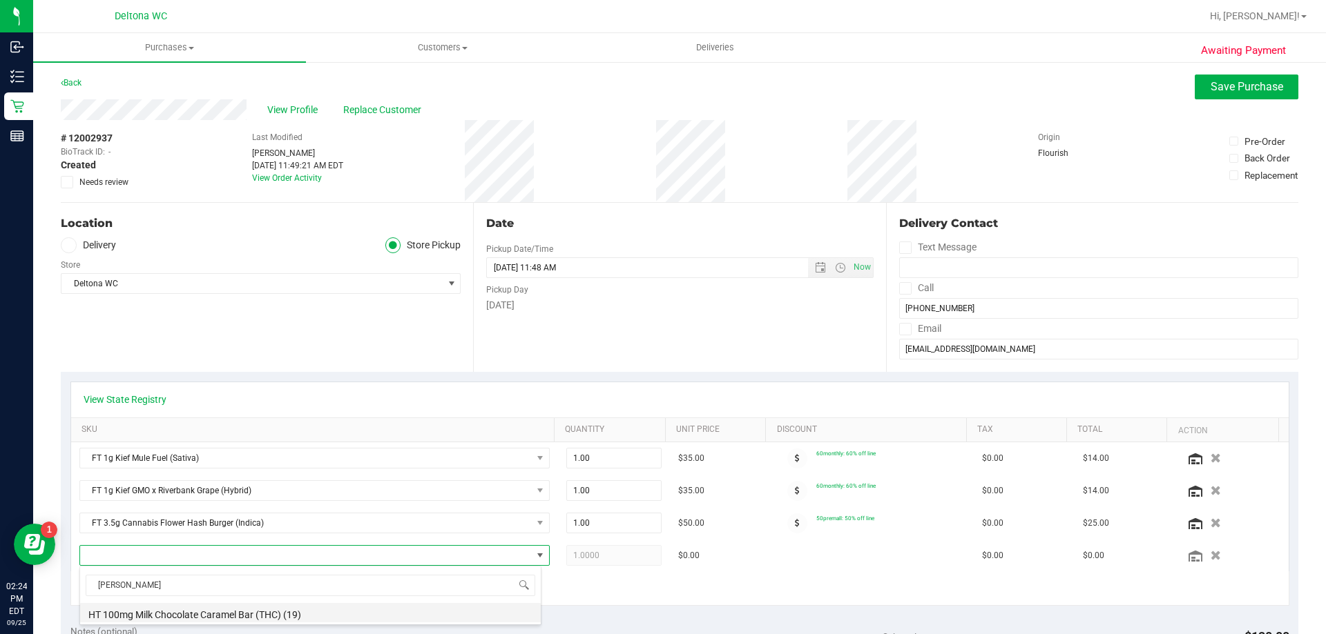
click at [227, 612] on li "HT 100mg Milk Chocolate Caramel Bar (THC) (19)" at bounding box center [310, 612] width 460 height 19
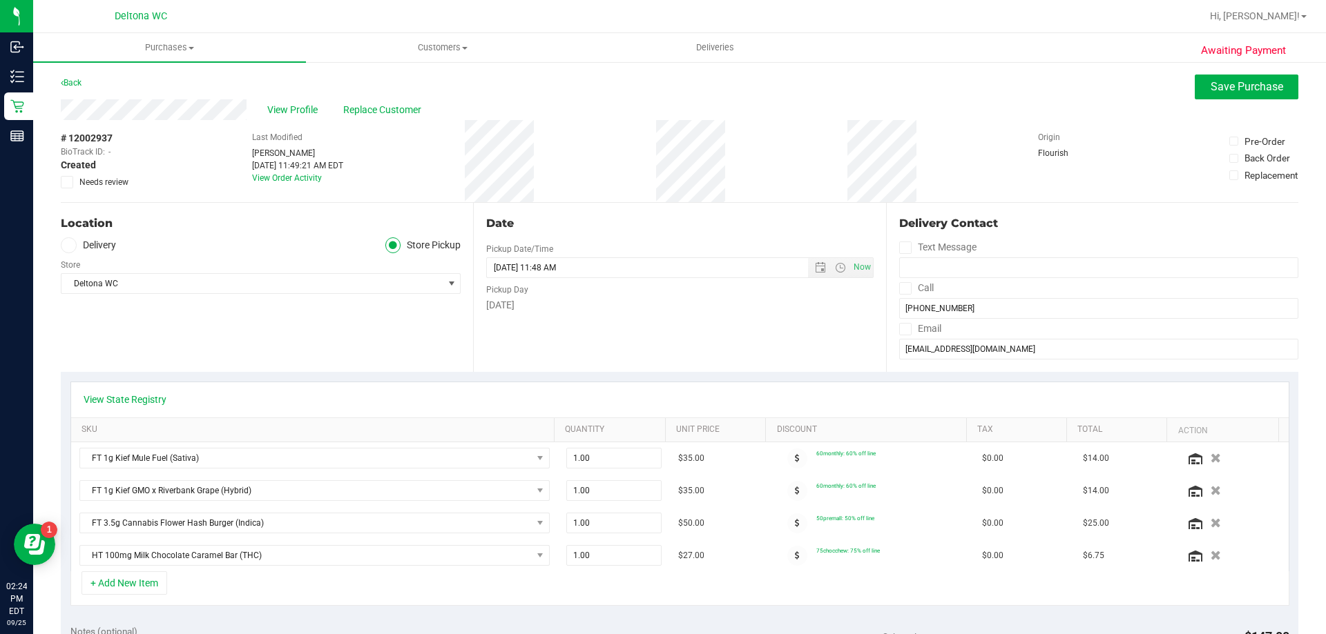
click at [311, 579] on div "+ Add New Item" at bounding box center [679, 589] width 1219 height 35
click at [160, 591] on button "+ Add New Item" at bounding box center [124, 583] width 86 height 23
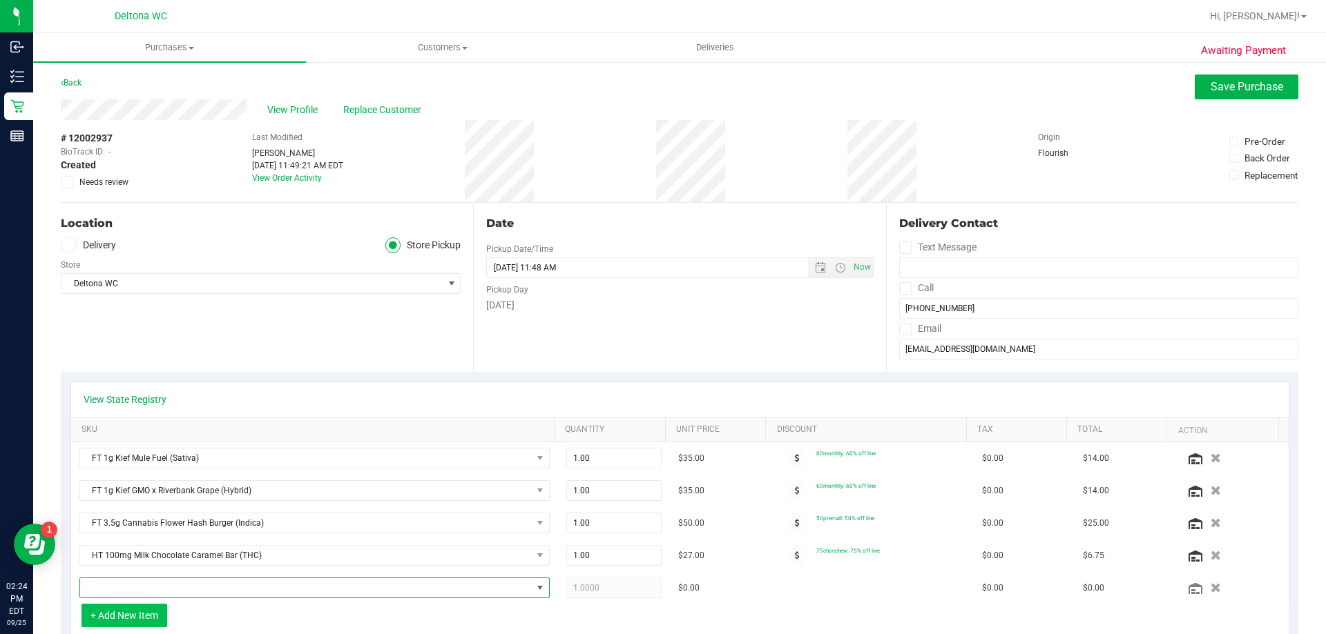
click at [160, 591] on span "NO DATA FOUND" at bounding box center [306, 588] width 452 height 19
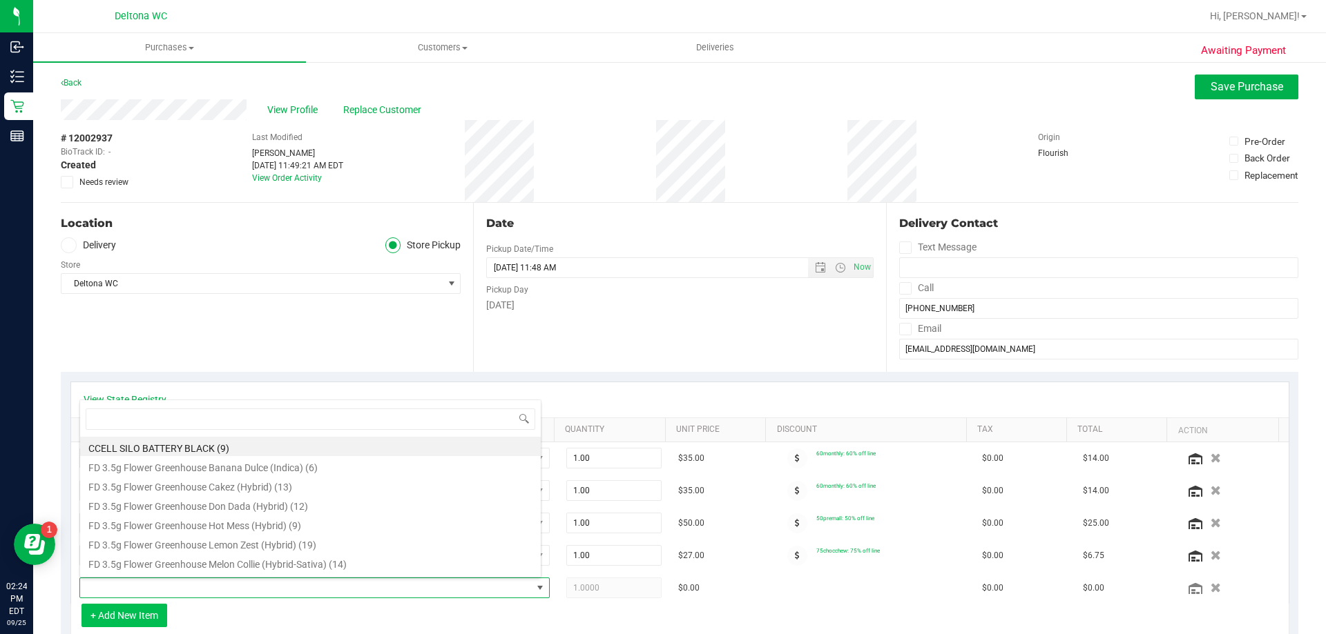
scroll to position [21, 458]
type input "trop"
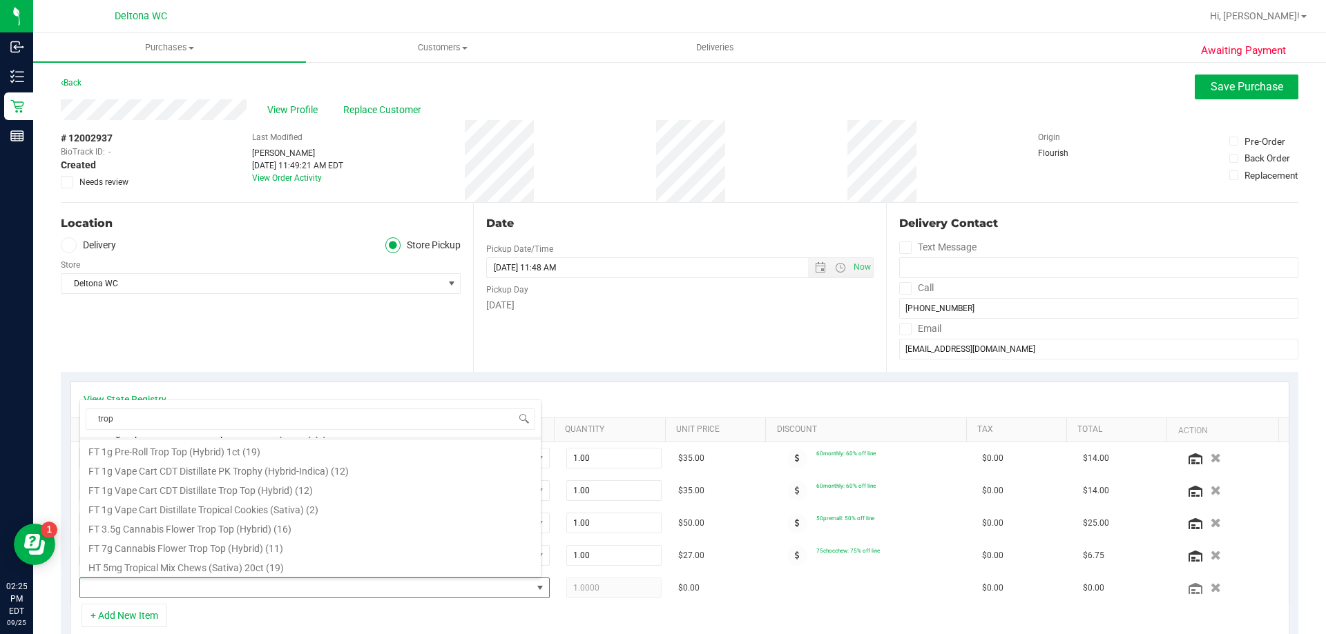
scroll to position [75, 0]
drag, startPoint x: 301, startPoint y: 507, endPoint x: 290, endPoint y: 569, distance: 62.4
click at [290, 362] on ul "FD 3.5g Flower Greenhouse PK Trophy (Hybrid-Indica) (13) FT 0.5g Pre-Roll PK Tr…" at bounding box center [310, 362] width 460 height 0
click at [290, 569] on li "HT 5mg Tropical Mix Chews (Sativa) 20ct (19)" at bounding box center [310, 565] width 460 height 19
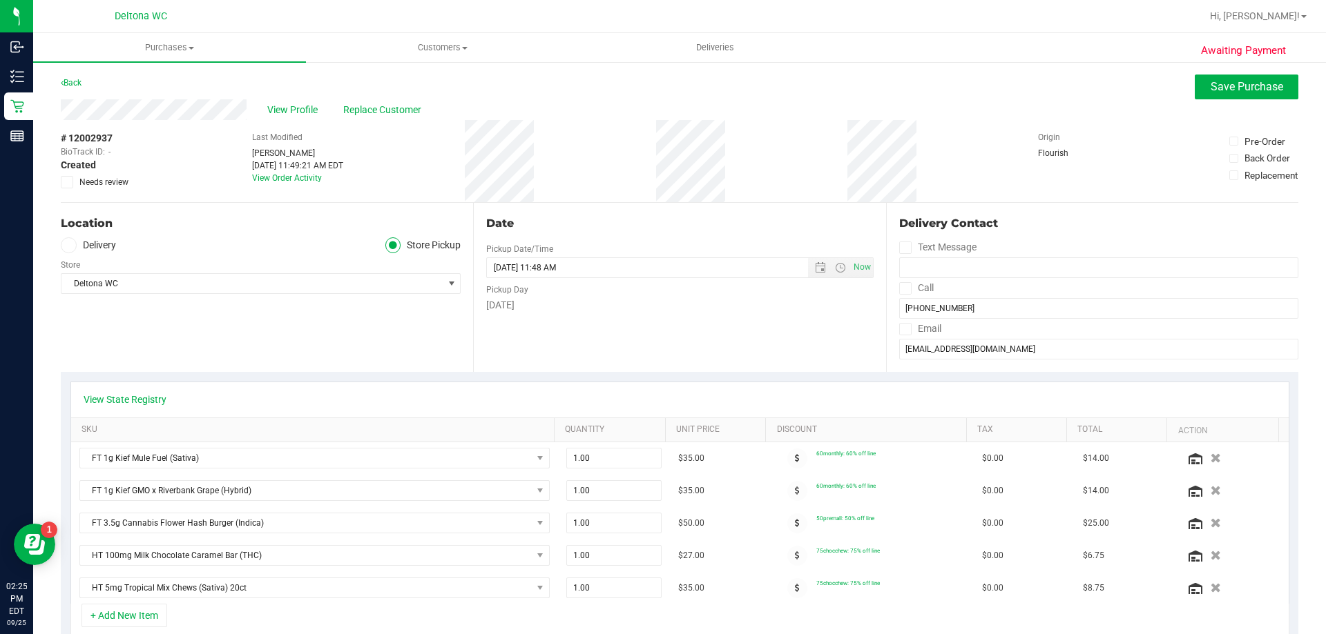
click at [570, 340] on div "Date Pickup Date/Time [DATE] Now [DATE] 11:48 AM Now Pickup Day [DATE]" at bounding box center [679, 287] width 412 height 169
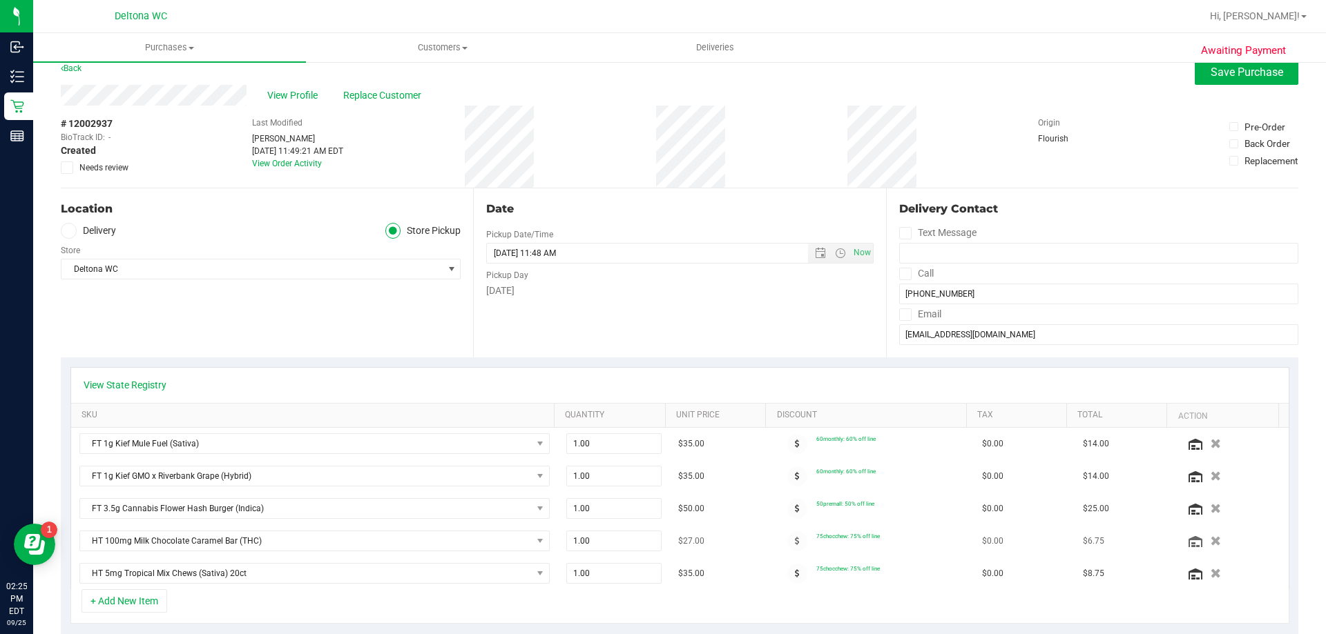
scroll to position [0, 0]
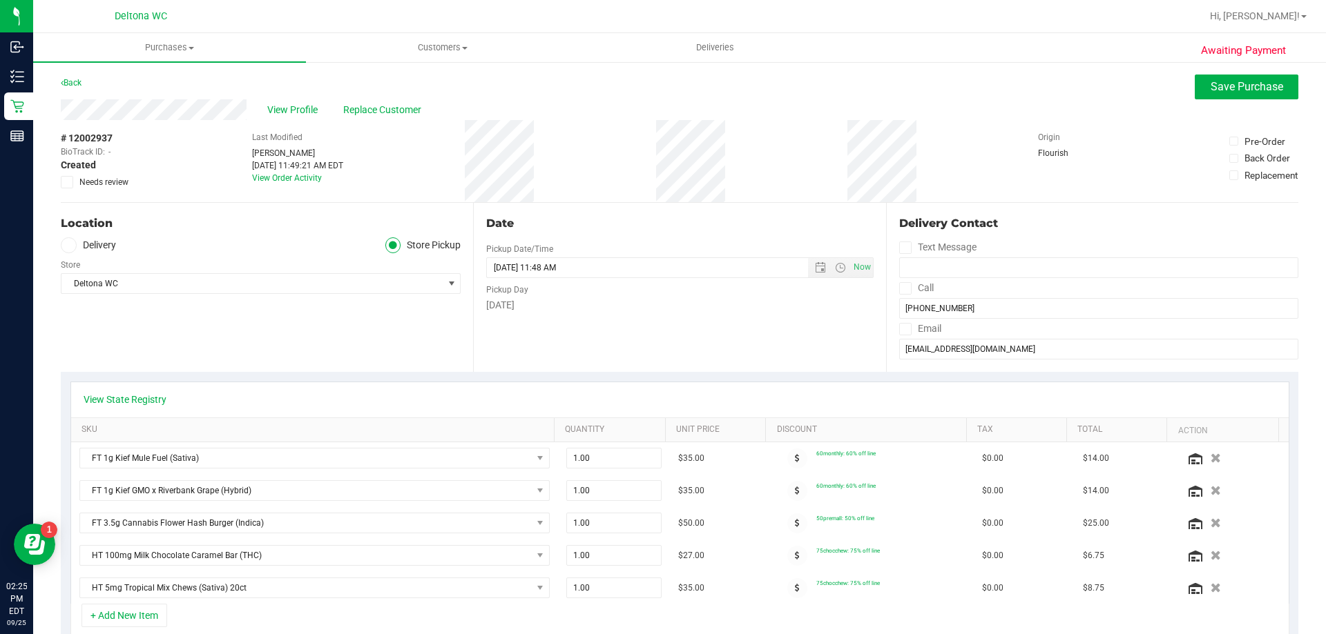
click at [1254, 105] on div "View Profile Replace Customer" at bounding box center [679, 109] width 1237 height 21
click at [1256, 98] on button "Save Purchase" at bounding box center [1246, 87] width 104 height 25
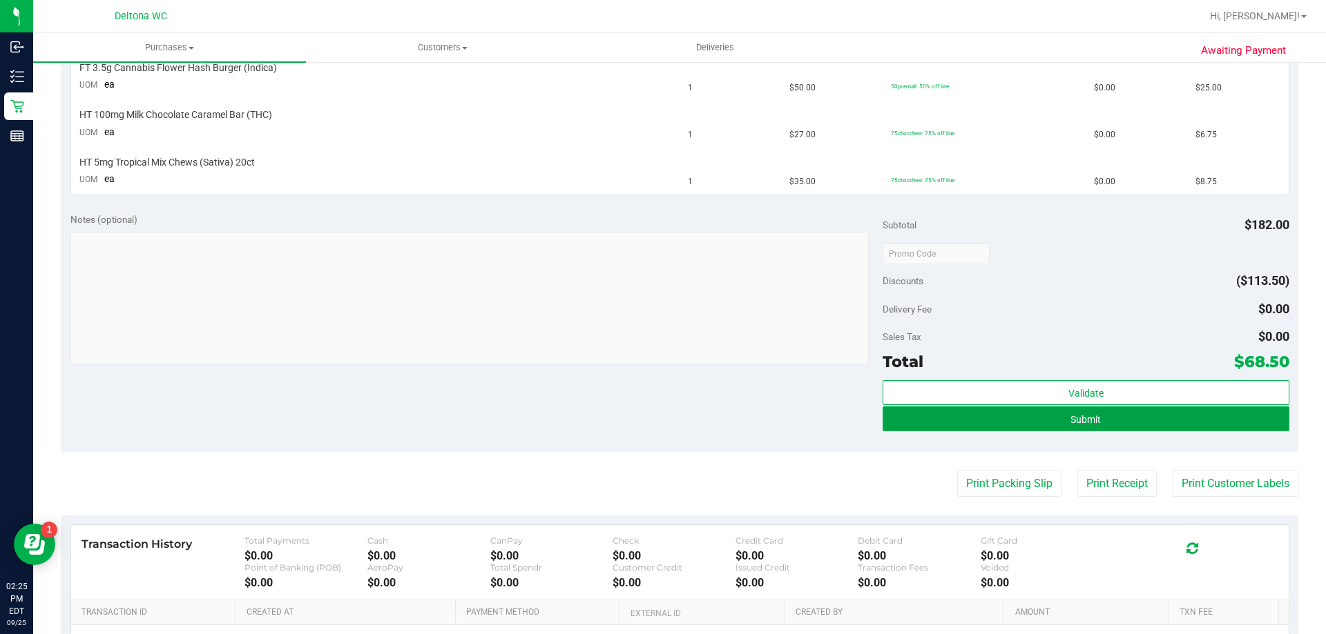
click at [1123, 425] on button "Submit" at bounding box center [1085, 419] width 406 height 25
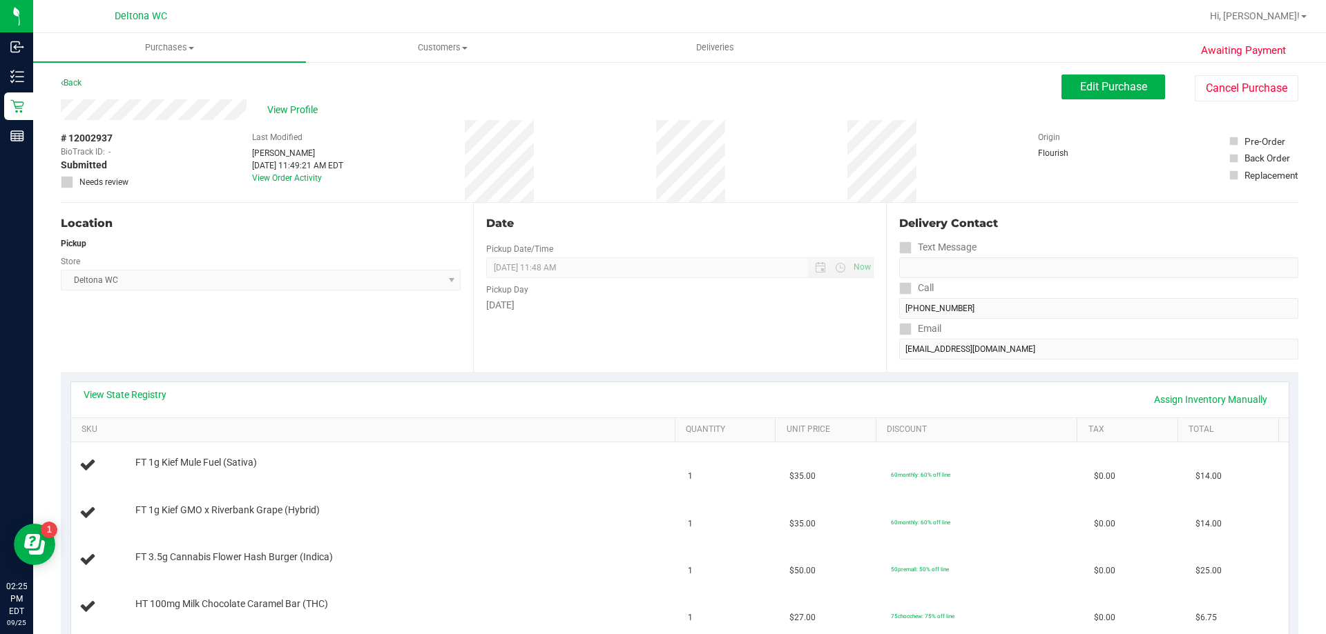
click at [71, 76] on div "Back" at bounding box center [71, 83] width 21 height 17
click at [72, 82] on link "Back" at bounding box center [71, 83] width 21 height 10
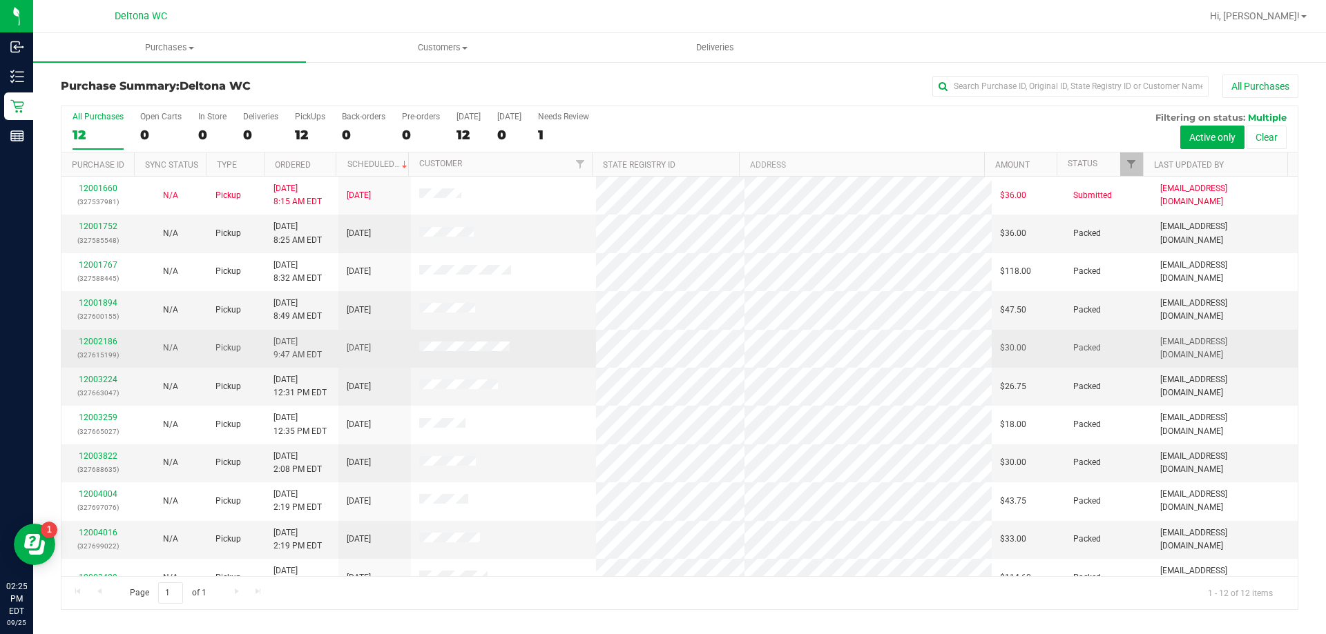
scroll to position [59, 0]
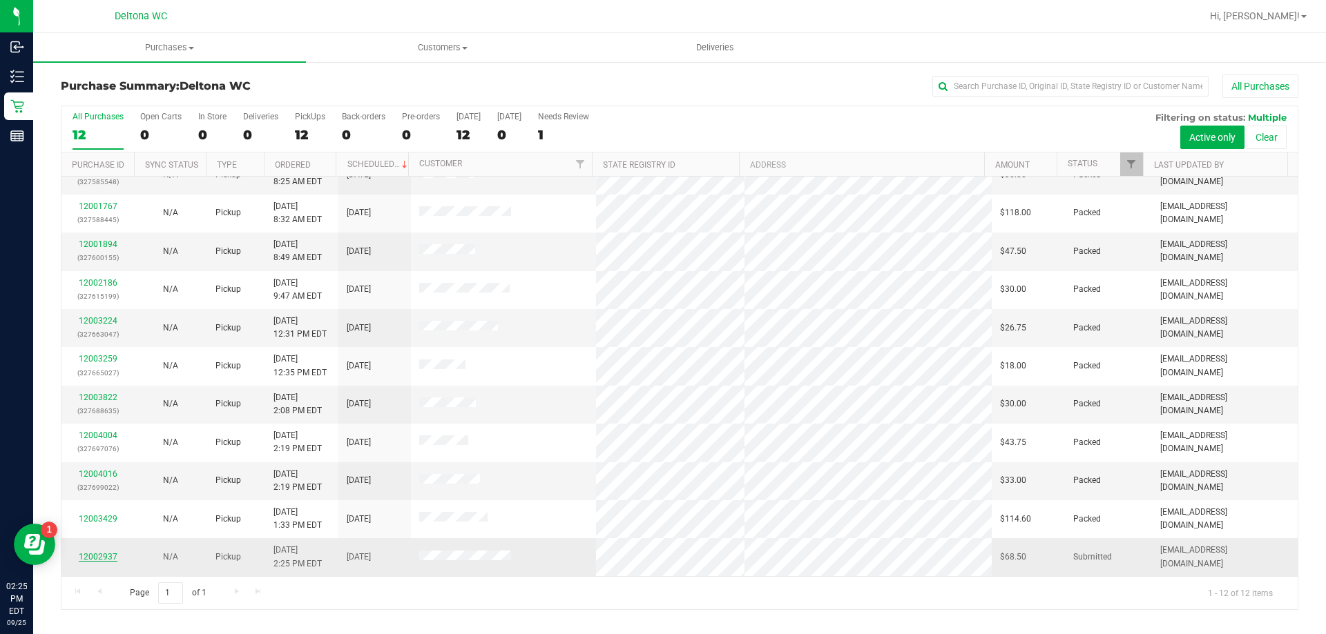
click at [110, 556] on link "12002937" at bounding box center [98, 557] width 39 height 10
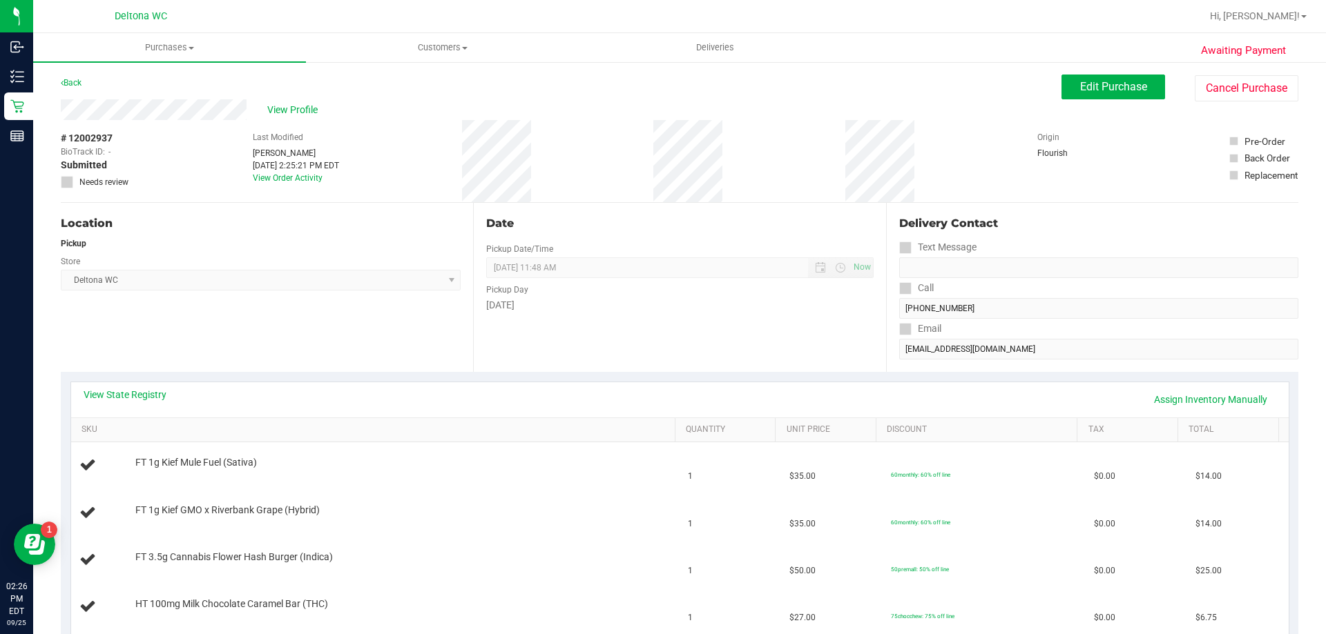
click at [146, 402] on div "View State Registry Assign Inventory Manually" at bounding box center [680, 399] width 1192 height 23
click at [149, 397] on link "View State Registry" at bounding box center [125, 395] width 83 height 14
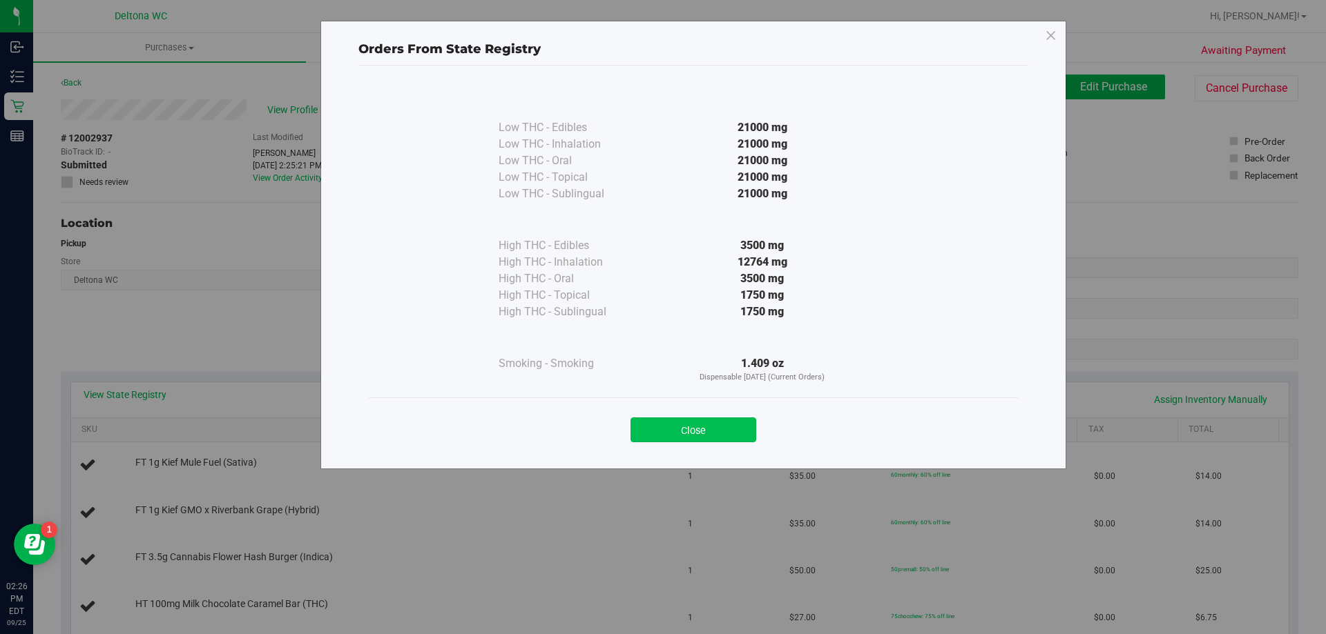
click at [714, 437] on button "Close" at bounding box center [693, 430] width 126 height 25
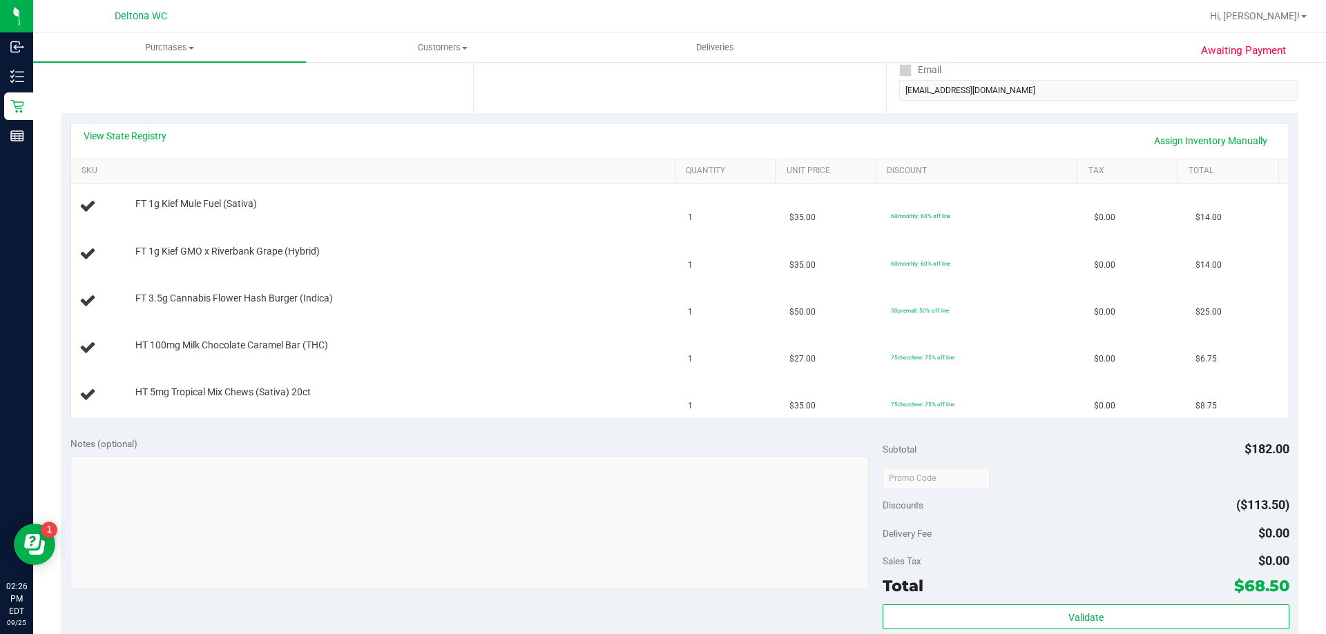
scroll to position [236, 0]
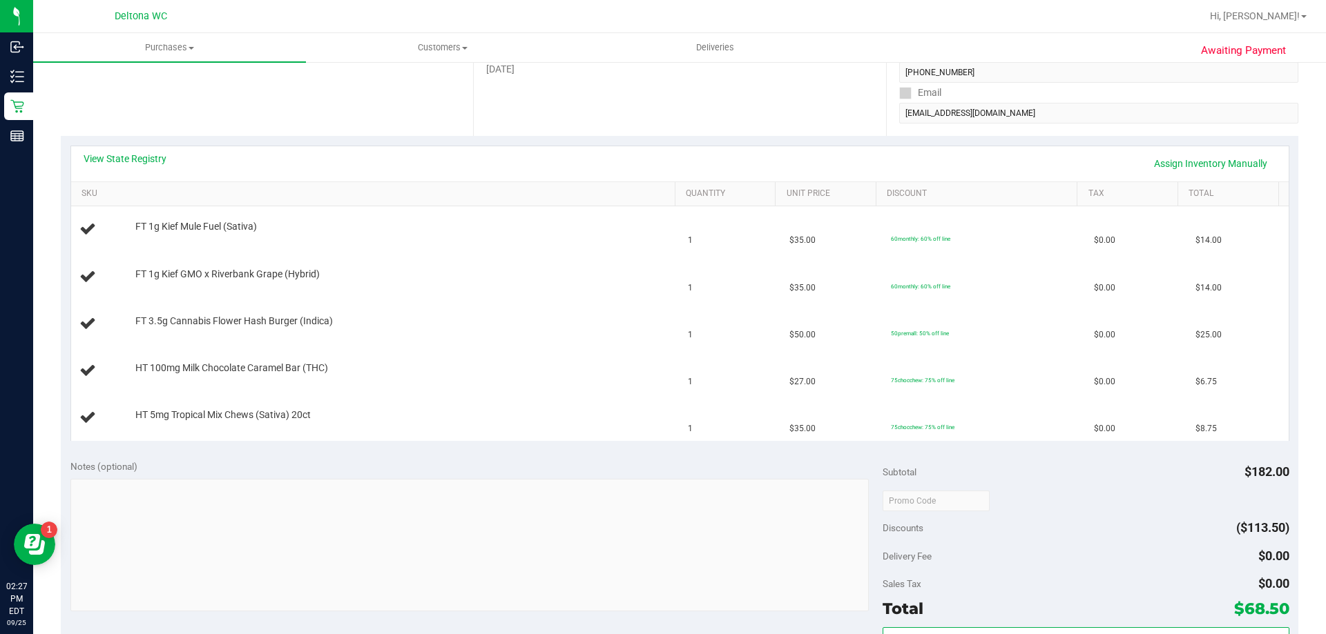
click at [431, 101] on div "Location Pickup Store Deltona WC Select Store [PERSON_NAME][GEOGRAPHIC_DATA] [P…" at bounding box center [267, 51] width 412 height 169
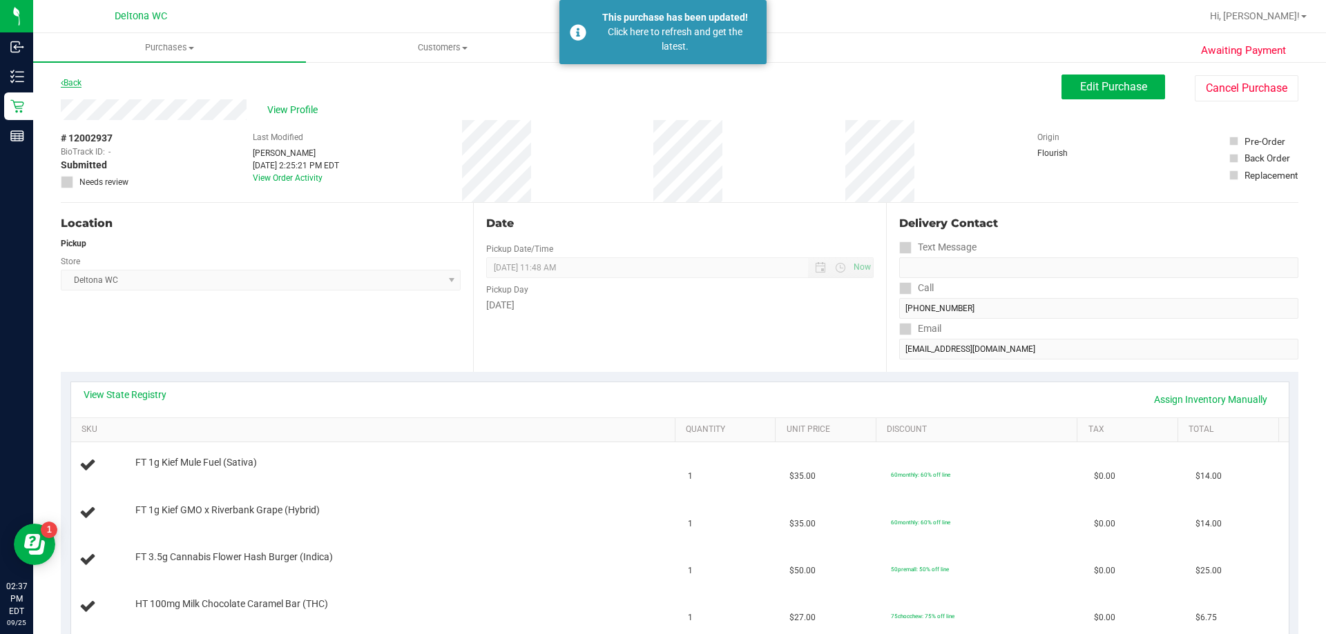
click at [69, 79] on link "Back" at bounding box center [71, 83] width 21 height 10
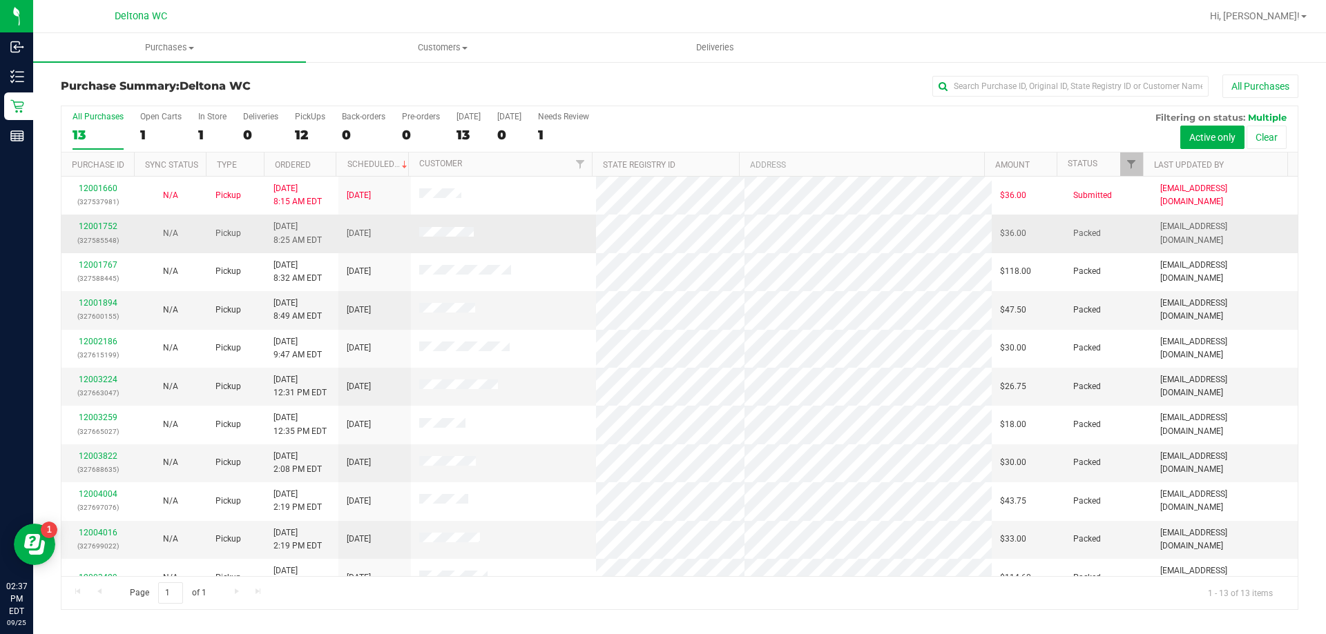
scroll to position [97, 0]
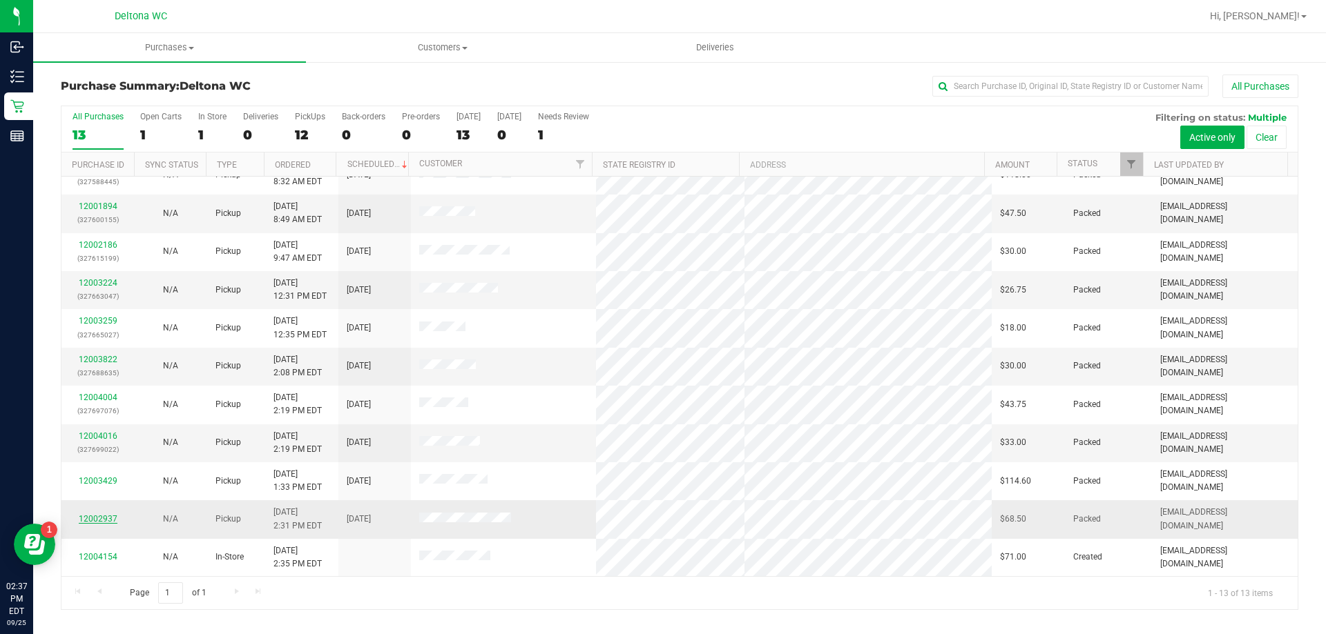
click at [105, 518] on link "12002937" at bounding box center [98, 519] width 39 height 10
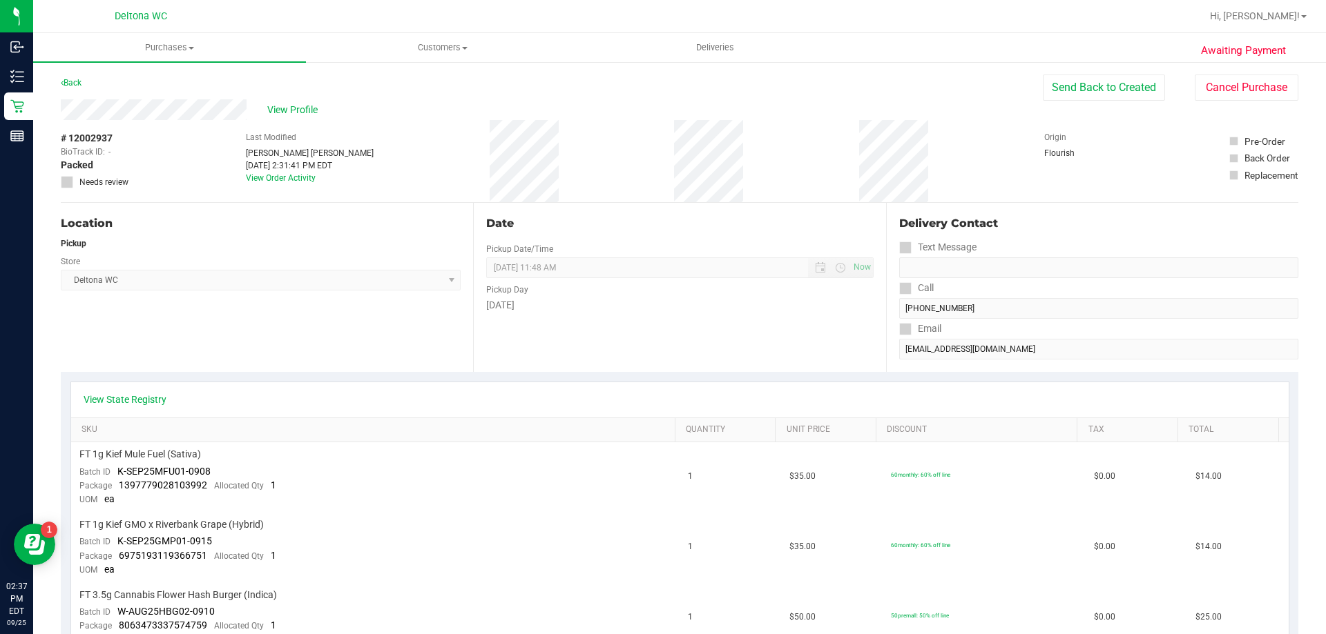
click at [324, 124] on div "Last Modified [PERSON_NAME] [PERSON_NAME] [DATE] 2:31:41 PM EDT View Order Acti…" at bounding box center [310, 161] width 128 height 82
click at [308, 112] on span "View Profile" at bounding box center [294, 110] width 55 height 14
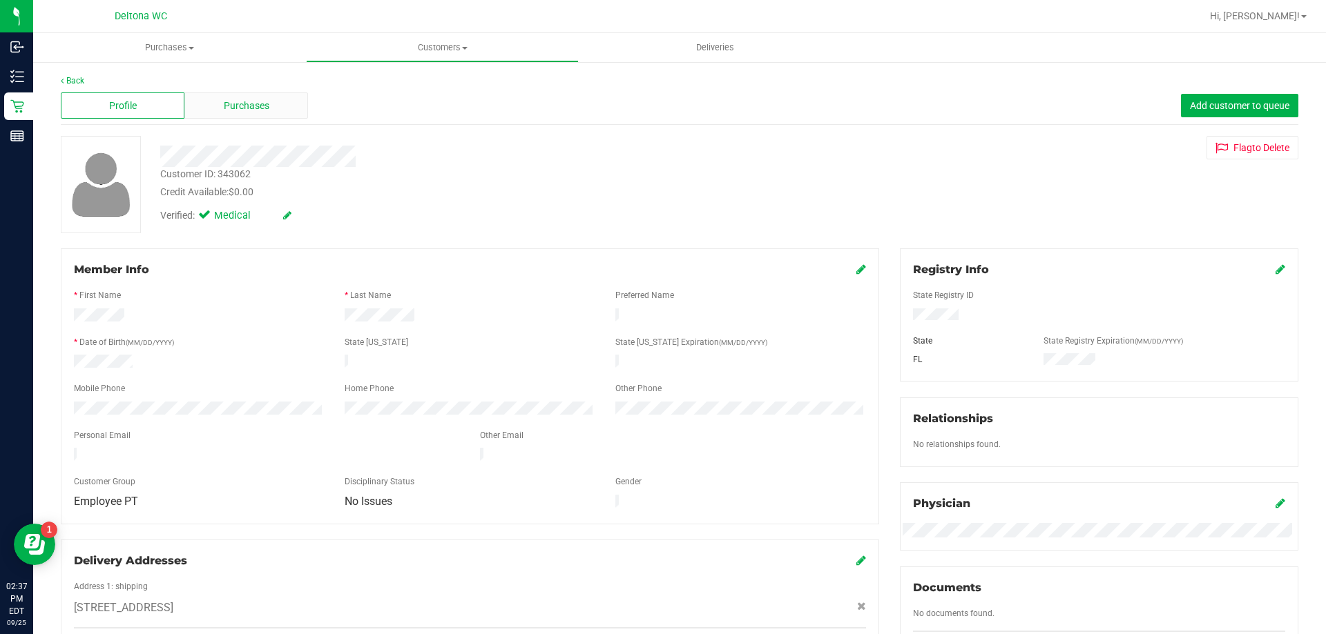
click at [291, 113] on div "Purchases" at bounding box center [246, 106] width 124 height 26
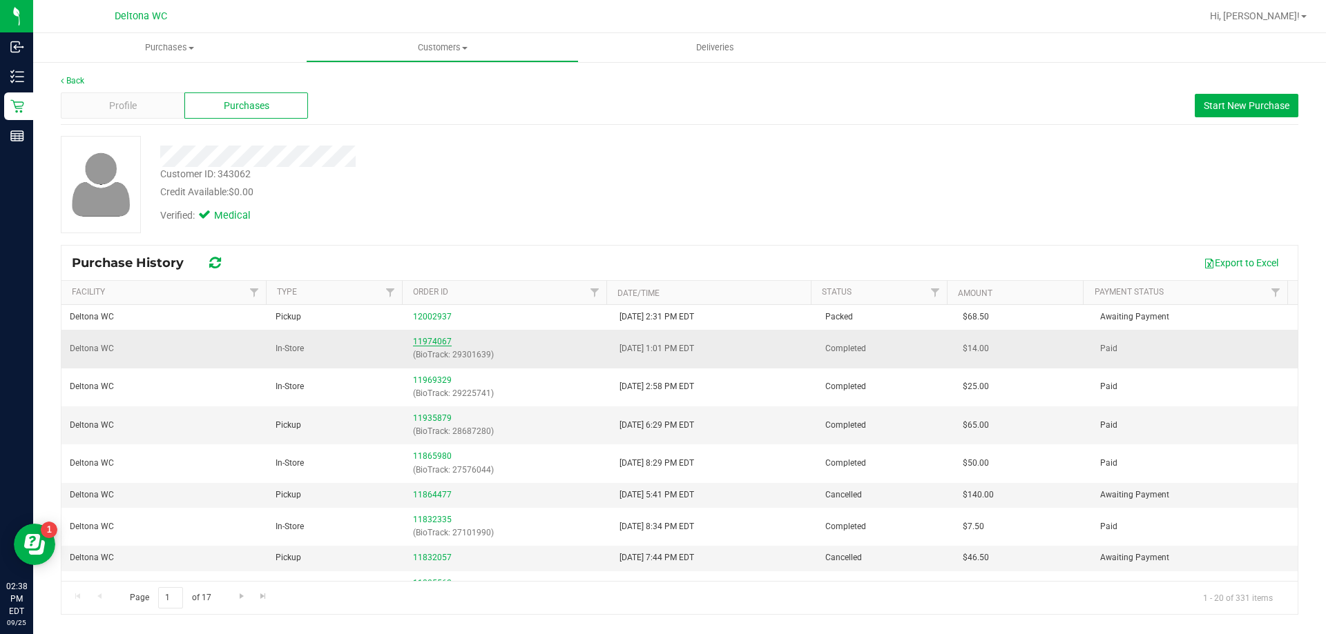
click at [413, 339] on link "11974067" at bounding box center [432, 342] width 39 height 10
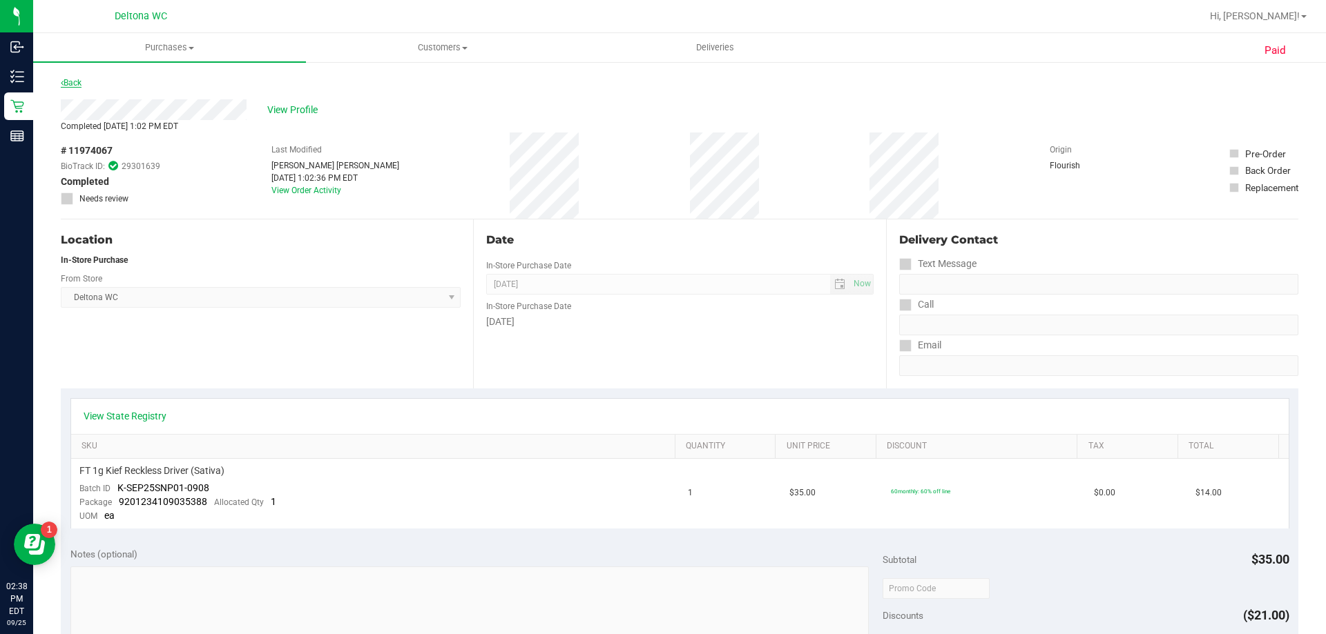
click at [75, 79] on link "Back" at bounding box center [71, 83] width 21 height 10
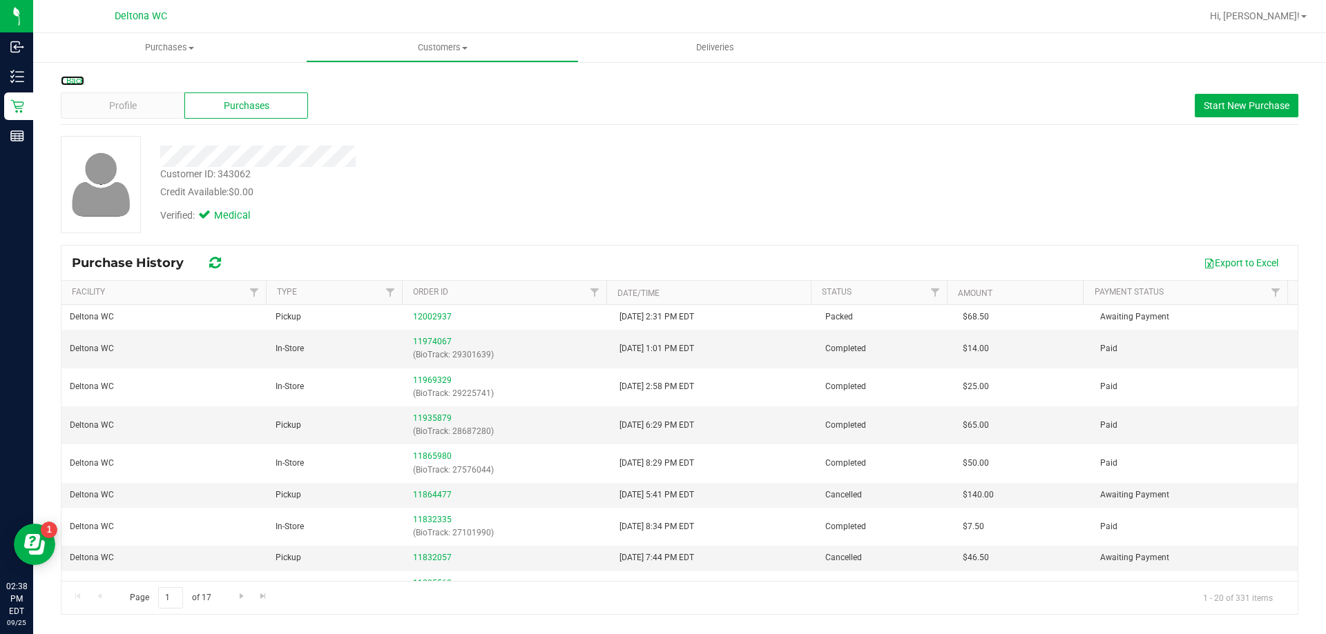
click at [75, 79] on link "Back" at bounding box center [72, 81] width 23 height 10
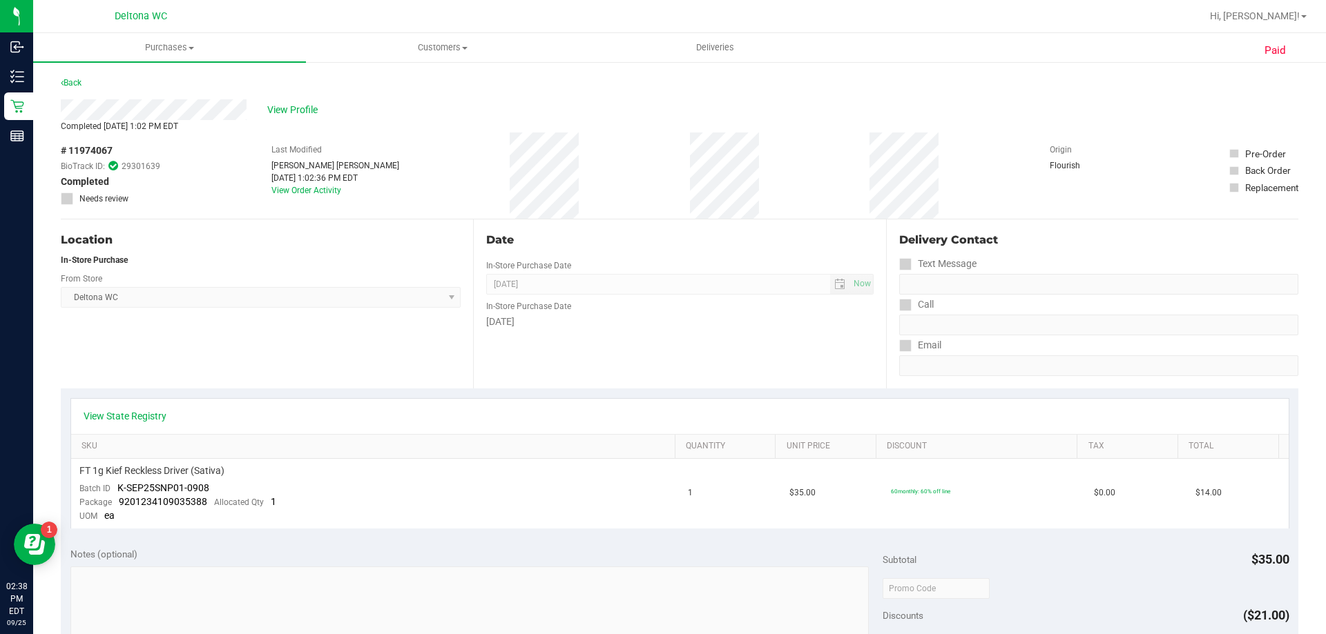
click at [75, 79] on link "Back" at bounding box center [71, 83] width 21 height 10
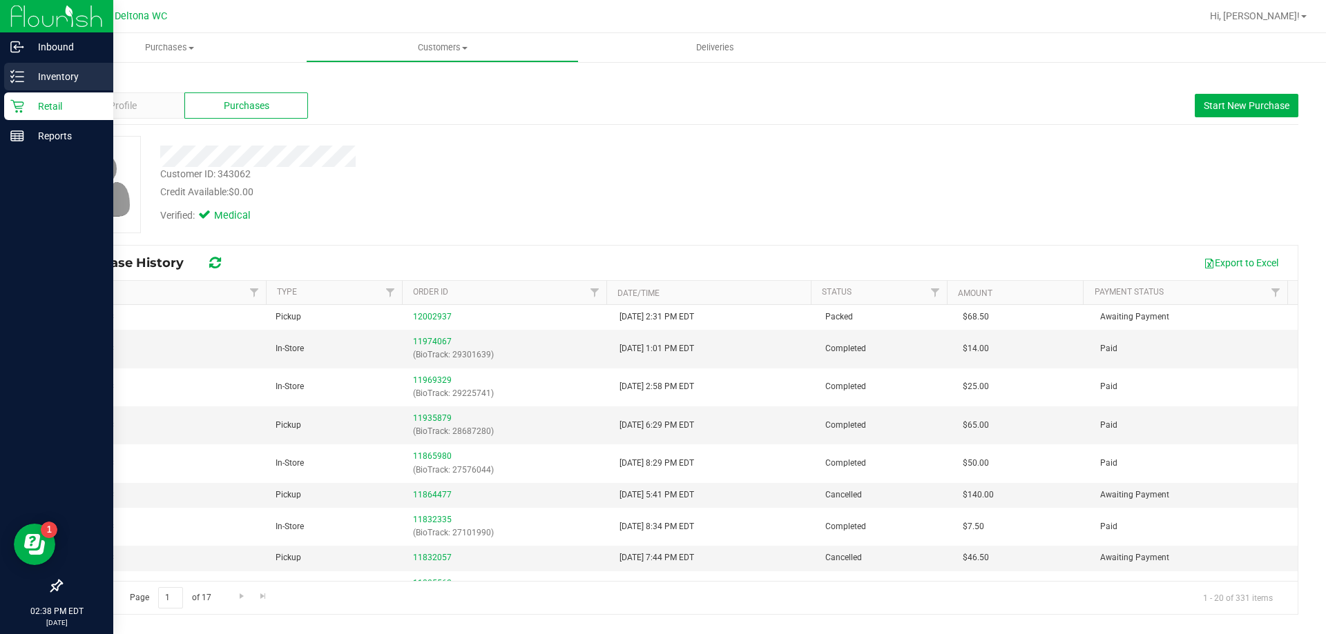
click at [40, 84] on p "Inventory" at bounding box center [65, 76] width 83 height 17
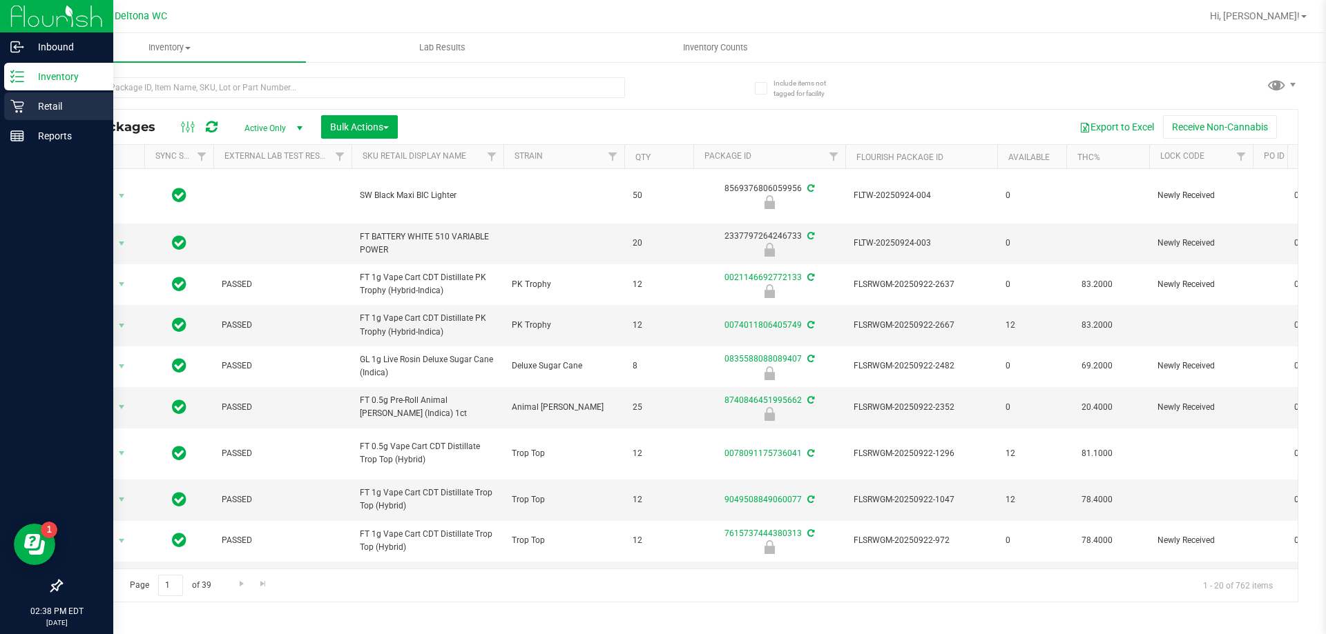
click at [39, 108] on p "Retail" at bounding box center [65, 106] width 83 height 17
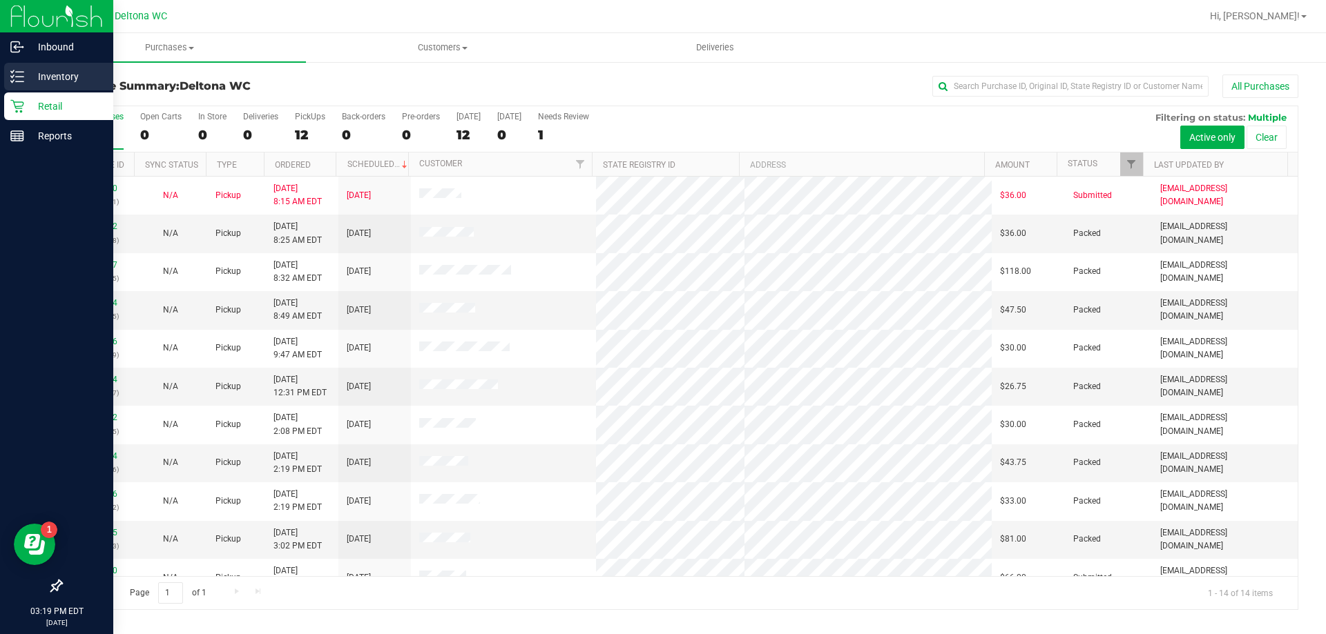
click at [32, 71] on p "Inventory" at bounding box center [65, 76] width 83 height 17
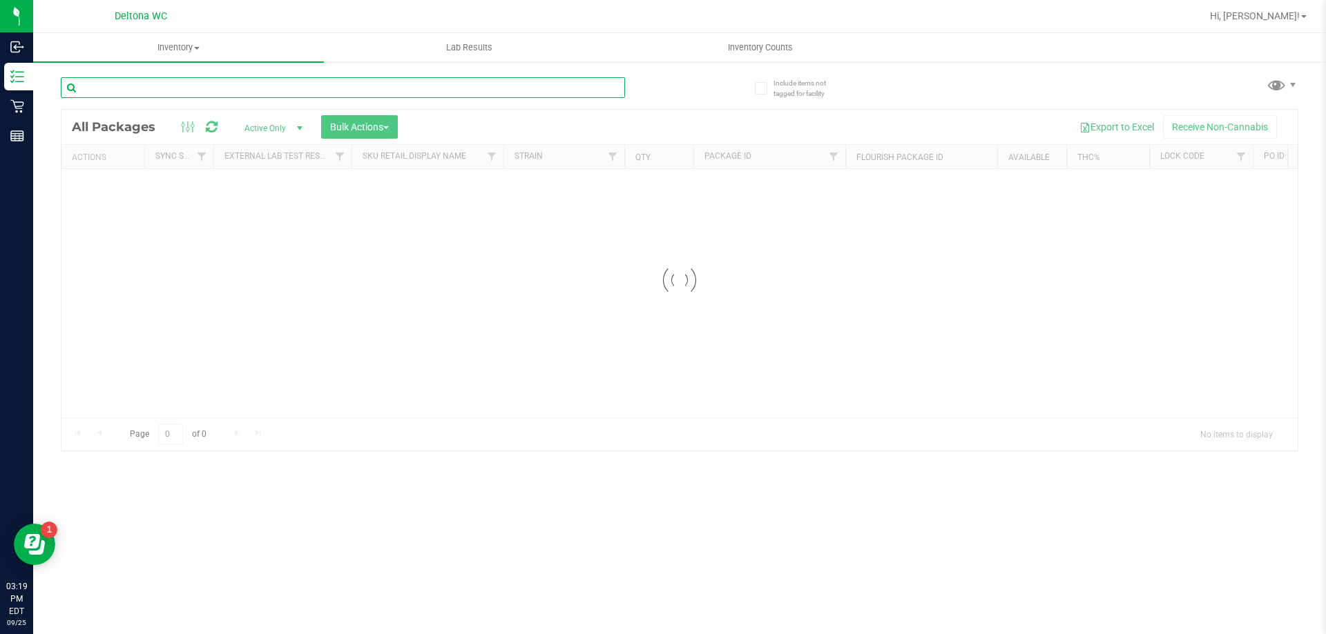
click at [186, 84] on input "text" at bounding box center [343, 87] width 564 height 21
type input "smoke"
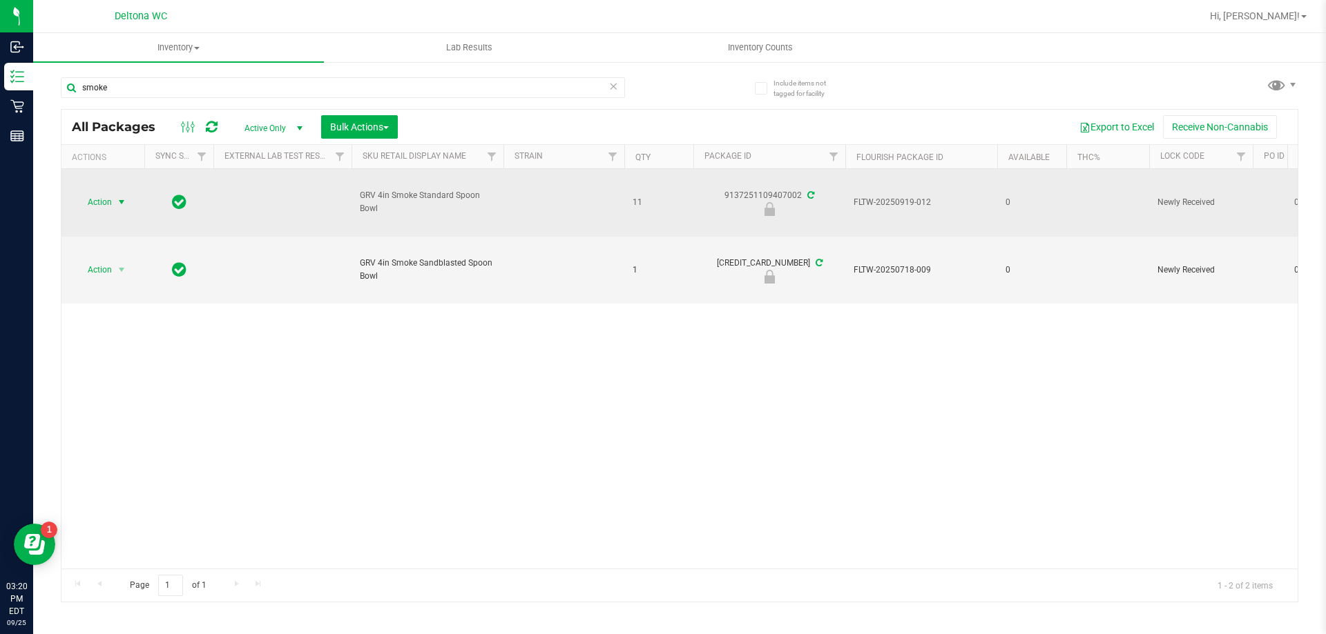
click at [114, 199] on span "select" at bounding box center [121, 202] width 17 height 19
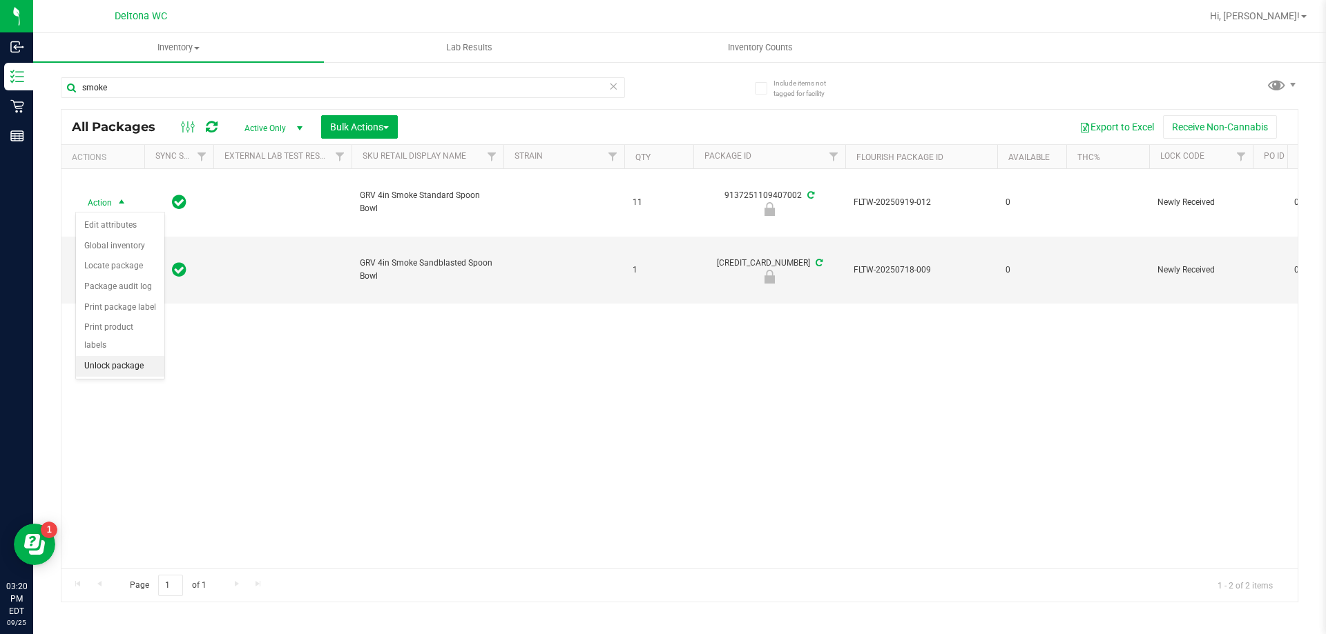
click at [106, 356] on li "Unlock package" at bounding box center [120, 366] width 88 height 21
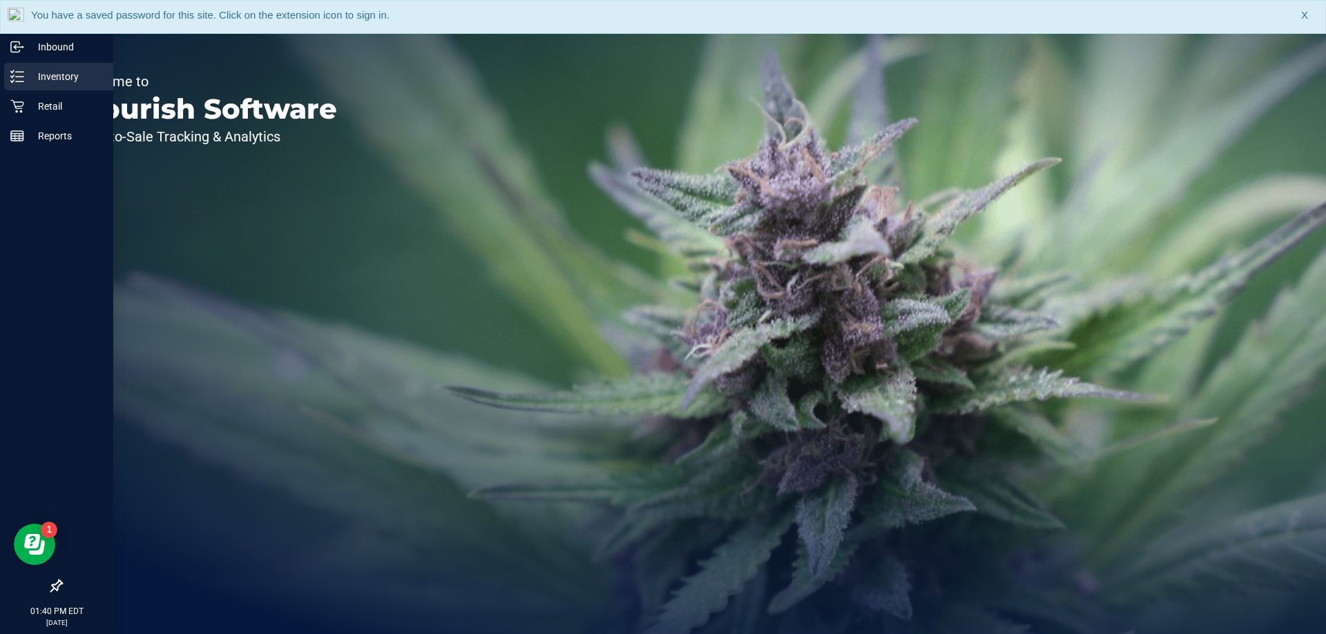
click at [47, 81] on p "Inventory" at bounding box center [65, 76] width 83 height 17
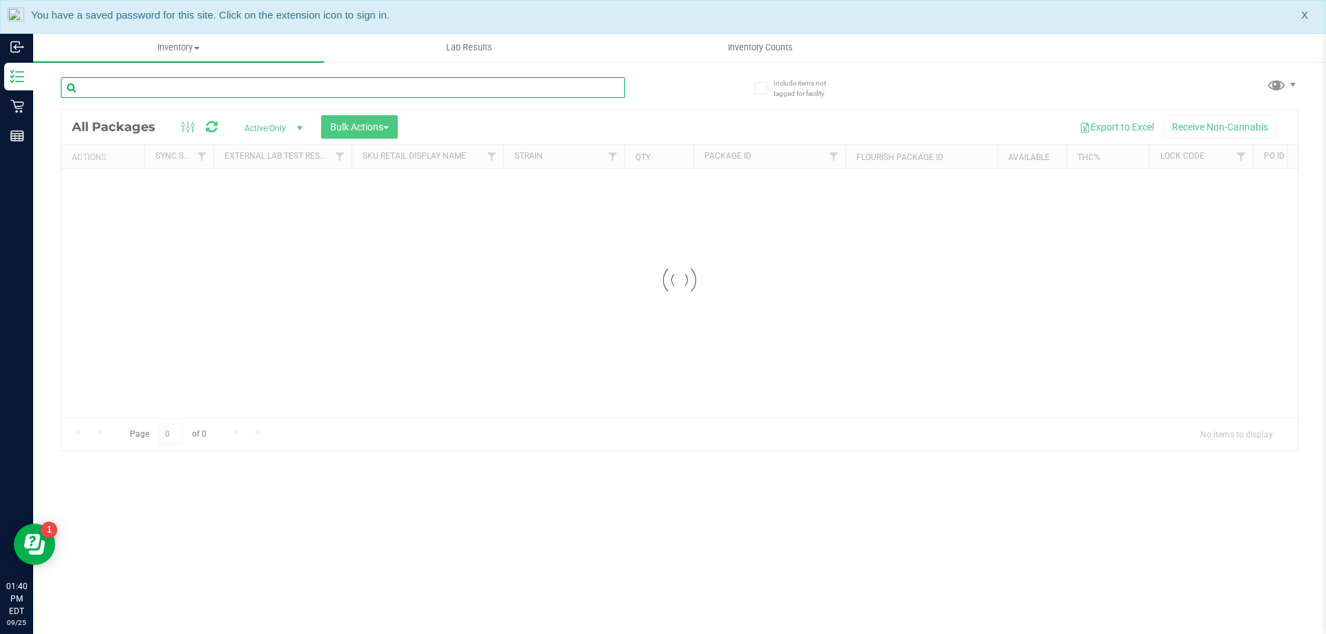
click at [202, 92] on div "Inventory All packages All inventory Waste log Create inventory Lab Results Inv…" at bounding box center [679, 333] width 1292 height 601
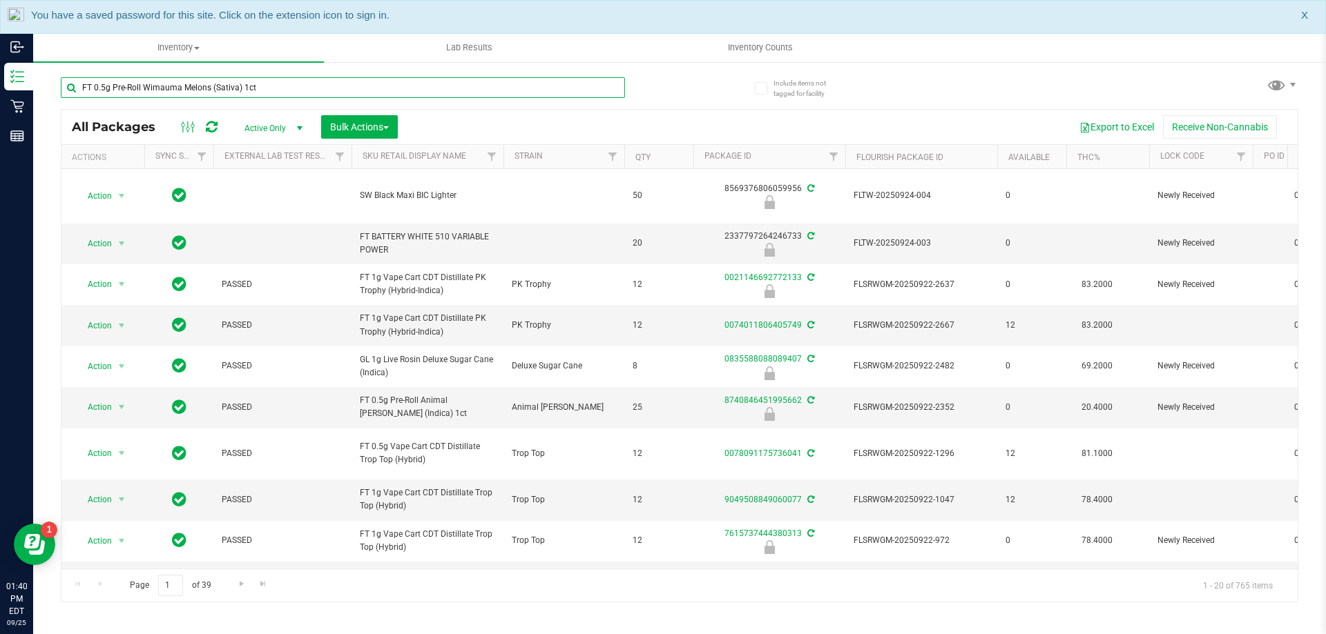
type input "FT 0.5g Pre-Roll Wimauma Melons (Sativa) 1ct"
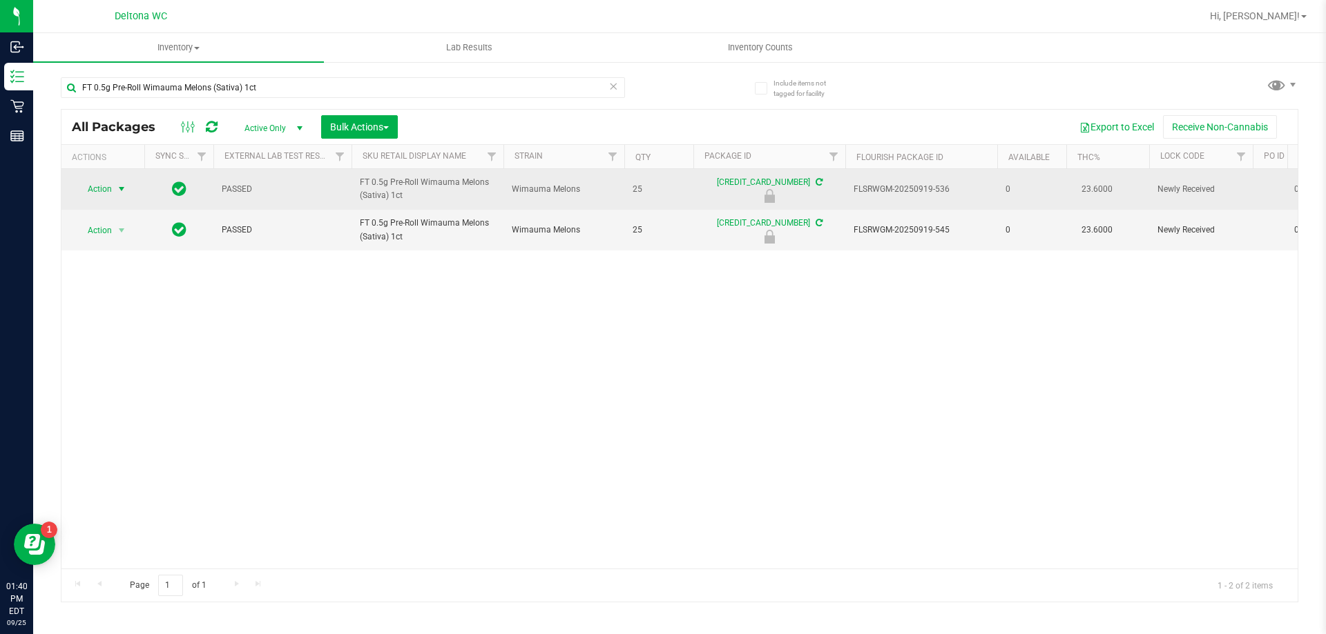
click at [119, 194] on span "select" at bounding box center [121, 189] width 11 height 11
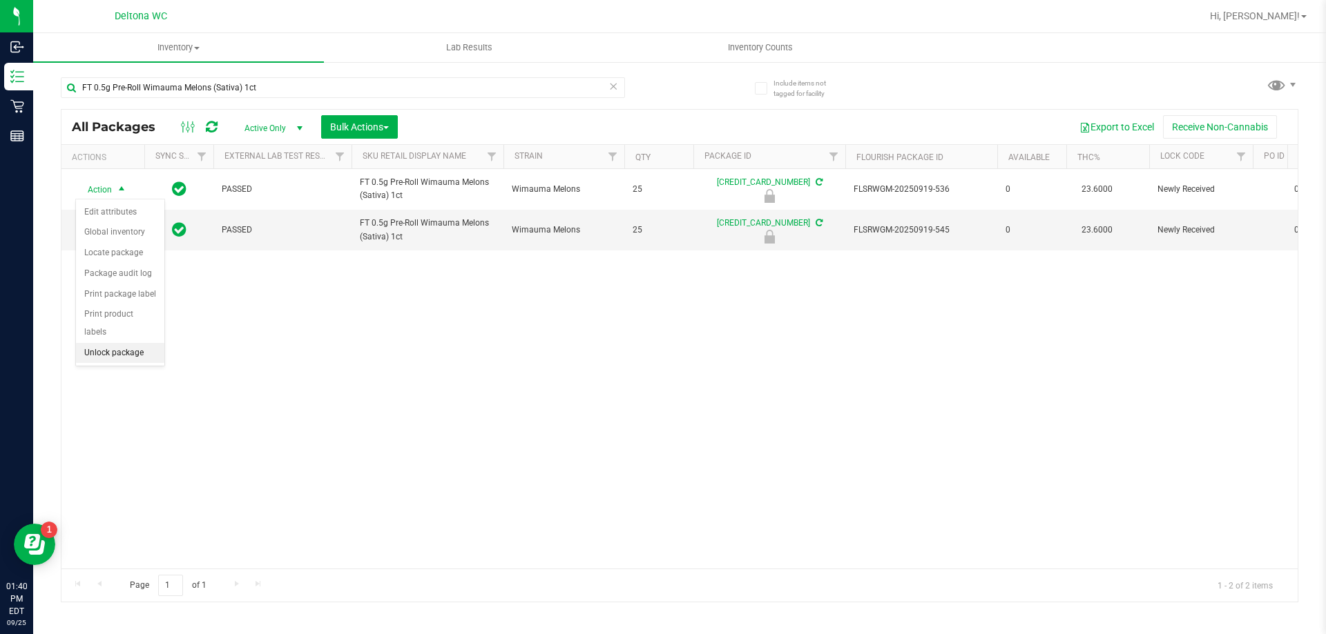
click at [121, 343] on li "Unlock package" at bounding box center [120, 353] width 88 height 21
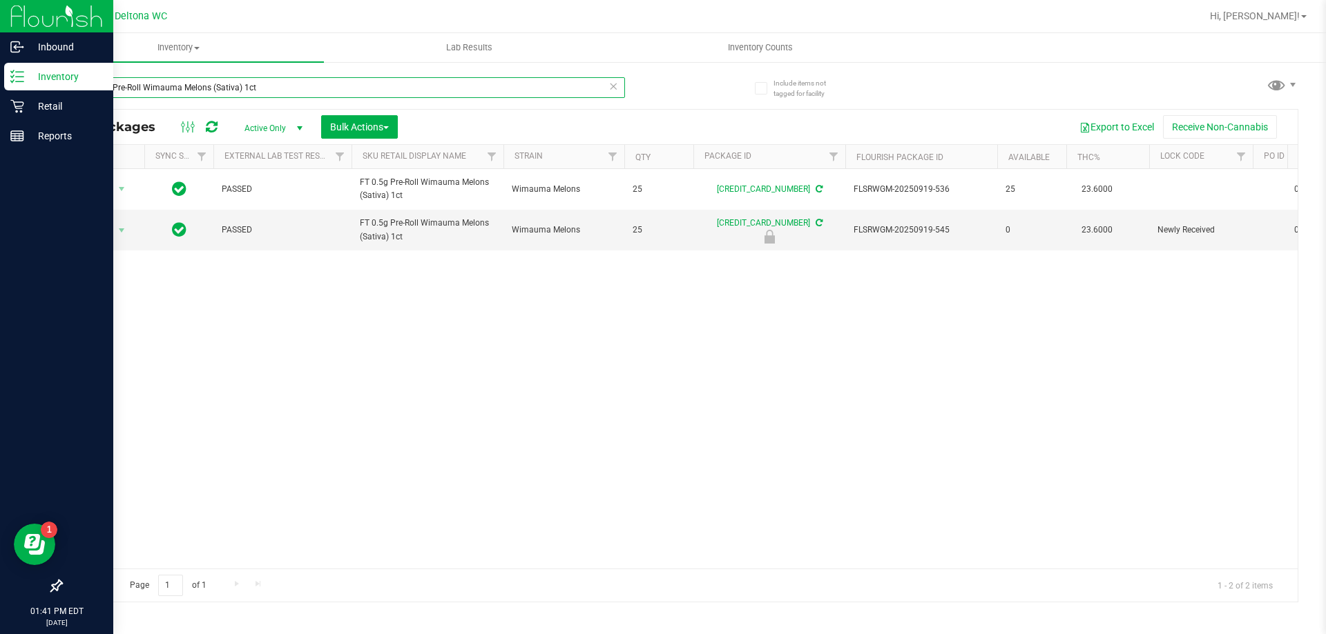
drag, startPoint x: 297, startPoint y: 91, endPoint x: 1, endPoint y: 64, distance: 296.8
click at [1, 64] on div "Inbound Inventory Retail Reports 01:41 PM EDT 09/25/2025 09/25 Deltona WC Hi, D…" at bounding box center [663, 317] width 1326 height 634
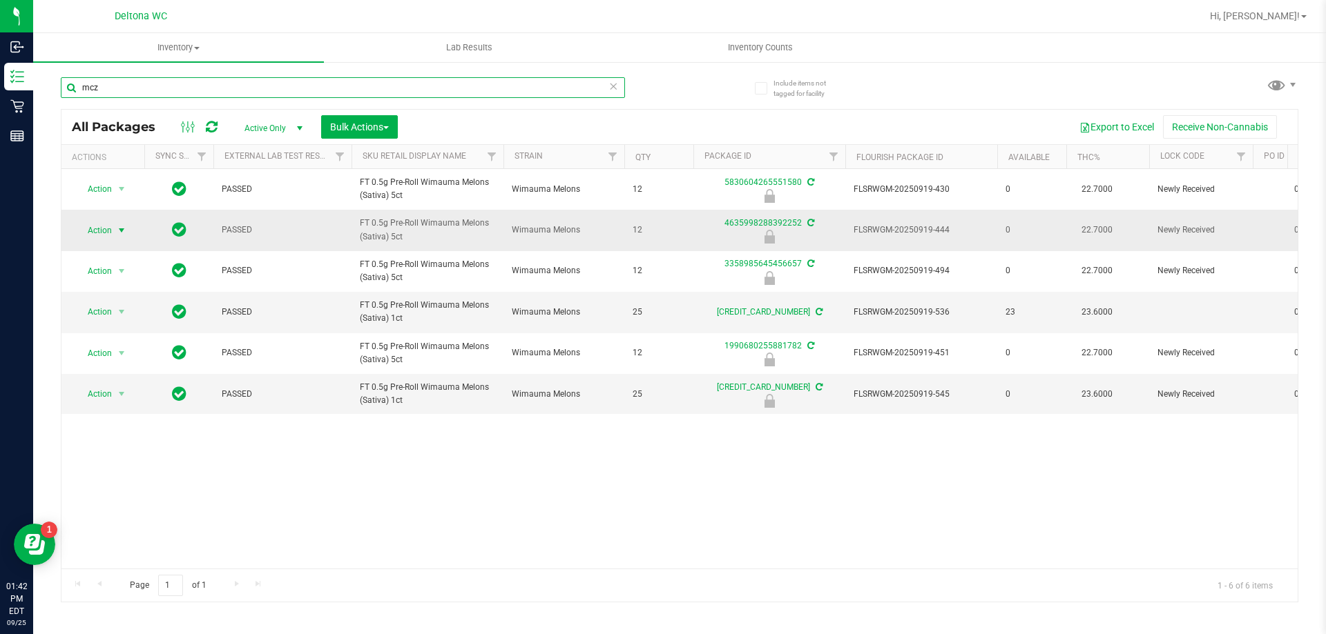
type input "mcz"
click at [104, 228] on span "Action" at bounding box center [93, 230] width 37 height 19
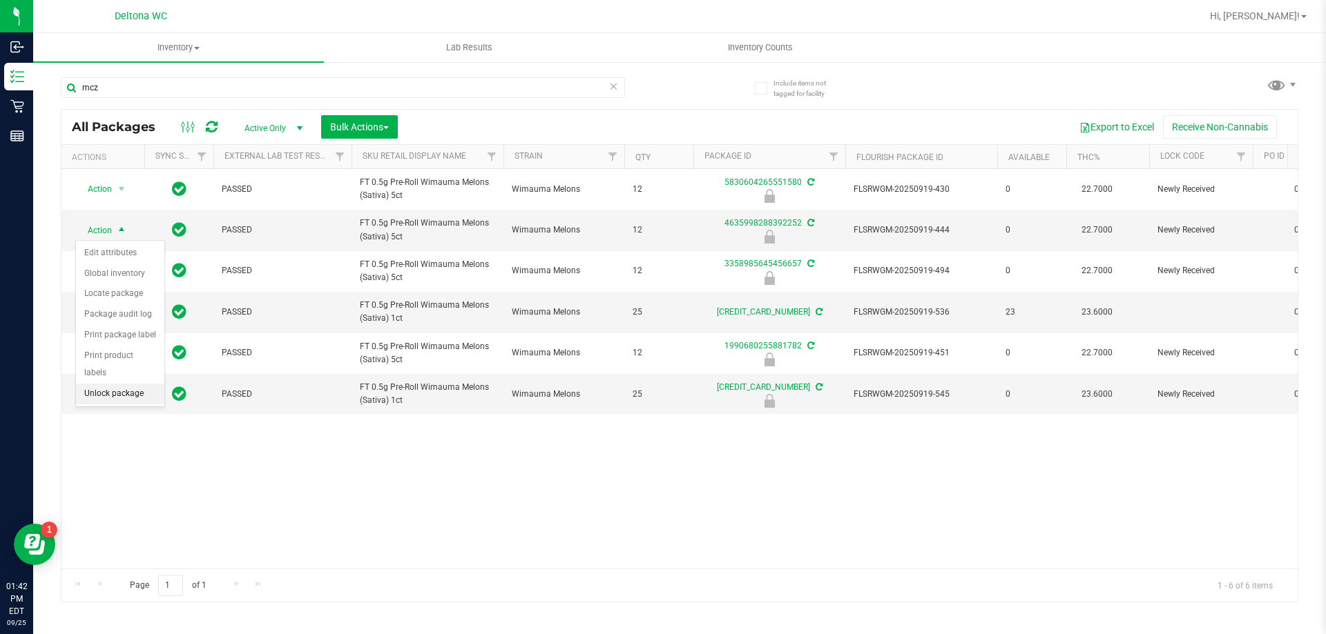
click at [124, 384] on li "Unlock package" at bounding box center [120, 394] width 88 height 21
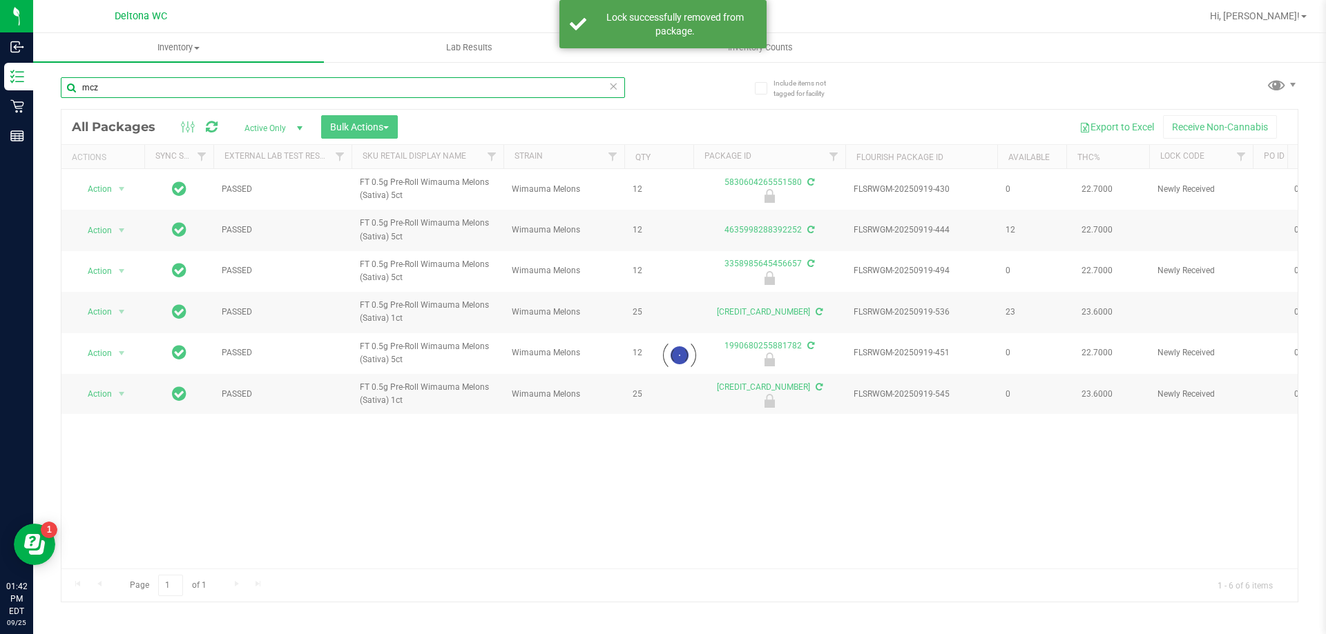
drag, startPoint x: 126, startPoint y: 93, endPoint x: 76, endPoint y: 88, distance: 50.6
click at [76, 88] on input "mcz" at bounding box center [343, 87] width 564 height 21
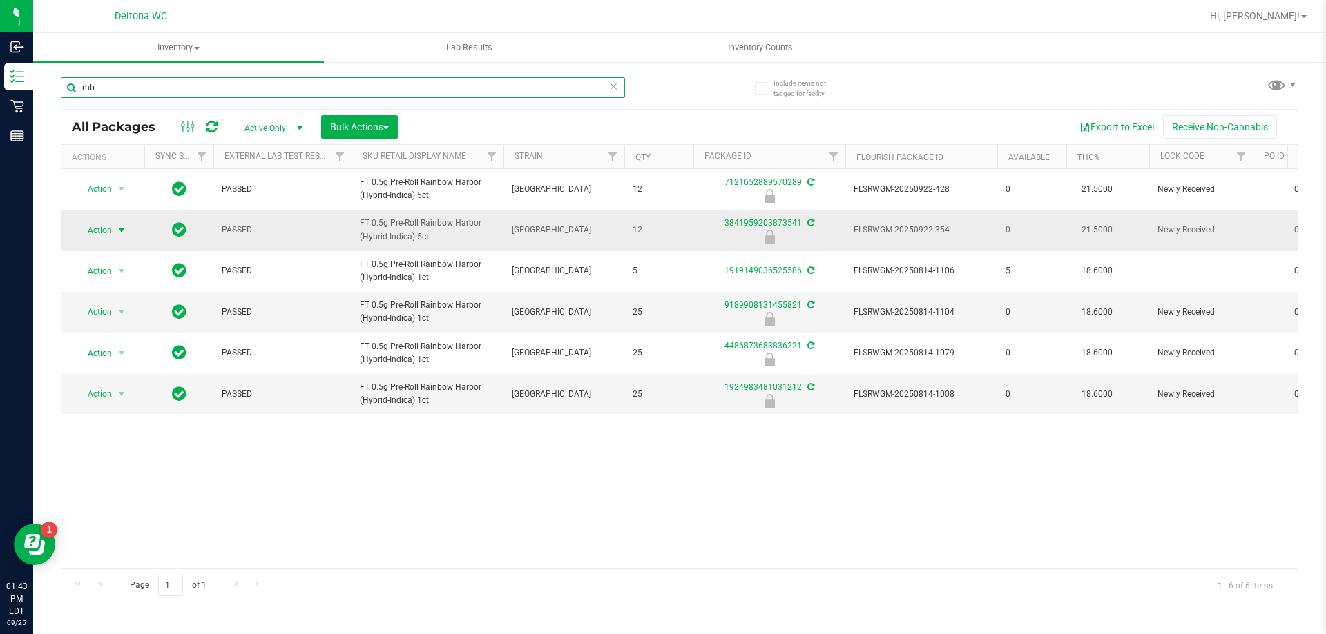
type input "rhb"
click at [109, 233] on span "Action" at bounding box center [93, 230] width 37 height 19
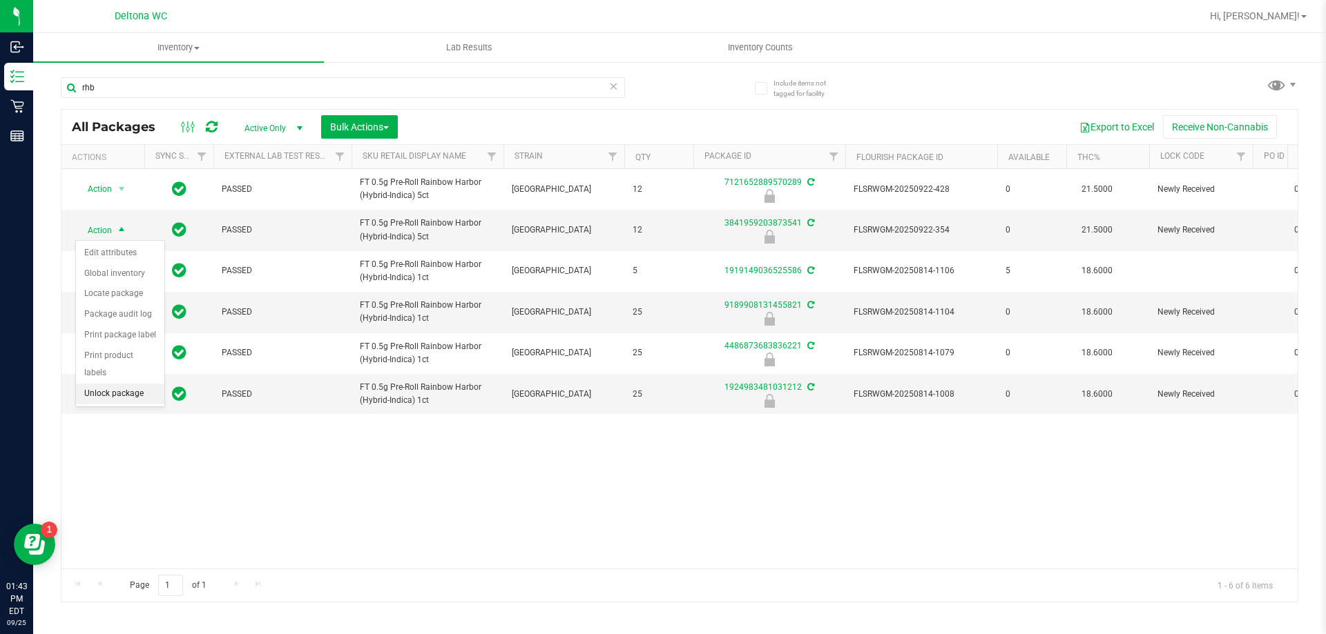
click at [119, 384] on li "Unlock package" at bounding box center [120, 394] width 88 height 21
